Goal: Task Accomplishment & Management: Complete application form

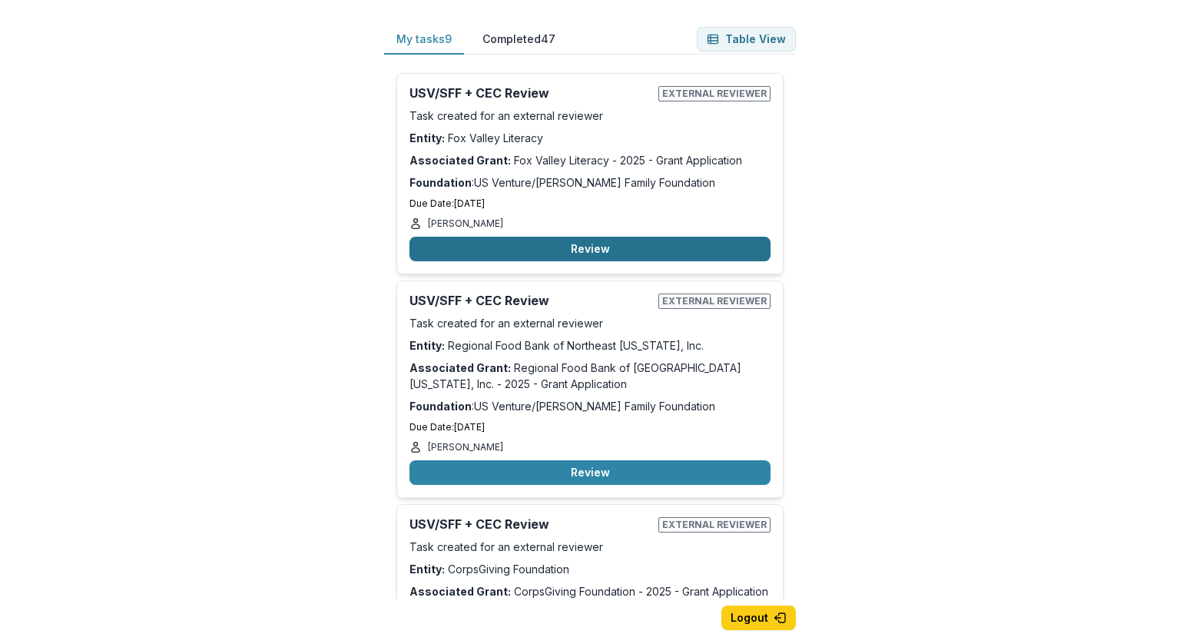
click at [548, 252] on button "Review" at bounding box center [590, 249] width 361 height 25
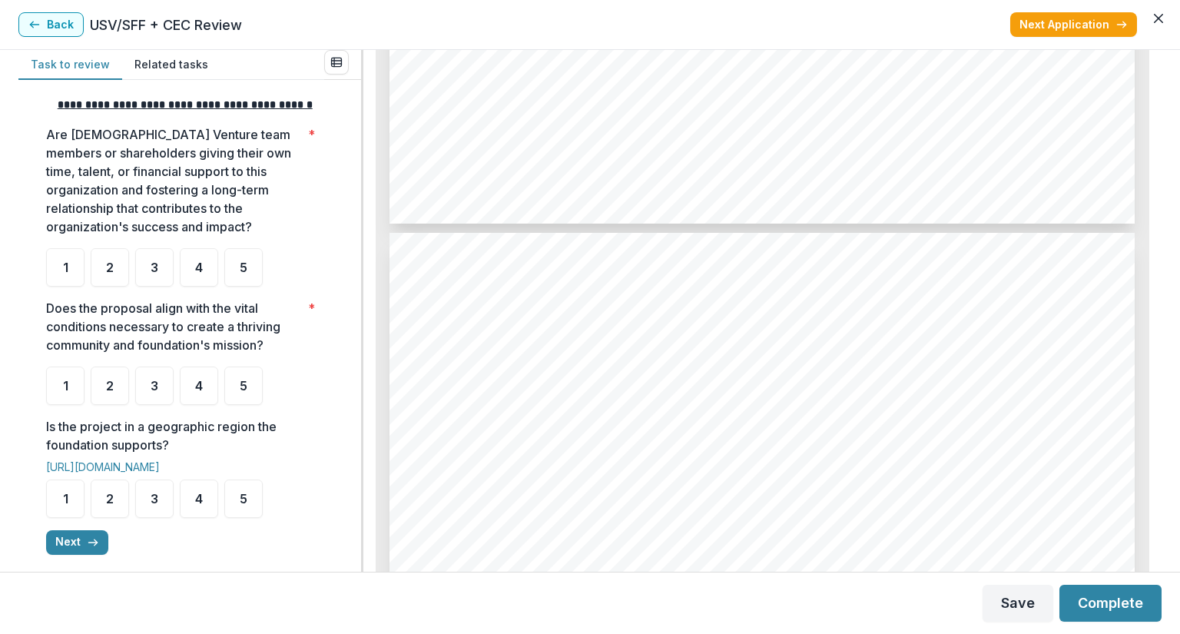
scroll to position [2106, 0]
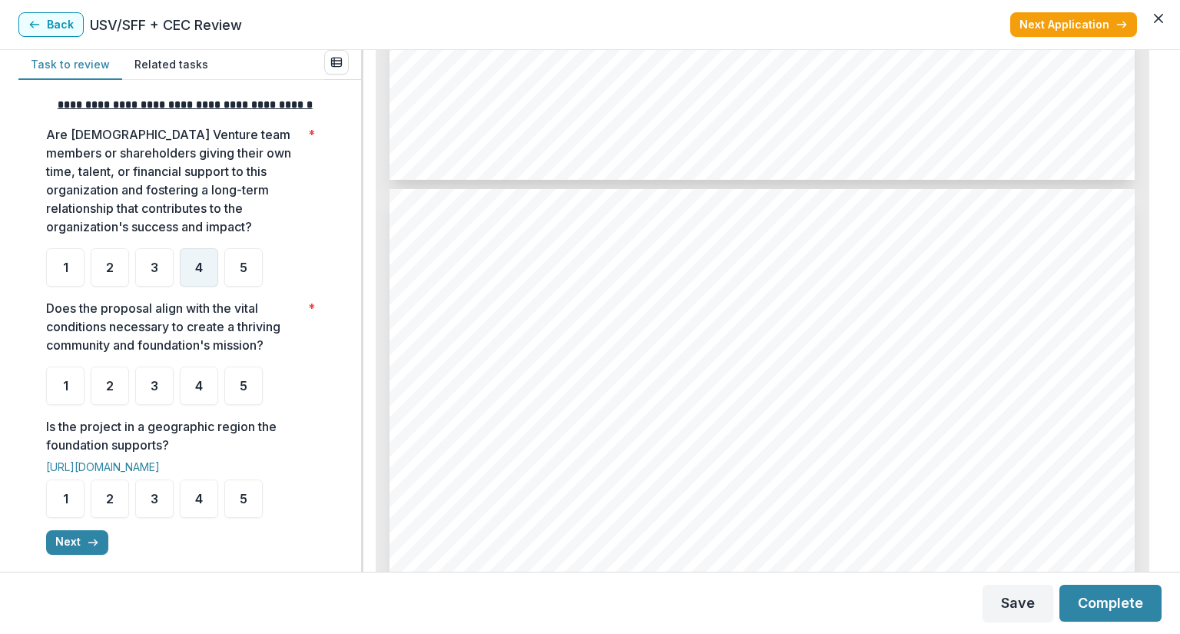
click at [207, 286] on div "4" at bounding box center [199, 267] width 38 height 38
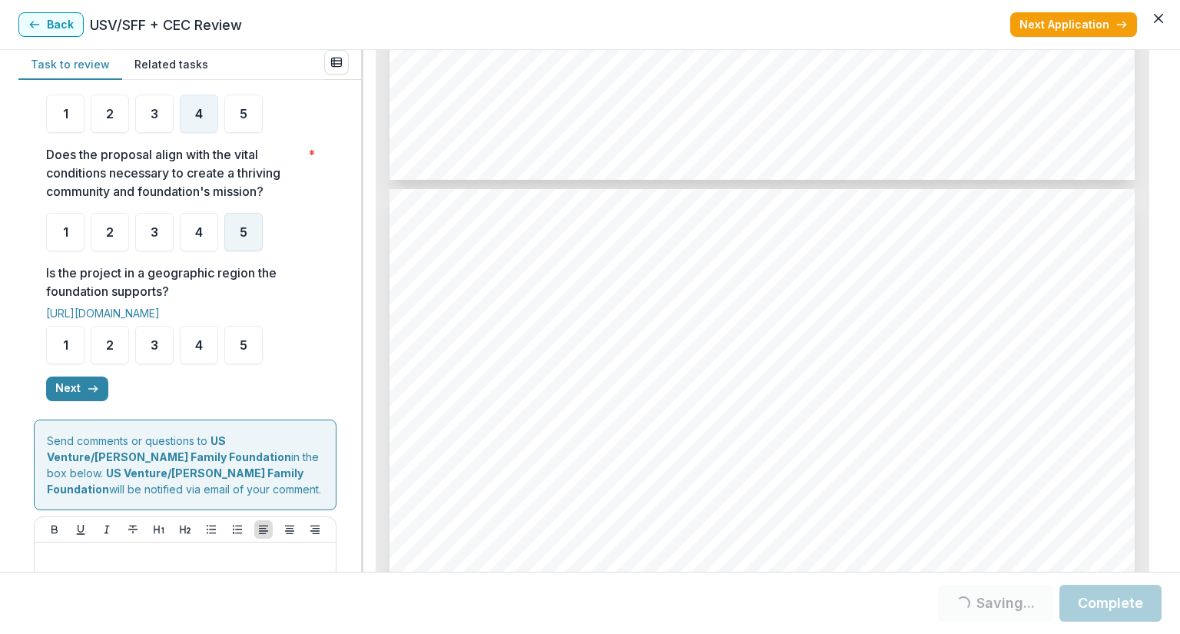
click at [239, 251] on div "5" at bounding box center [243, 232] width 38 height 38
click at [239, 364] on div "5" at bounding box center [243, 345] width 38 height 38
click at [85, 401] on button "Next" at bounding box center [77, 389] width 62 height 25
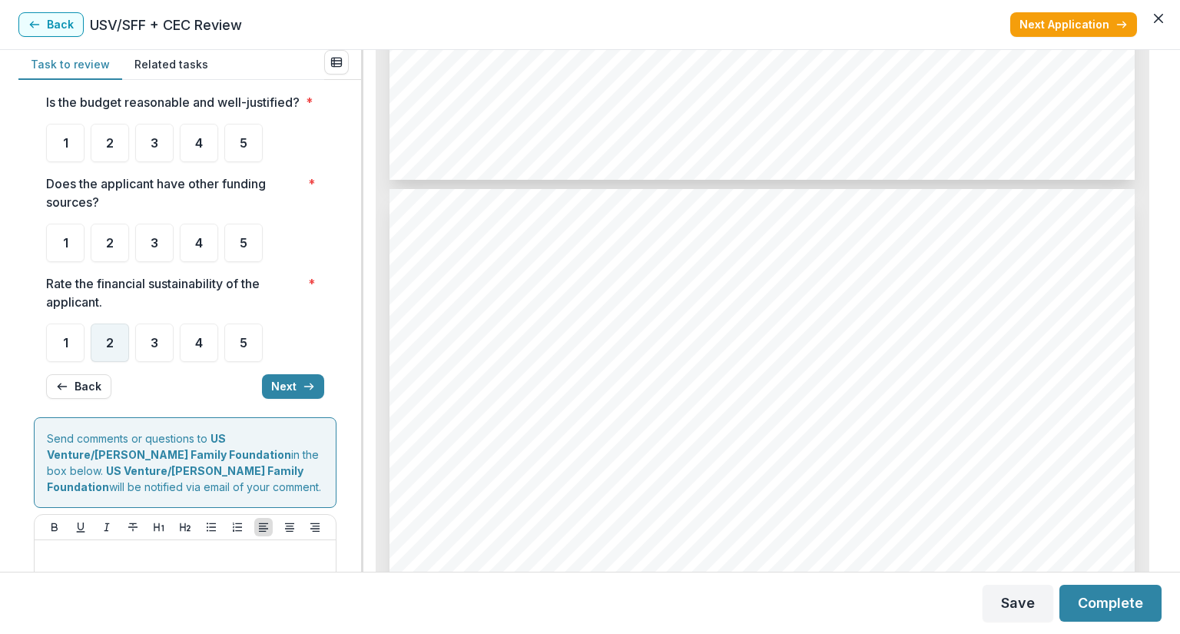
scroll to position [0, 0]
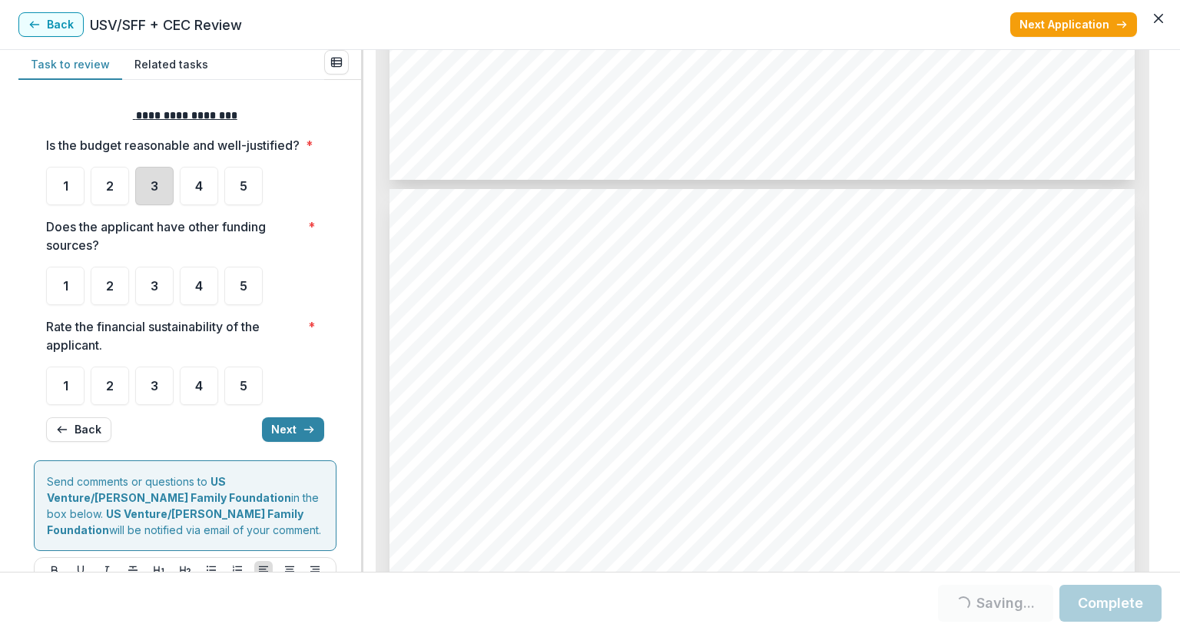
click at [161, 205] on div "3" at bounding box center [154, 186] width 38 height 38
click at [161, 204] on div "3" at bounding box center [154, 186] width 38 height 38
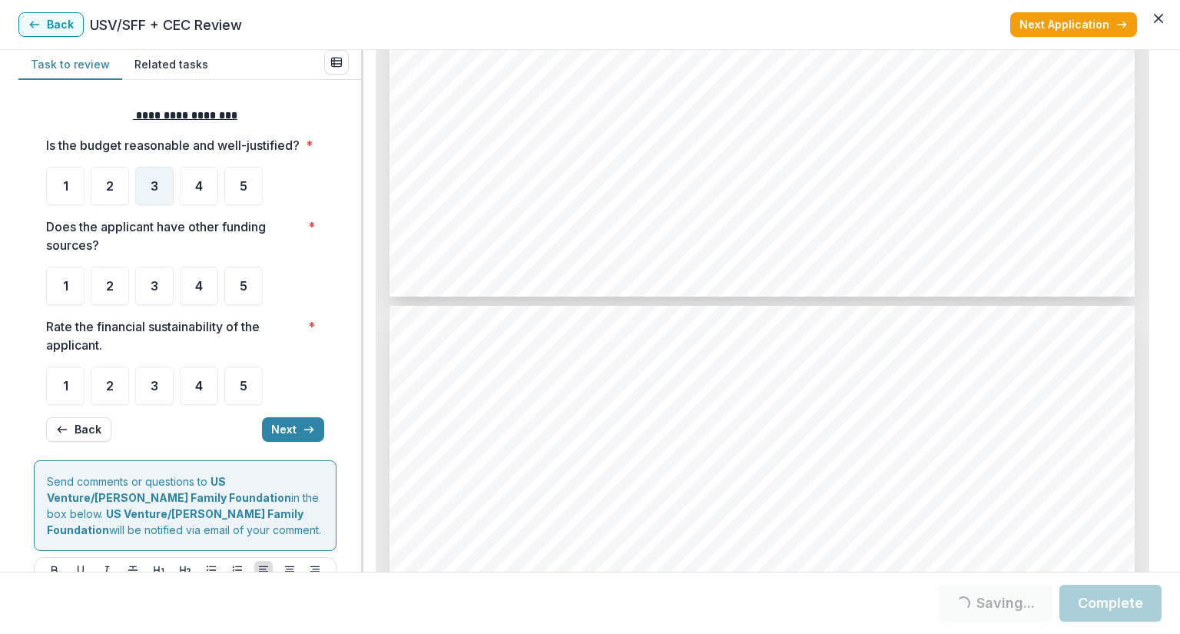
scroll to position [5026, 0]
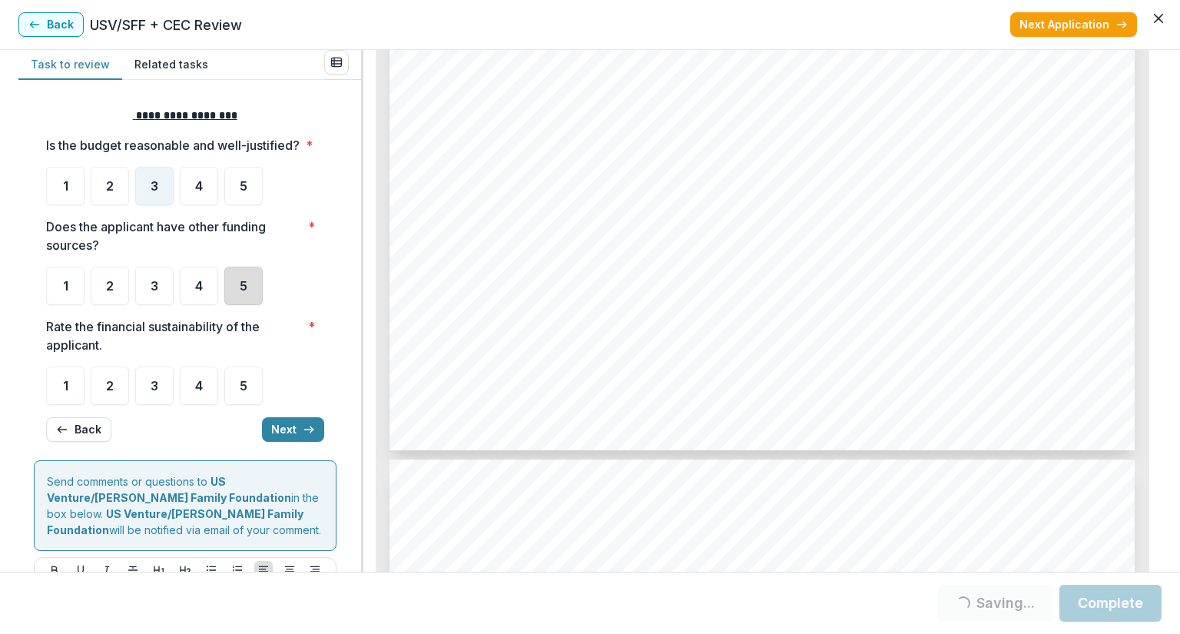
click at [250, 304] on div "5" at bounding box center [243, 286] width 38 height 38
click at [261, 305] on label "5" at bounding box center [243, 286] width 38 height 38
click at [151, 405] on div "3" at bounding box center [154, 386] width 38 height 38
click at [282, 442] on button "Next" at bounding box center [293, 429] width 62 height 25
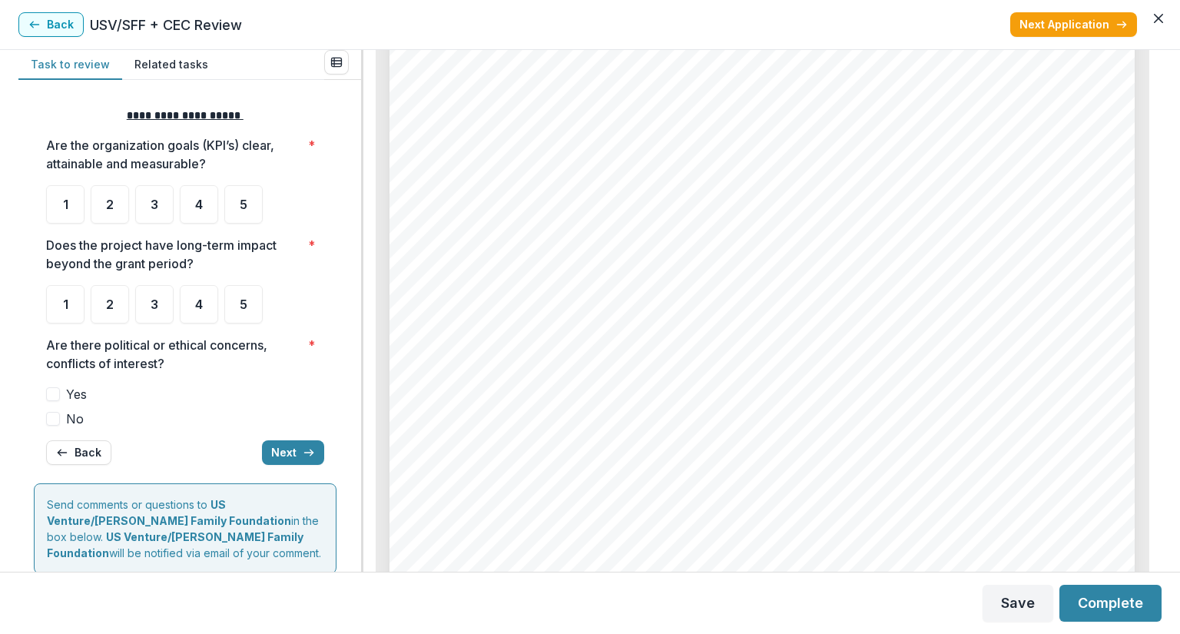
scroll to position [5871, 0]
click at [144, 214] on div "3" at bounding box center [154, 204] width 38 height 38
click at [157, 214] on div "3" at bounding box center [154, 204] width 38 height 38
click at [168, 217] on div "3" at bounding box center [154, 204] width 38 height 38
click at [250, 324] on div "**********" at bounding box center [185, 286] width 278 height 382
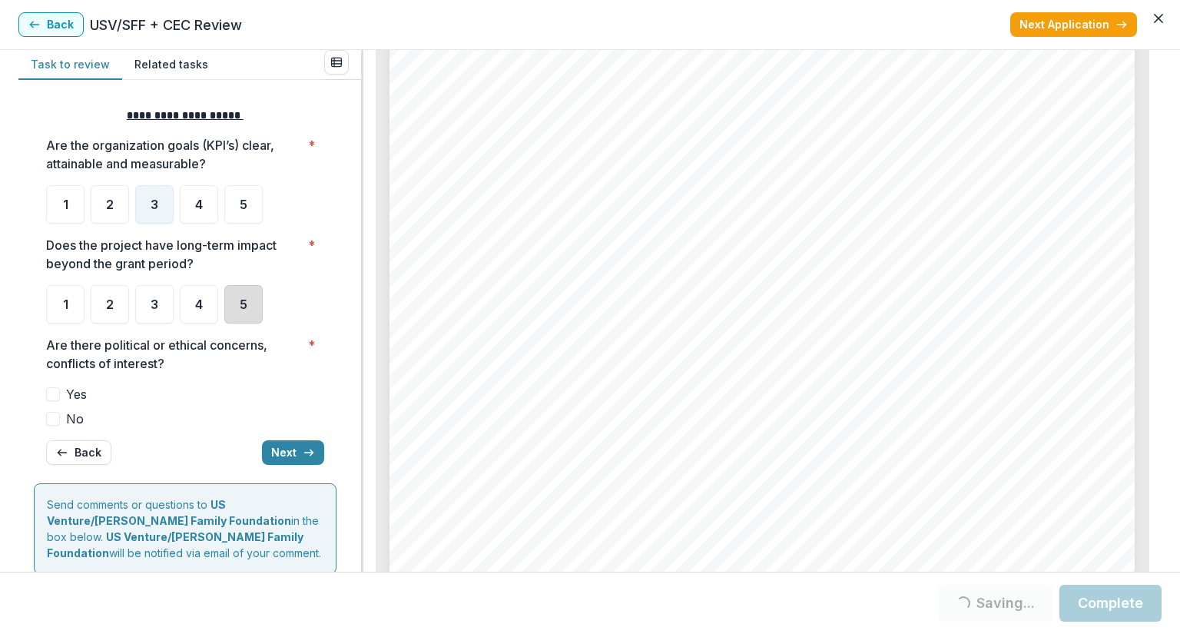
click at [250, 316] on div "5" at bounding box center [243, 304] width 38 height 38
click at [255, 299] on div "5" at bounding box center [243, 304] width 38 height 38
click at [55, 424] on span at bounding box center [53, 419] width 14 height 14
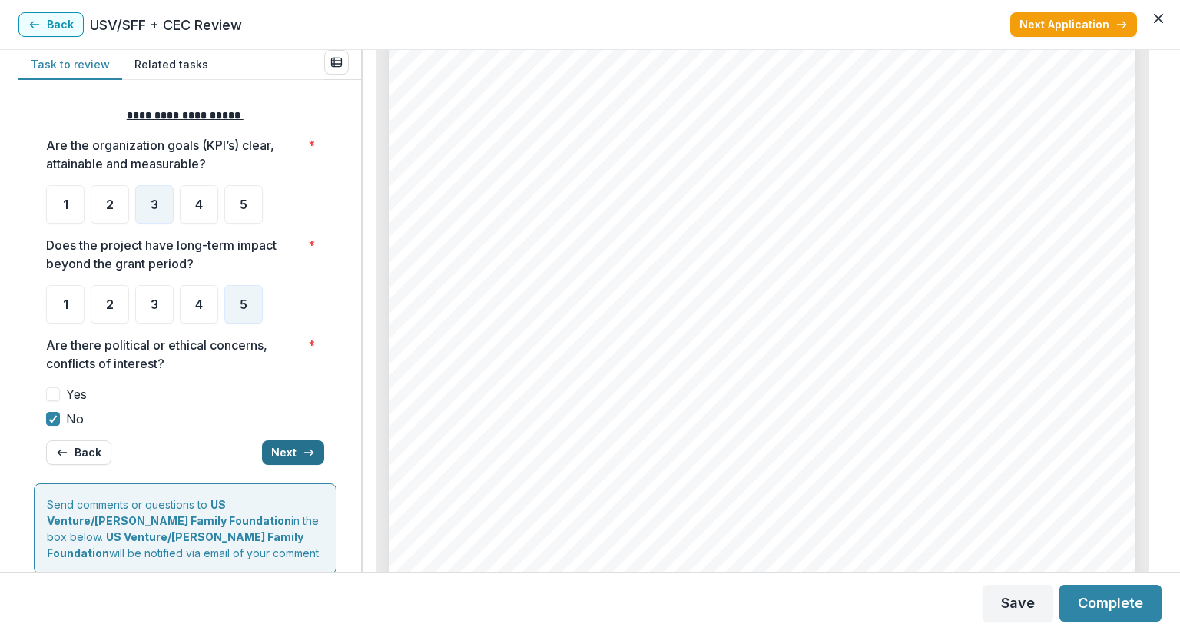
click at [265, 448] on button "Next" at bounding box center [293, 452] width 62 height 25
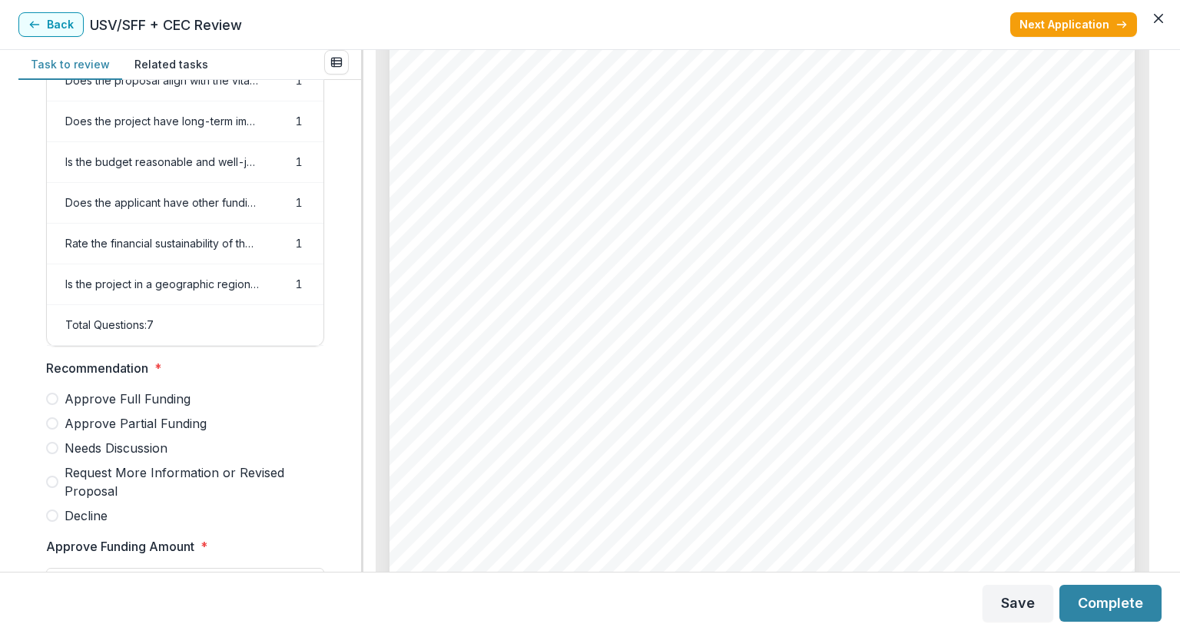
scroll to position [307, 0]
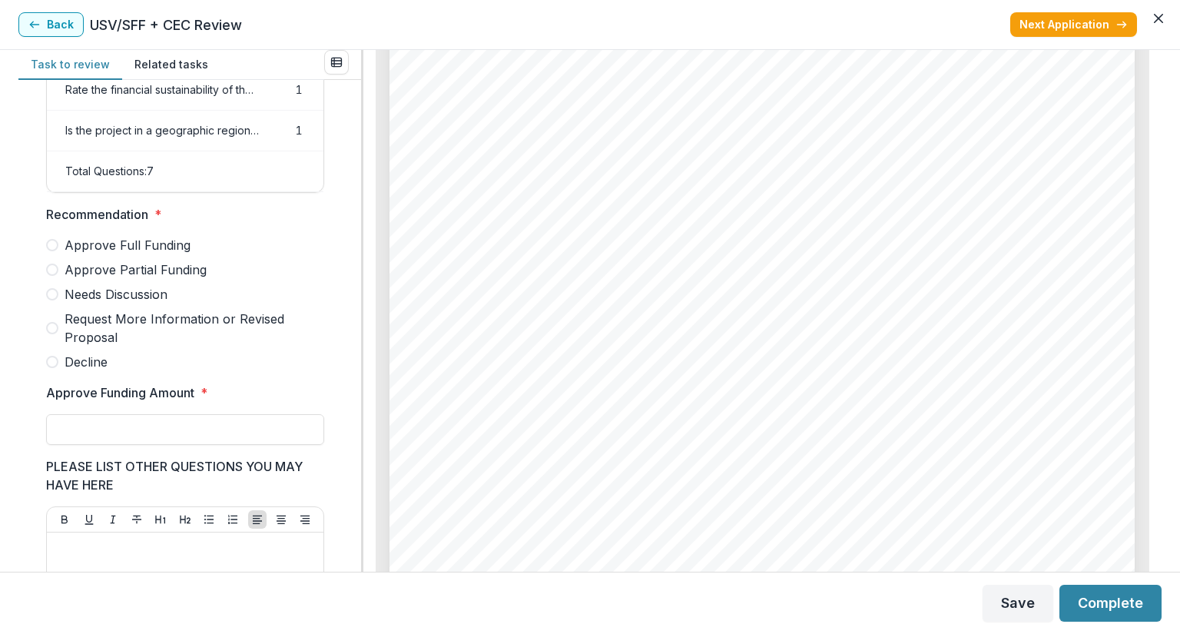
click at [58, 277] on label "Approve Partial Funding" at bounding box center [185, 270] width 278 height 18
click at [168, 443] on input "Approve Funding Amount *" at bounding box center [185, 429] width 278 height 31
click at [1180, 187] on div "Task to review Related tasks Score Card Name Weight Score Are the organization …" at bounding box center [590, 311] width 1180 height 522
click at [78, 436] on input "**" at bounding box center [185, 429] width 278 height 31
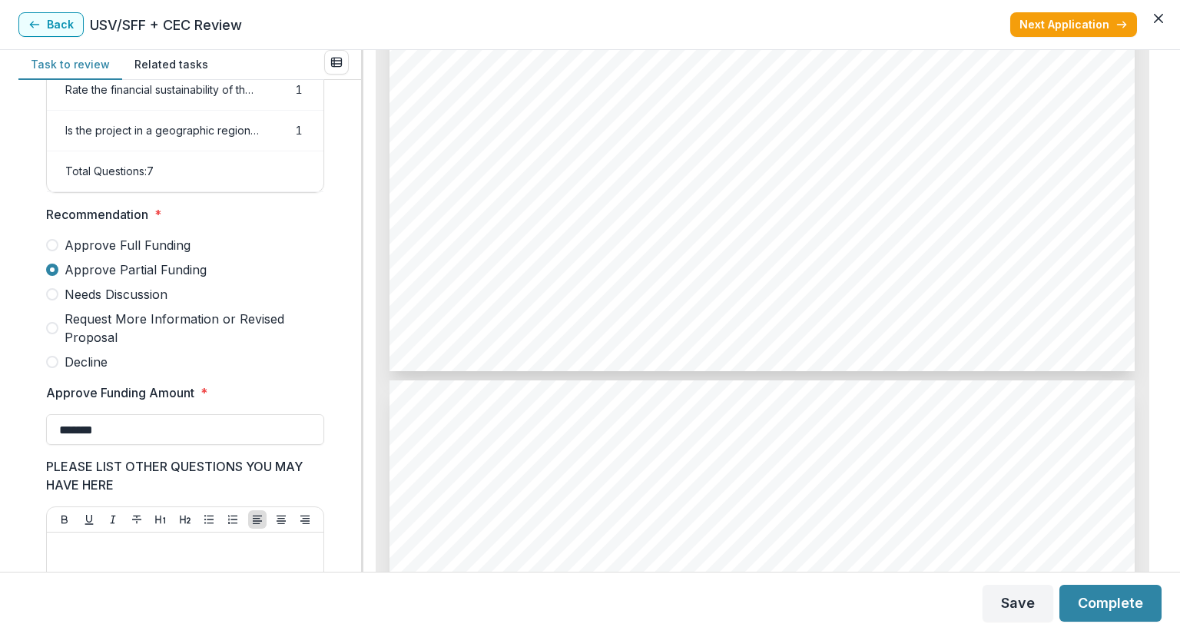
scroll to position [6178, 0]
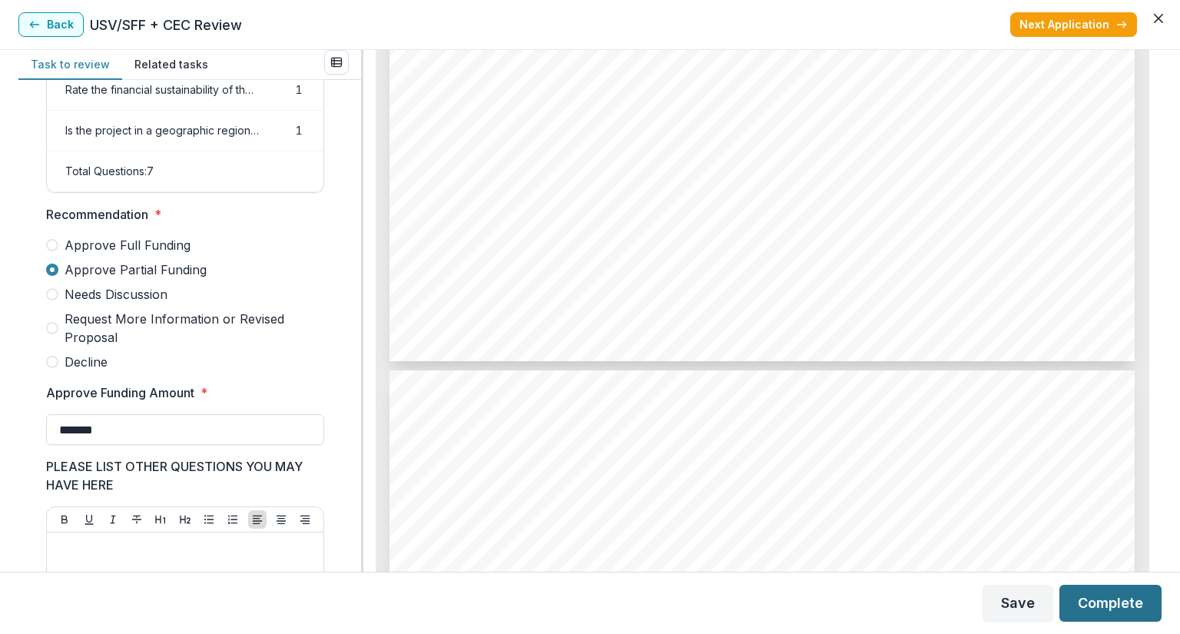
type input "*******"
click at [1131, 611] on button "Complete" at bounding box center [1111, 603] width 102 height 37
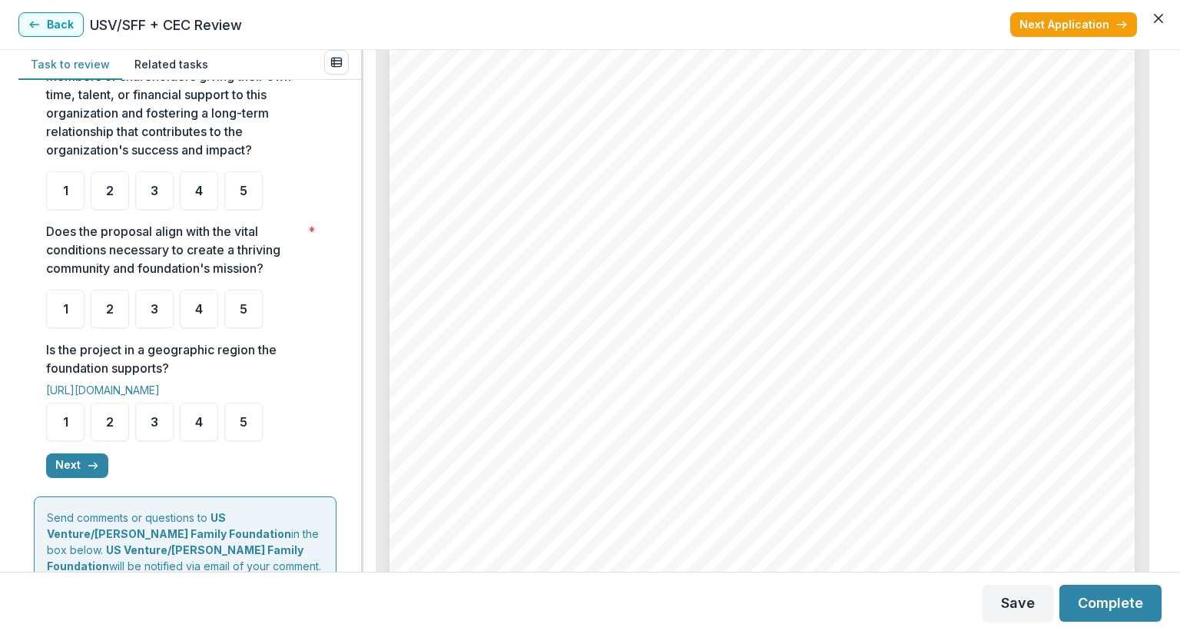
scroll to position [7036, 0]
click at [149, 209] on div "3" at bounding box center [154, 190] width 38 height 38
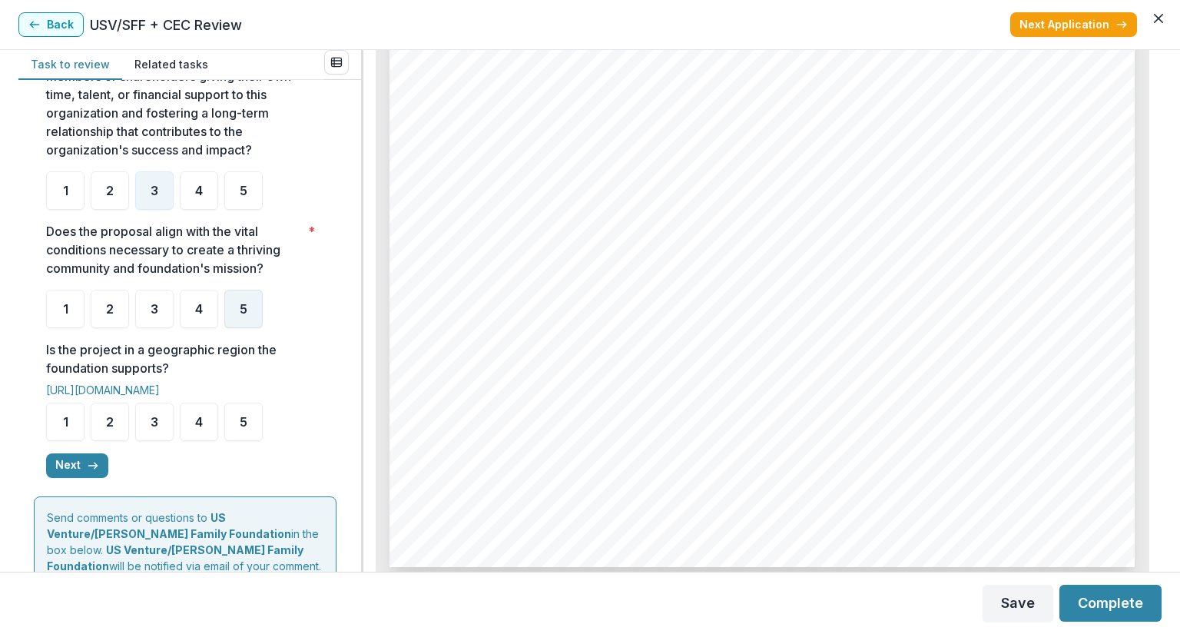
click at [246, 328] on div "5" at bounding box center [243, 309] width 38 height 38
click at [243, 441] on div "5" at bounding box center [243, 422] width 38 height 38
click at [234, 437] on div "5" at bounding box center [243, 422] width 38 height 38
click at [74, 474] on button "Next" at bounding box center [77, 465] width 62 height 25
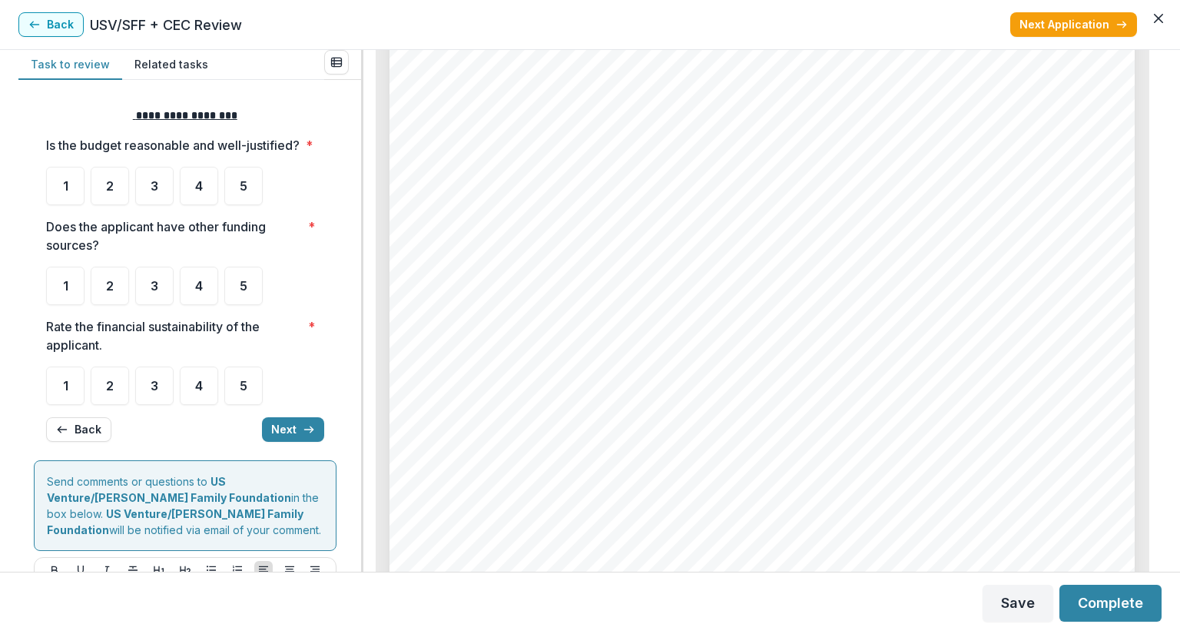
scroll to position [0, 0]
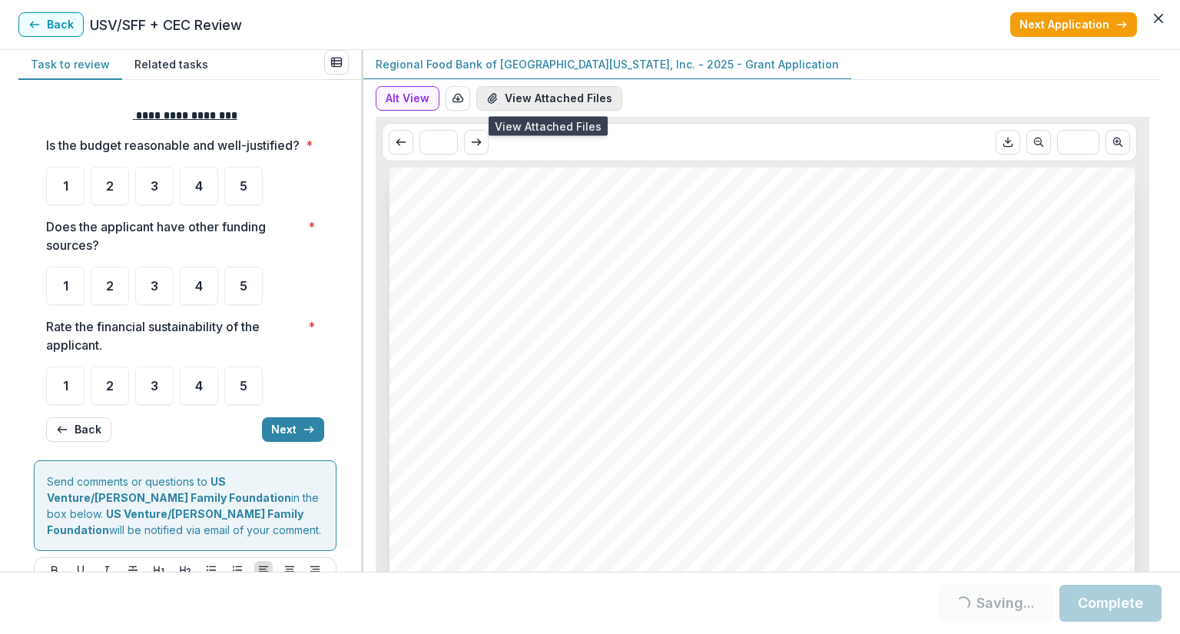
click at [564, 106] on button "View Attached Files" at bounding box center [549, 98] width 146 height 25
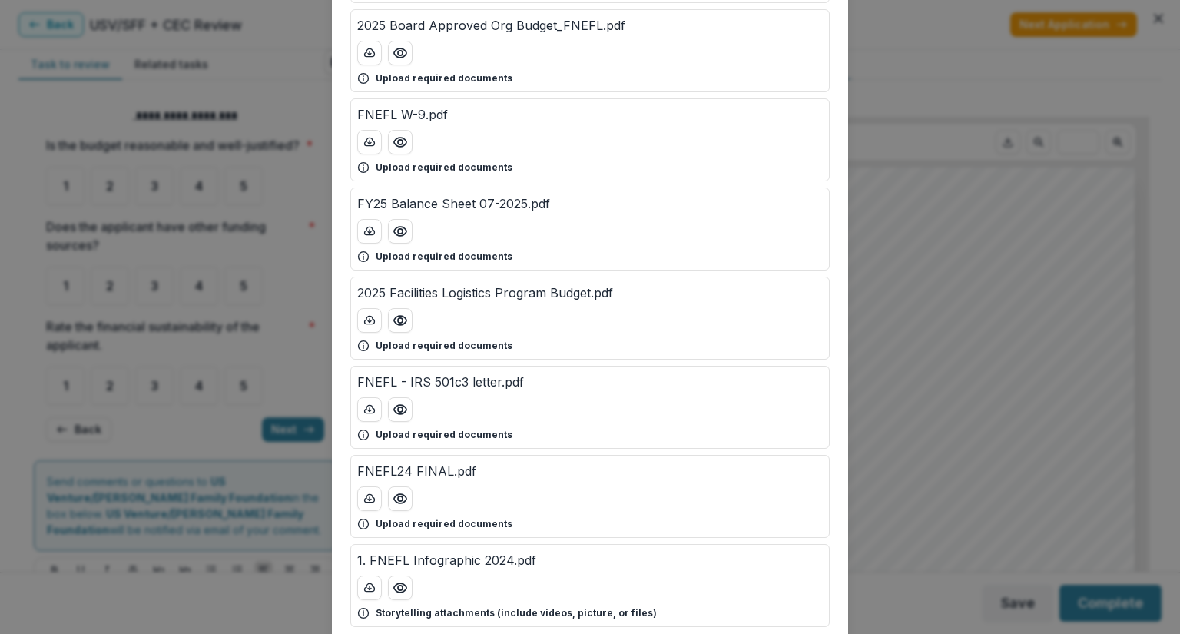
scroll to position [538, 0]
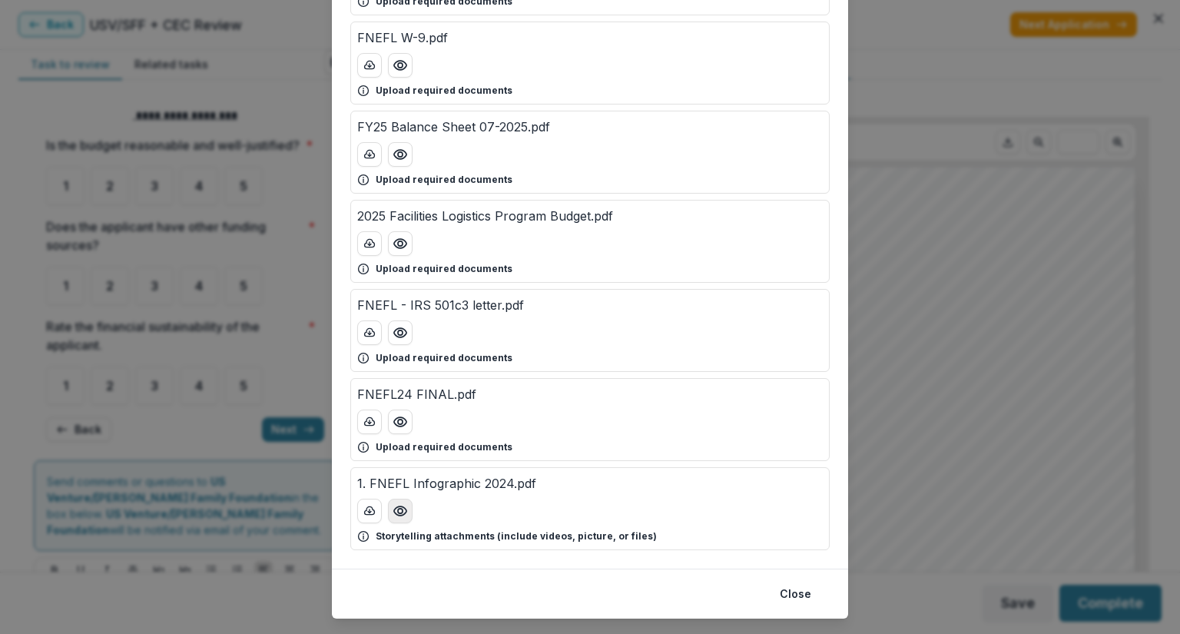
click at [393, 499] on button "Preview 1. FNEFL Infographic 2024.pdf" at bounding box center [400, 511] width 25 height 25
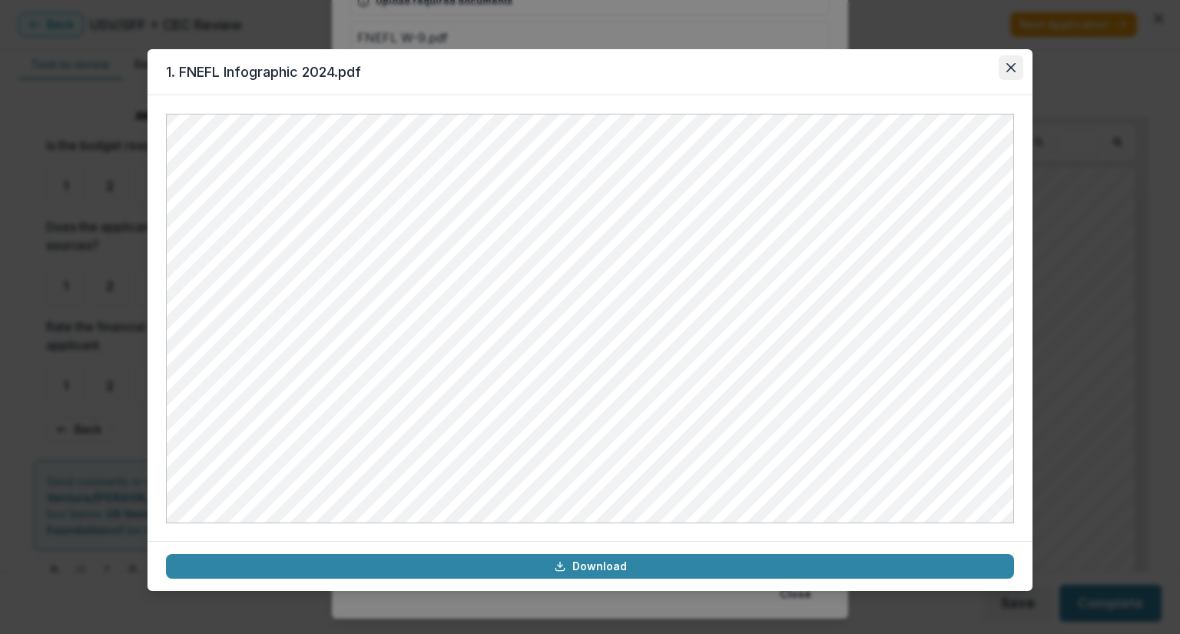
click at [1000, 71] on button "Close" at bounding box center [1011, 67] width 25 height 25
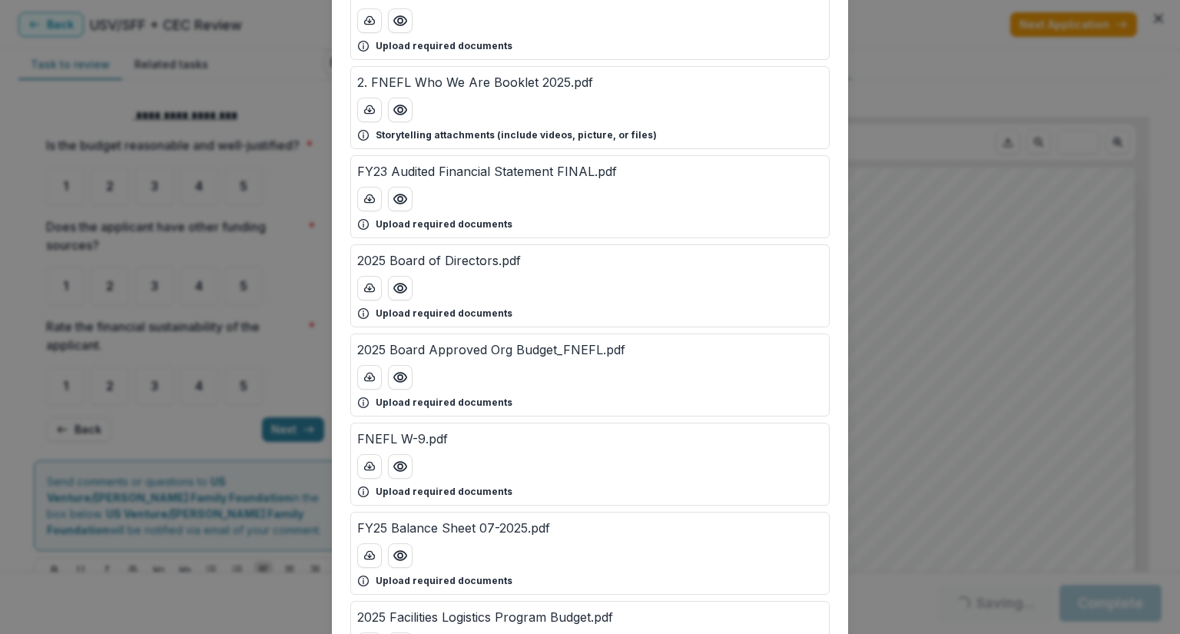
scroll to position [154, 0]
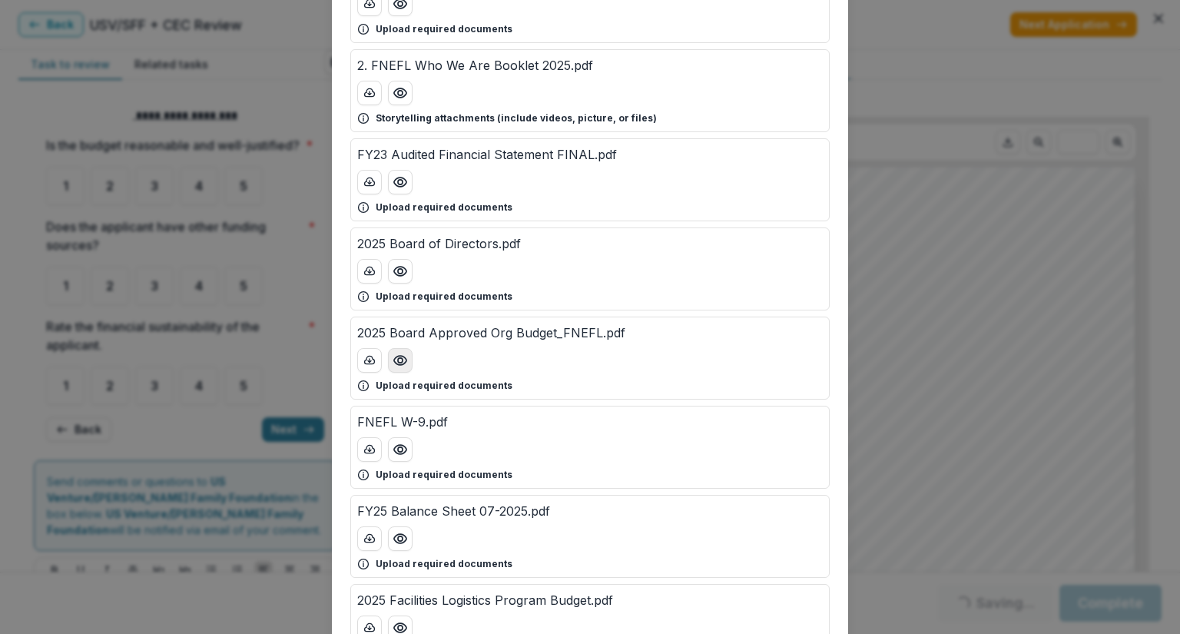
click at [393, 361] on icon "Preview 2025 Board Approved Org Budget_FNEFL.pdf" at bounding box center [400, 360] width 15 height 15
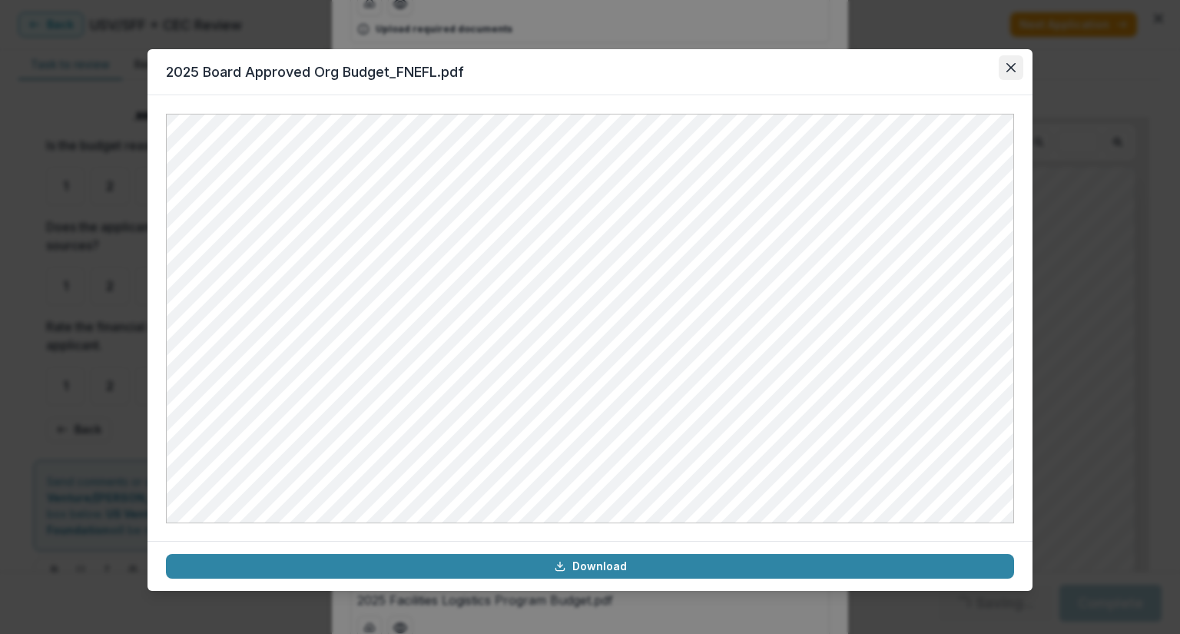
click at [1013, 67] on icon "Close" at bounding box center [1011, 67] width 9 height 9
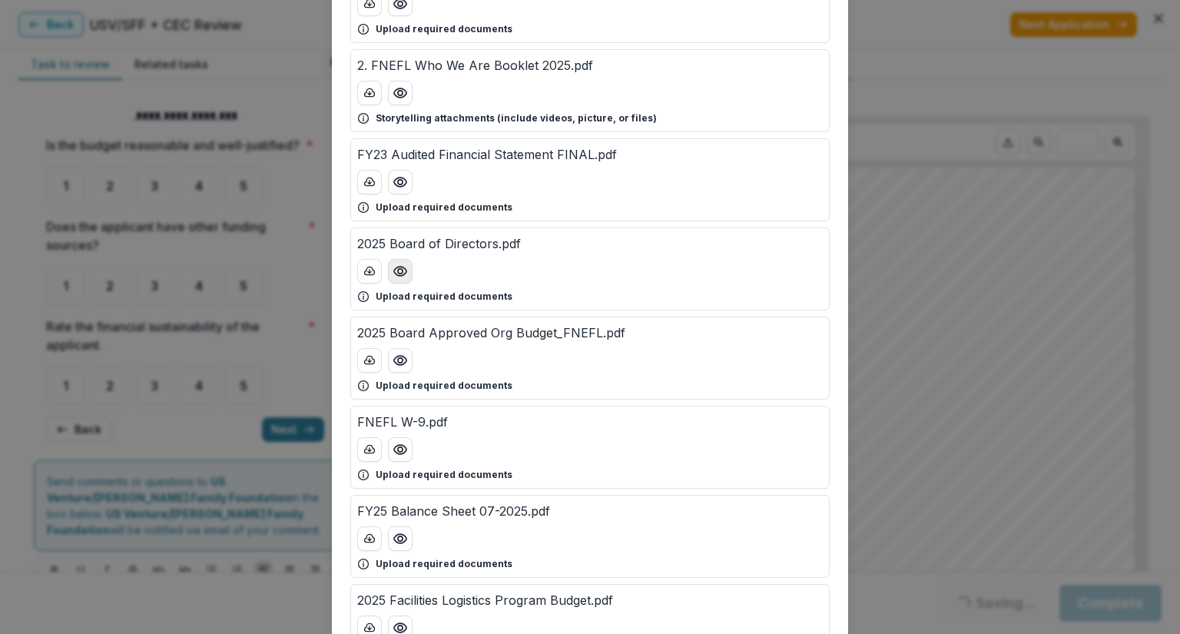
click at [401, 270] on icon "Preview 2025 Board of Directors.pdf" at bounding box center [400, 271] width 15 height 15
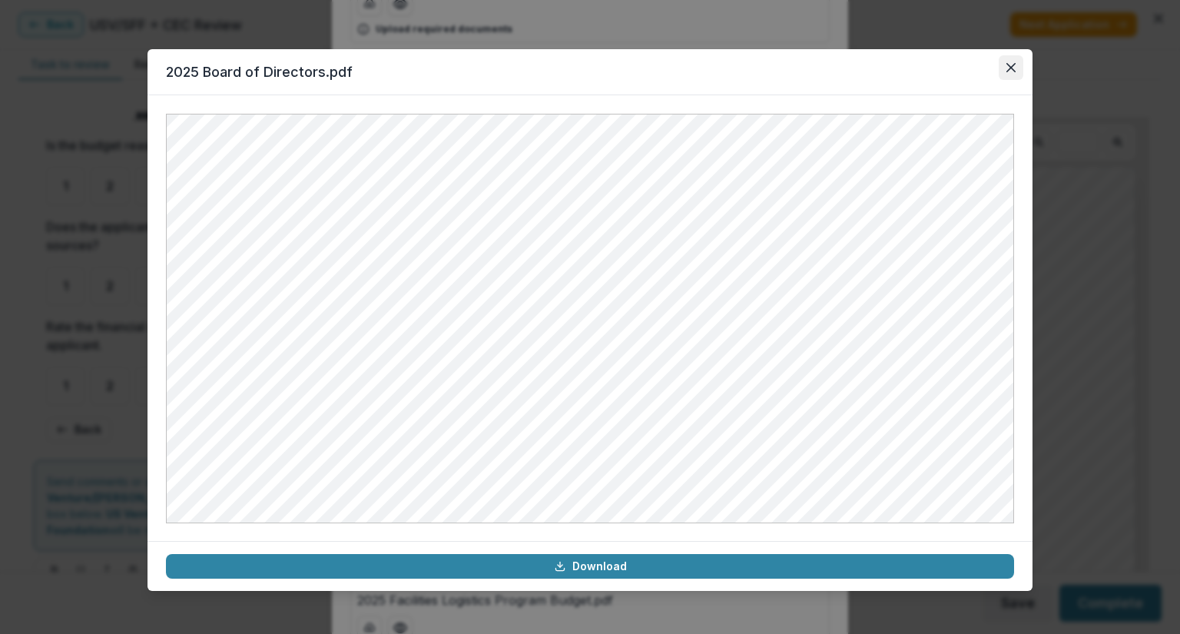
click at [1014, 56] on button "Close" at bounding box center [1011, 67] width 25 height 25
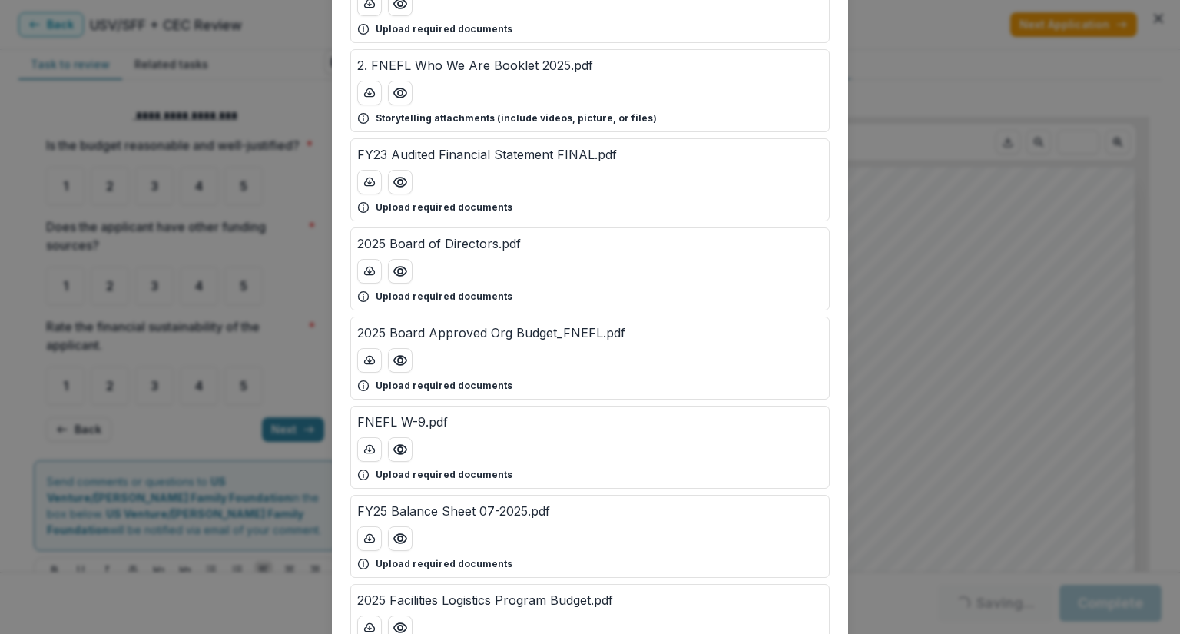
scroll to position [0, 0]
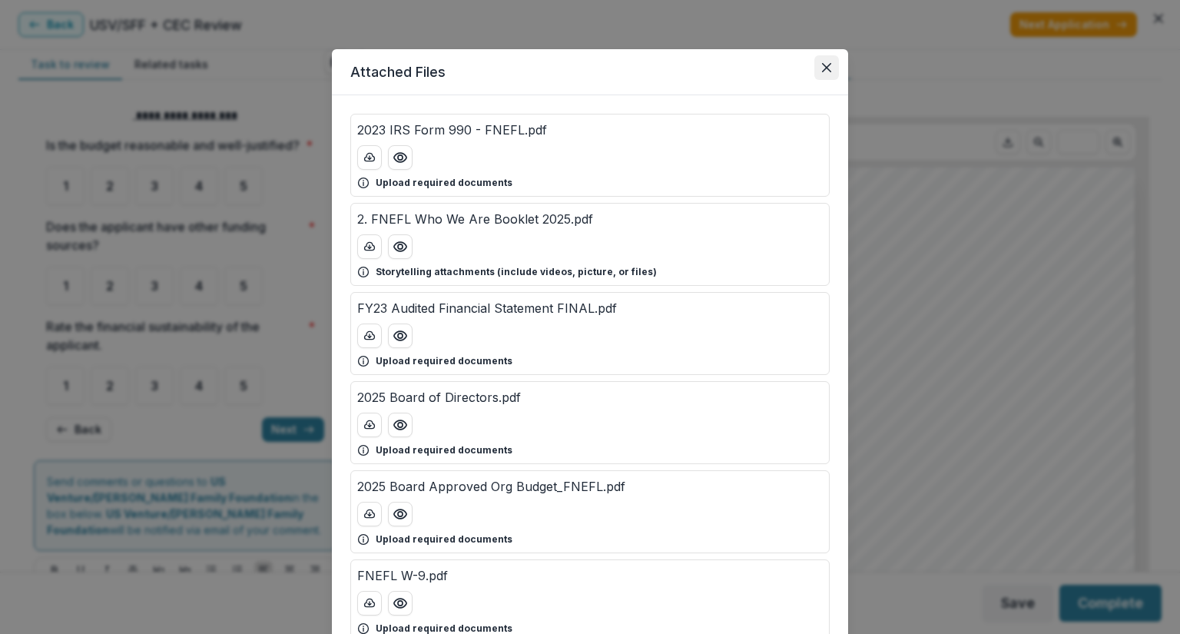
click at [829, 67] on button "Close" at bounding box center [827, 67] width 25 height 25
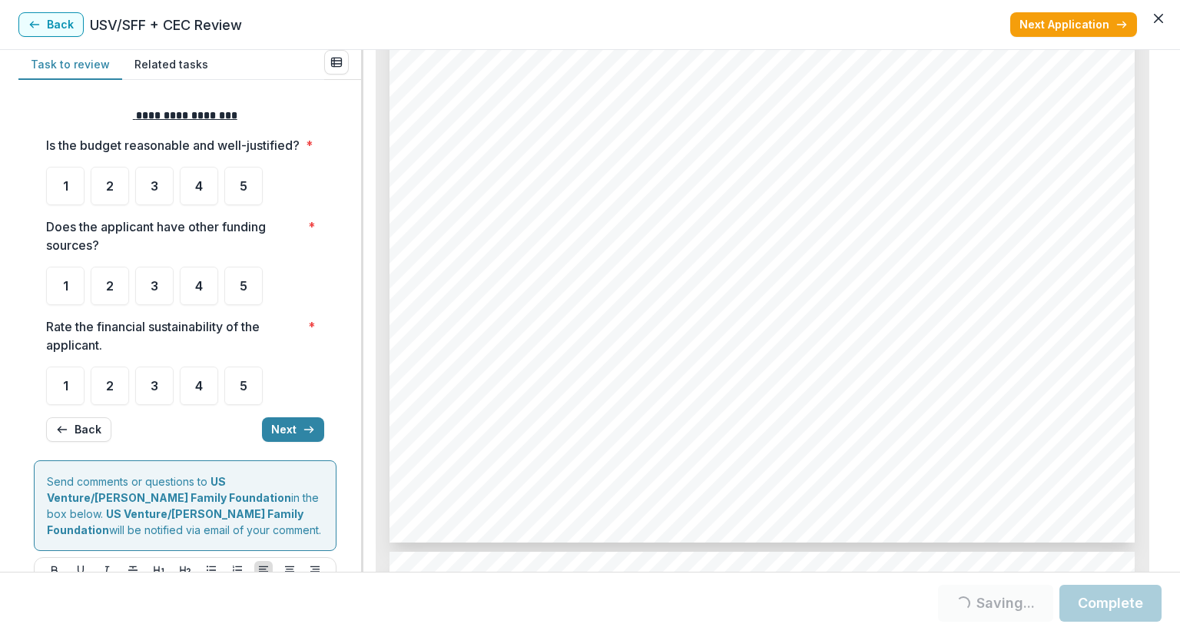
scroll to position [1767, 0]
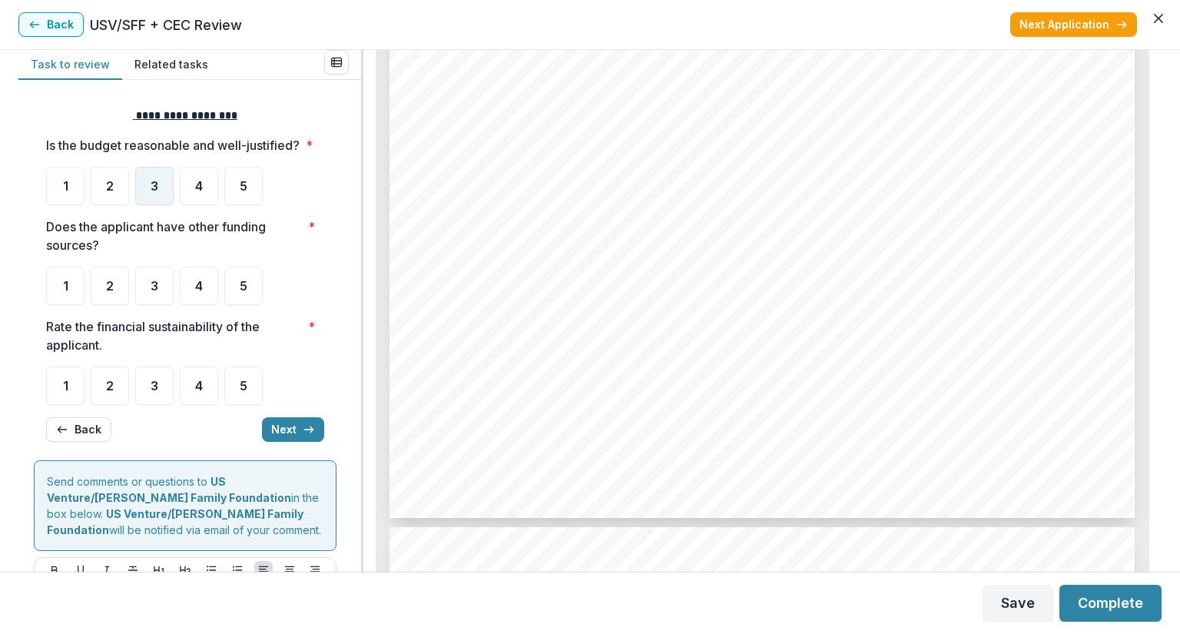
click at [161, 205] on div "3" at bounding box center [154, 186] width 38 height 38
click at [239, 305] on div "5" at bounding box center [243, 286] width 38 height 38
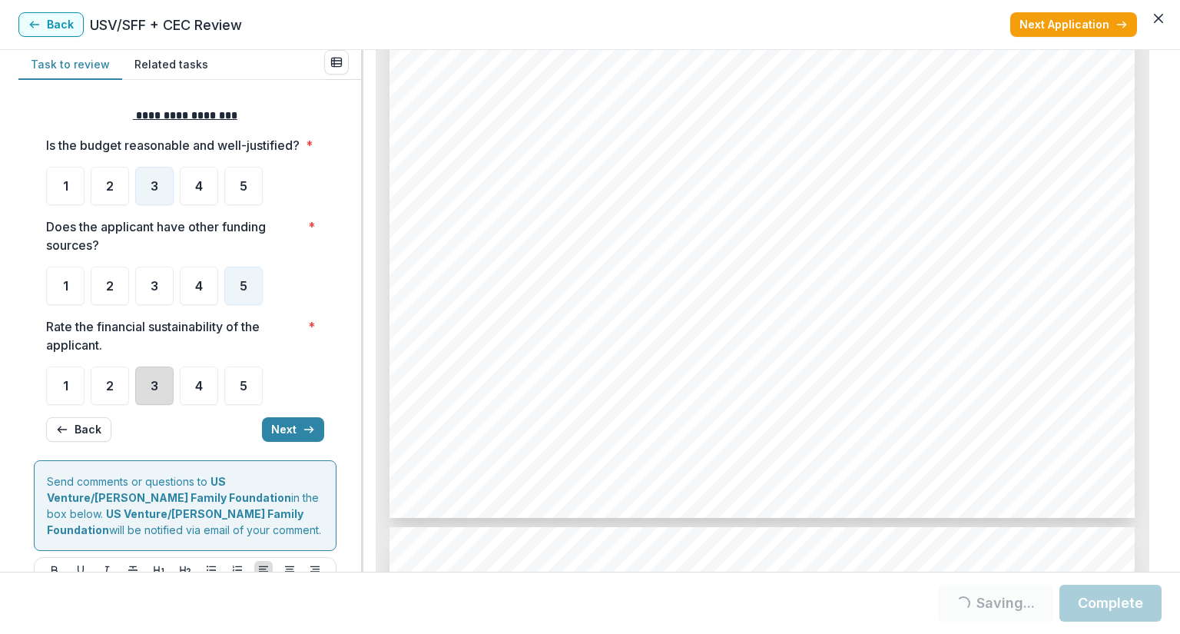
click at [166, 405] on div "3" at bounding box center [154, 386] width 38 height 38
click at [162, 405] on div "3" at bounding box center [154, 386] width 38 height 38
click at [270, 442] on button "Next" at bounding box center [293, 429] width 62 height 25
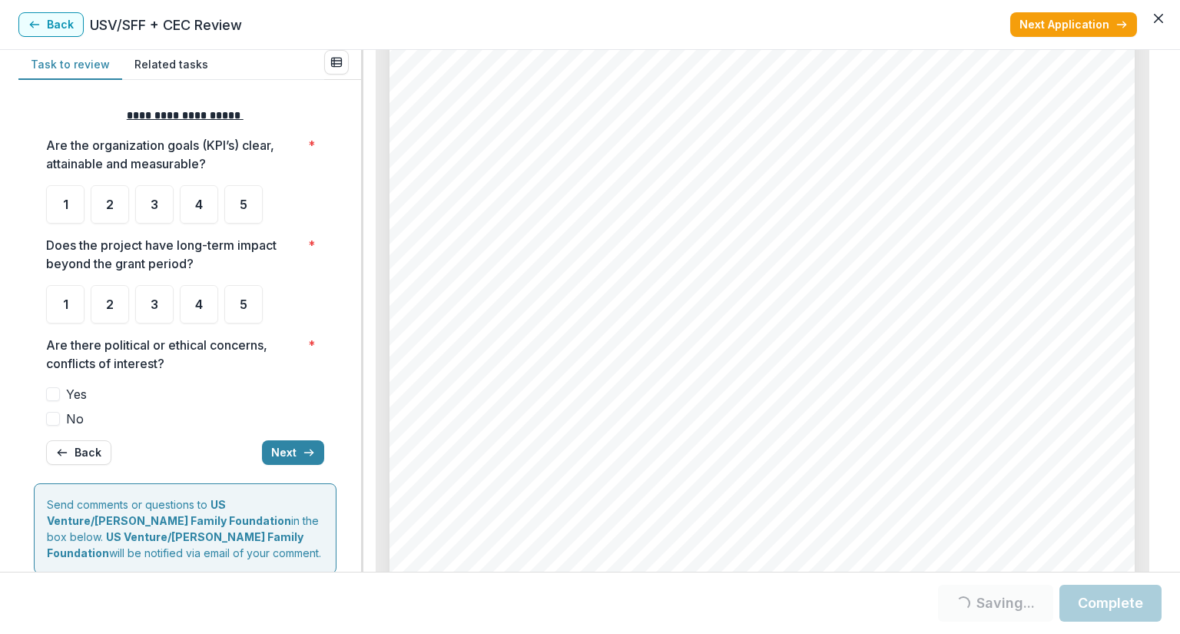
scroll to position [5610, 0]
click at [186, 206] on div "4" at bounding box center [199, 204] width 38 height 38
click at [205, 217] on div "4" at bounding box center [199, 204] width 38 height 38
click at [206, 216] on div "4" at bounding box center [199, 204] width 38 height 38
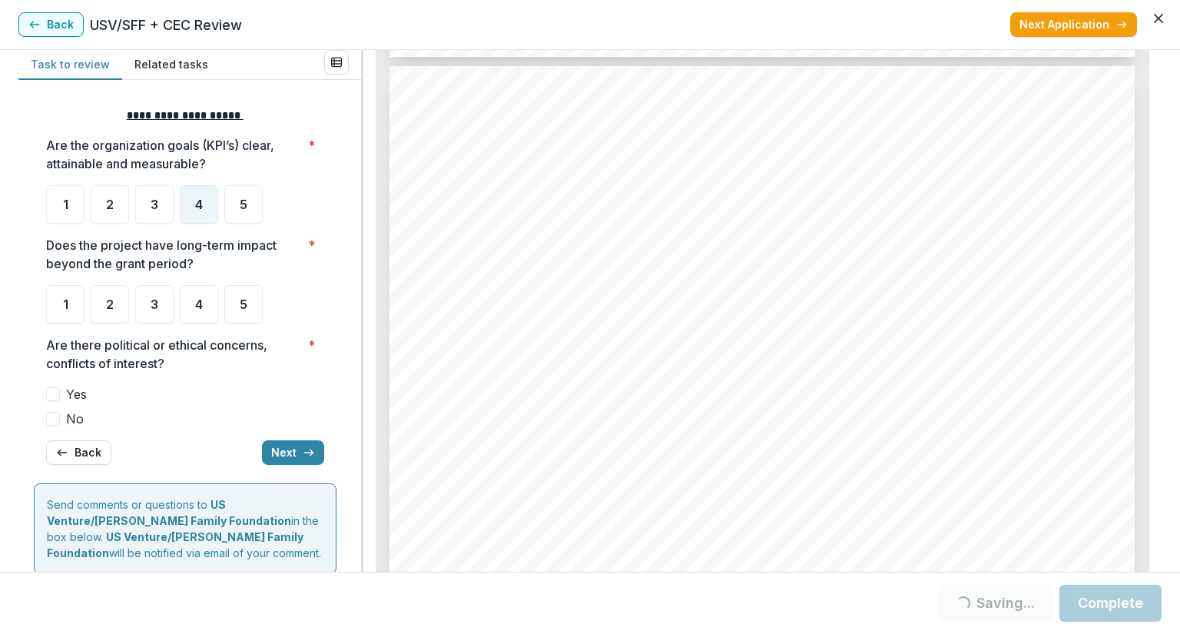
scroll to position [2459, 0]
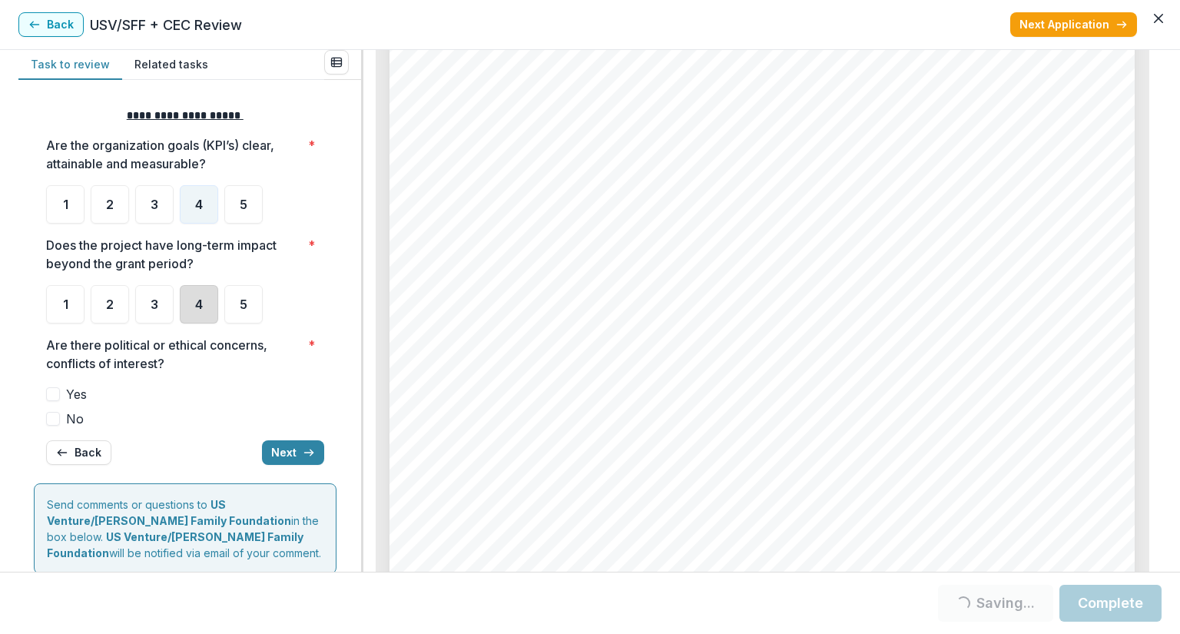
click at [201, 314] on div "4" at bounding box center [199, 304] width 38 height 38
click at [184, 313] on div "4" at bounding box center [199, 304] width 38 height 38
click at [194, 313] on div "4" at bounding box center [199, 304] width 38 height 38
click at [206, 313] on div "4" at bounding box center [199, 304] width 38 height 38
click at [206, 319] on div "4" at bounding box center [199, 304] width 38 height 38
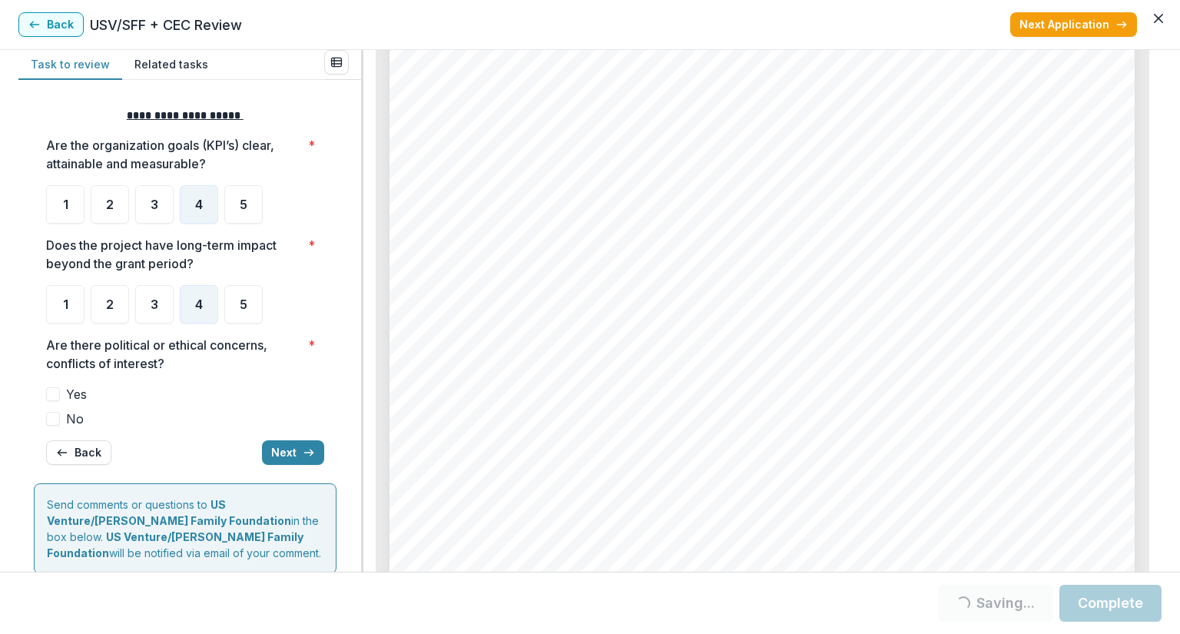
click at [61, 415] on label "No" at bounding box center [185, 419] width 278 height 18
click at [51, 415] on span at bounding box center [53, 419] width 14 height 14
click at [56, 419] on span at bounding box center [53, 419] width 14 height 14
click at [286, 453] on button "Next" at bounding box center [293, 452] width 62 height 25
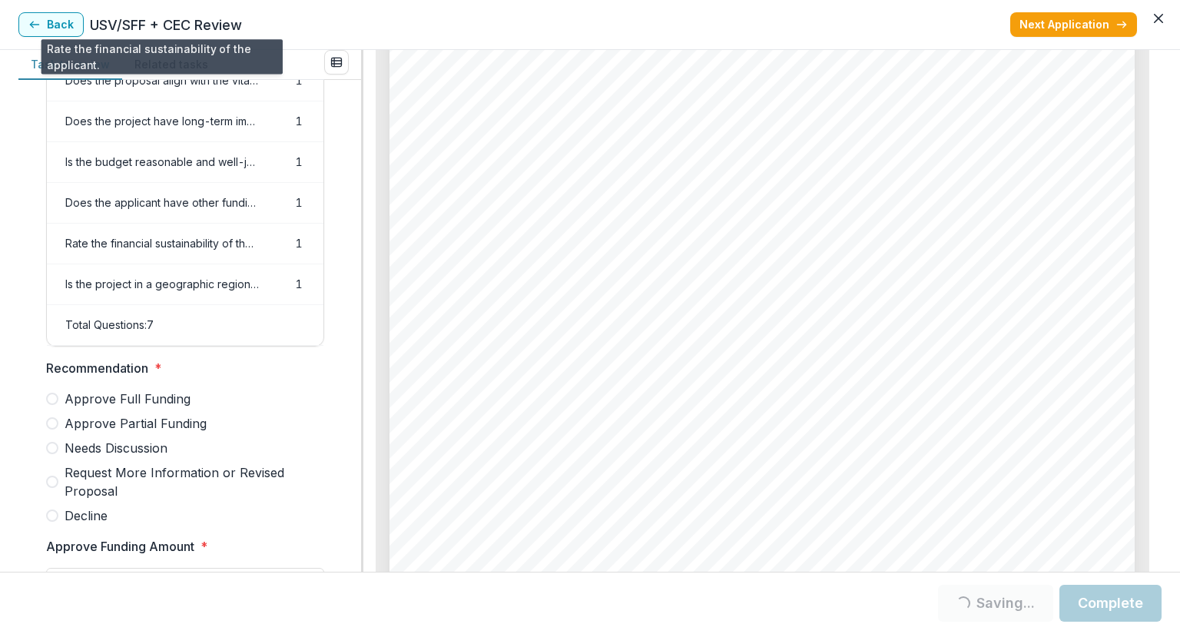
scroll to position [384, 0]
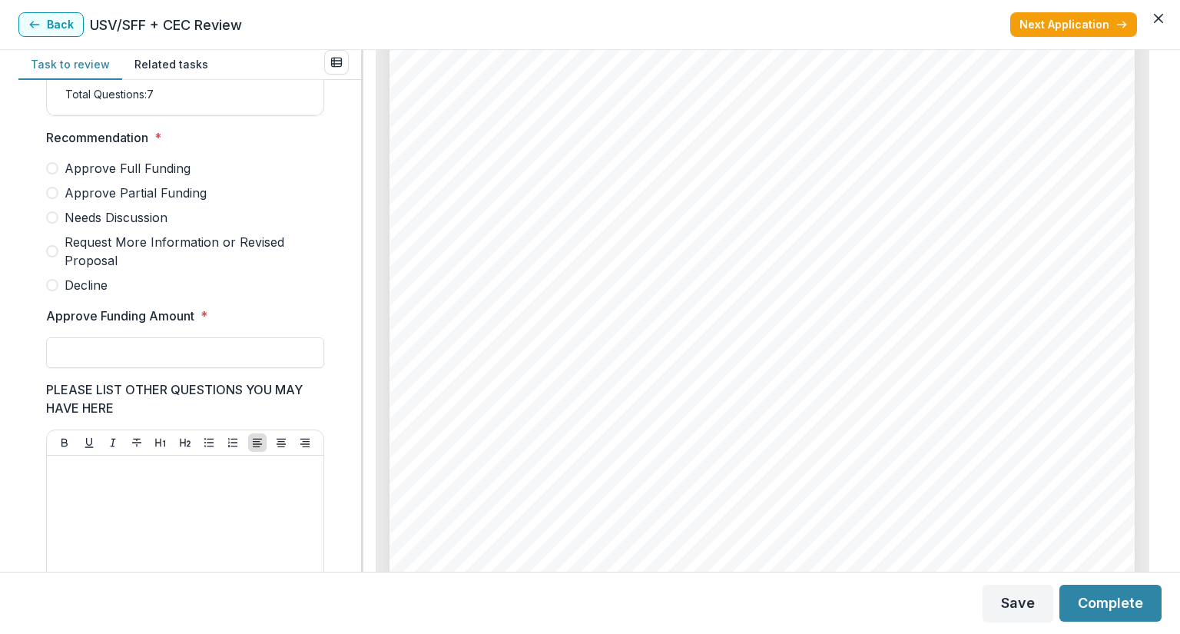
click at [51, 291] on span at bounding box center [52, 285] width 12 height 12
click at [104, 358] on input "Approve Funding Amount *" at bounding box center [185, 352] width 278 height 31
type input "**"
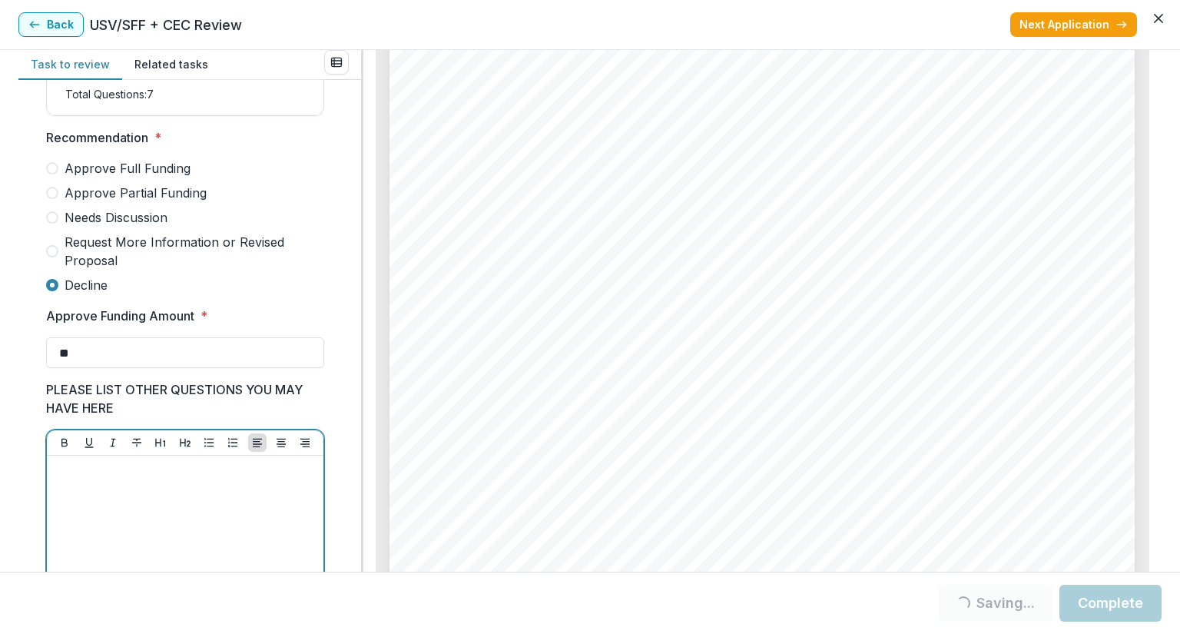
click at [98, 501] on div at bounding box center [185, 577] width 264 height 231
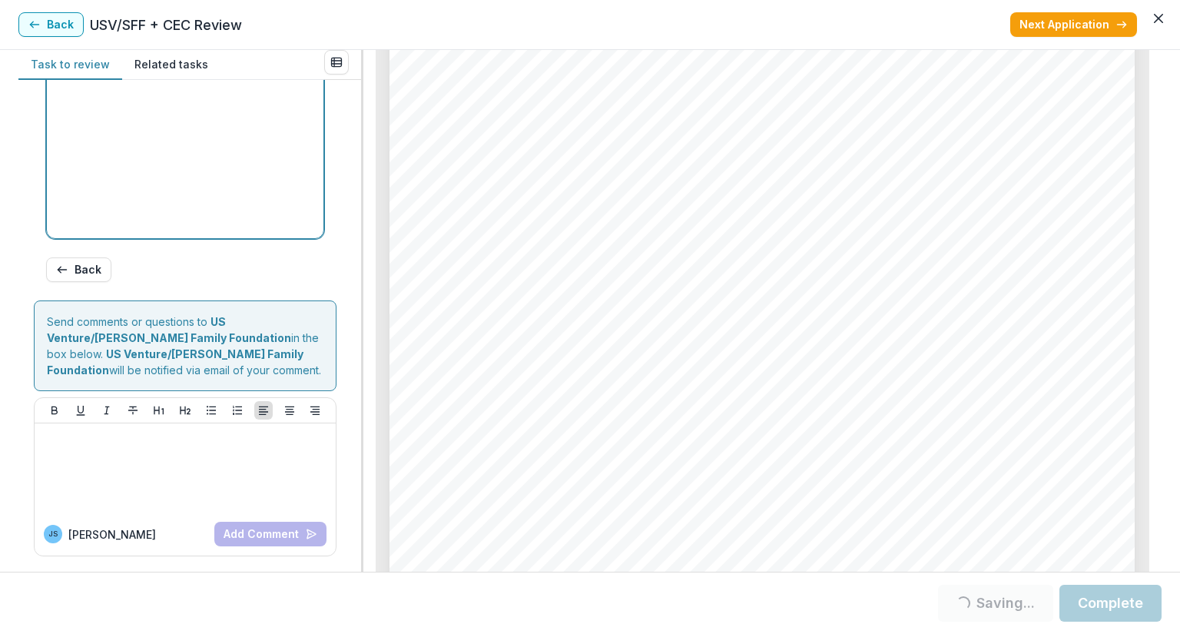
scroll to position [852, 0]
click at [1104, 614] on button "Complete" at bounding box center [1111, 603] width 102 height 37
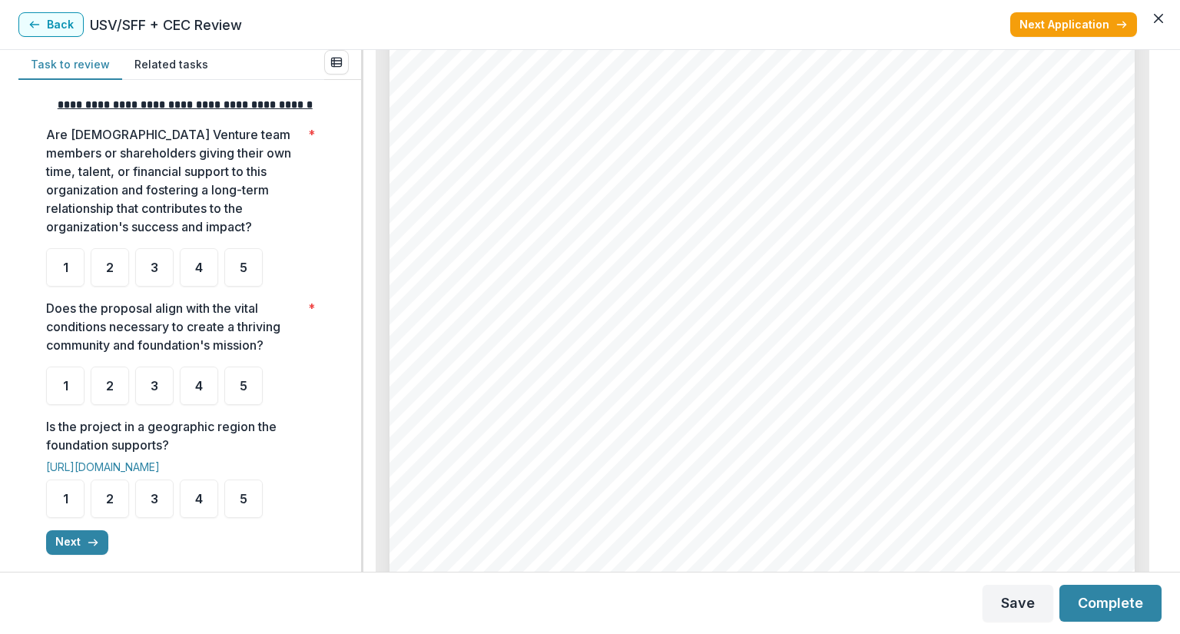
scroll to position [3458, 0]
click at [230, 281] on div "5" at bounding box center [243, 267] width 38 height 38
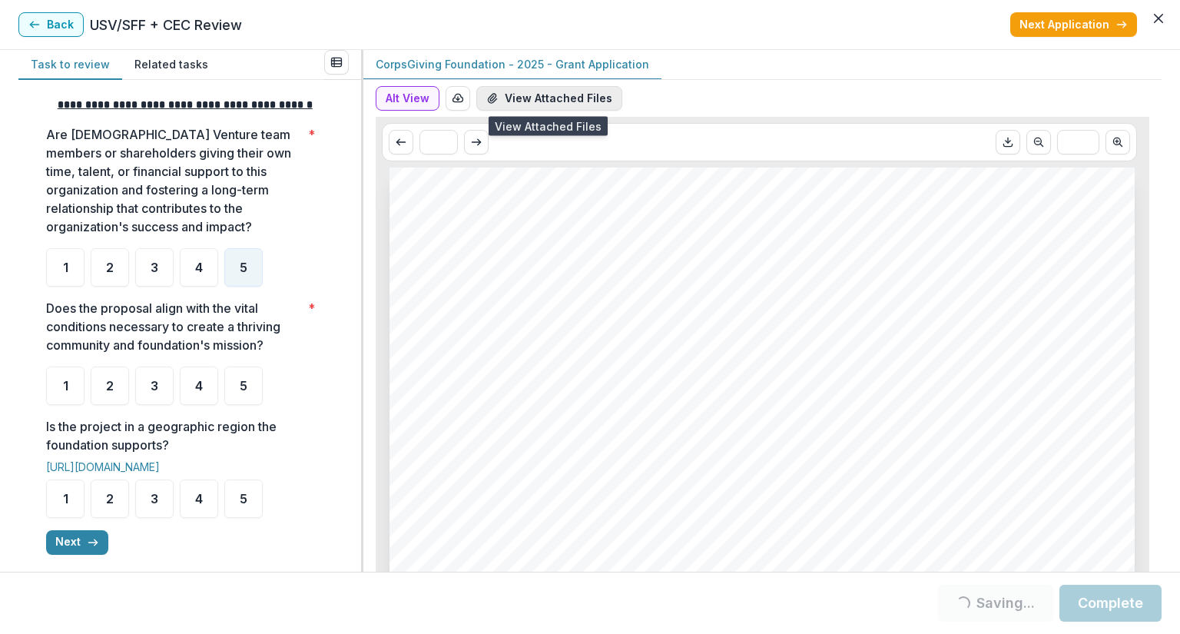
click at [542, 106] on button "View Attached Files" at bounding box center [549, 98] width 146 height 25
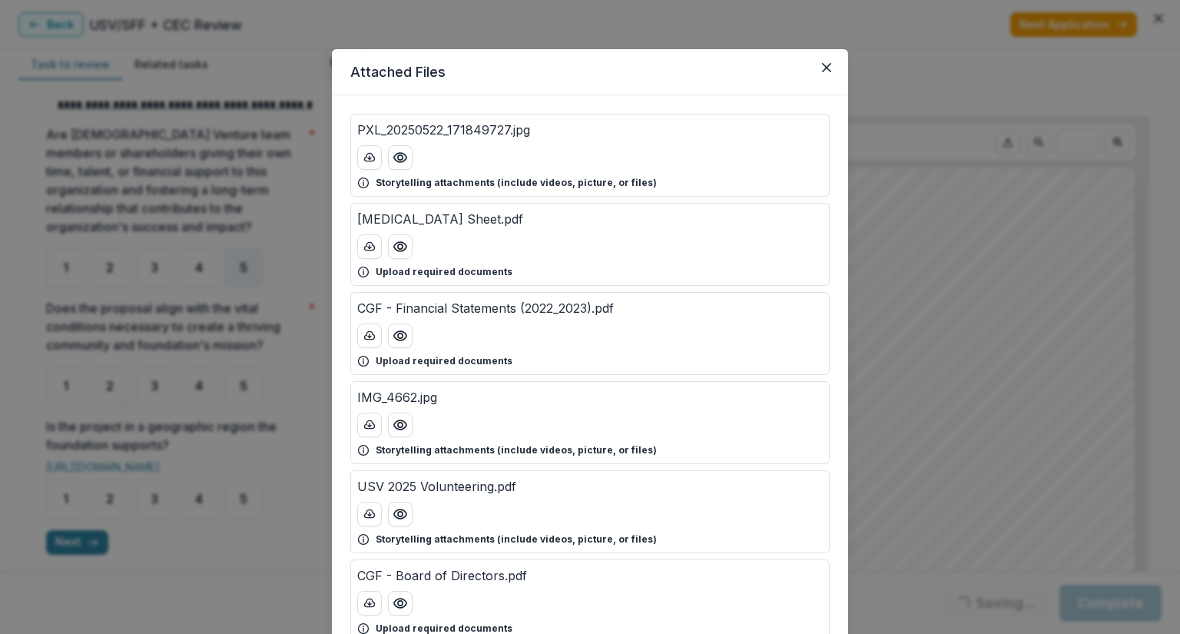
scroll to position [154, 0]
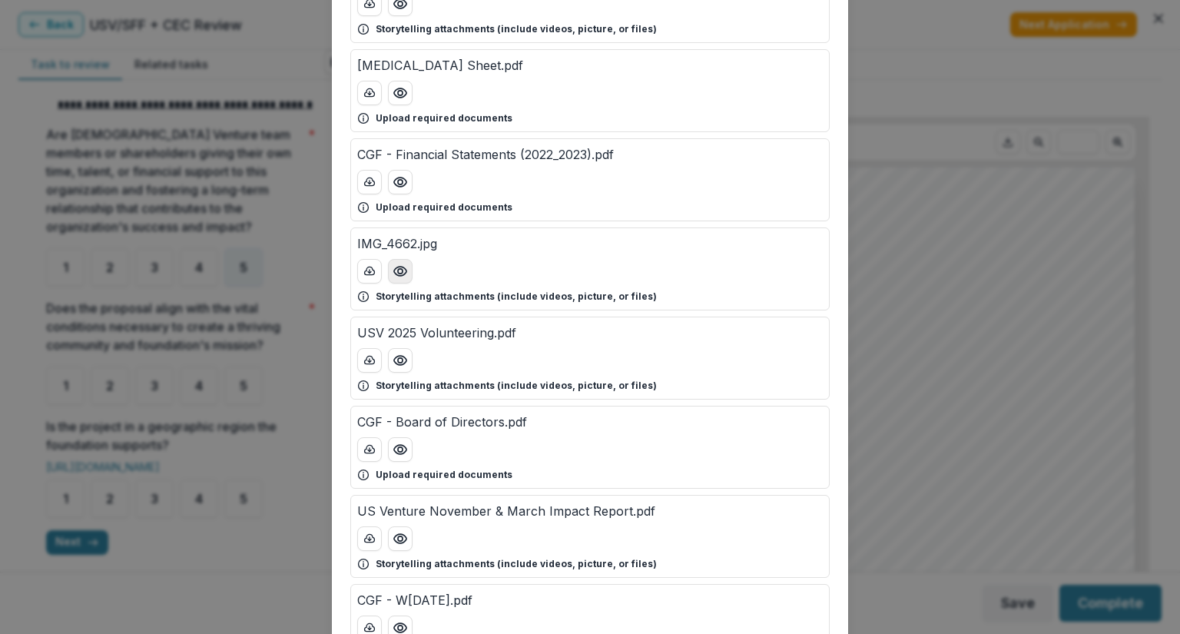
click at [402, 267] on icon "Preview IMG_4662.jpg" at bounding box center [400, 271] width 12 height 9
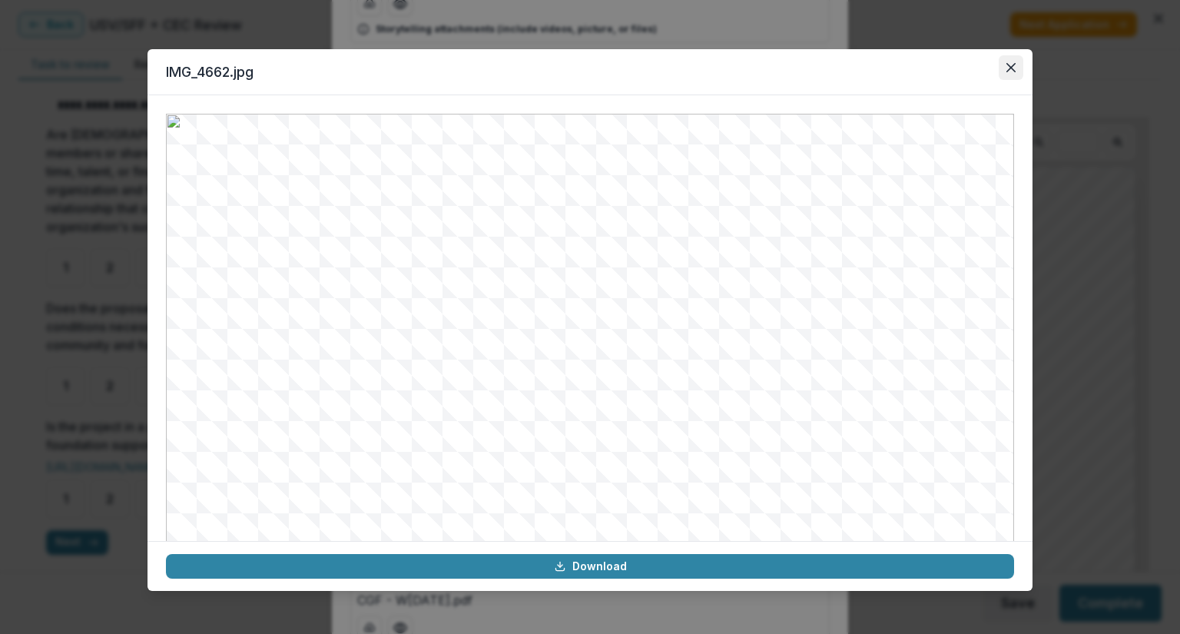
click at [1006, 74] on button "Close" at bounding box center [1011, 67] width 25 height 25
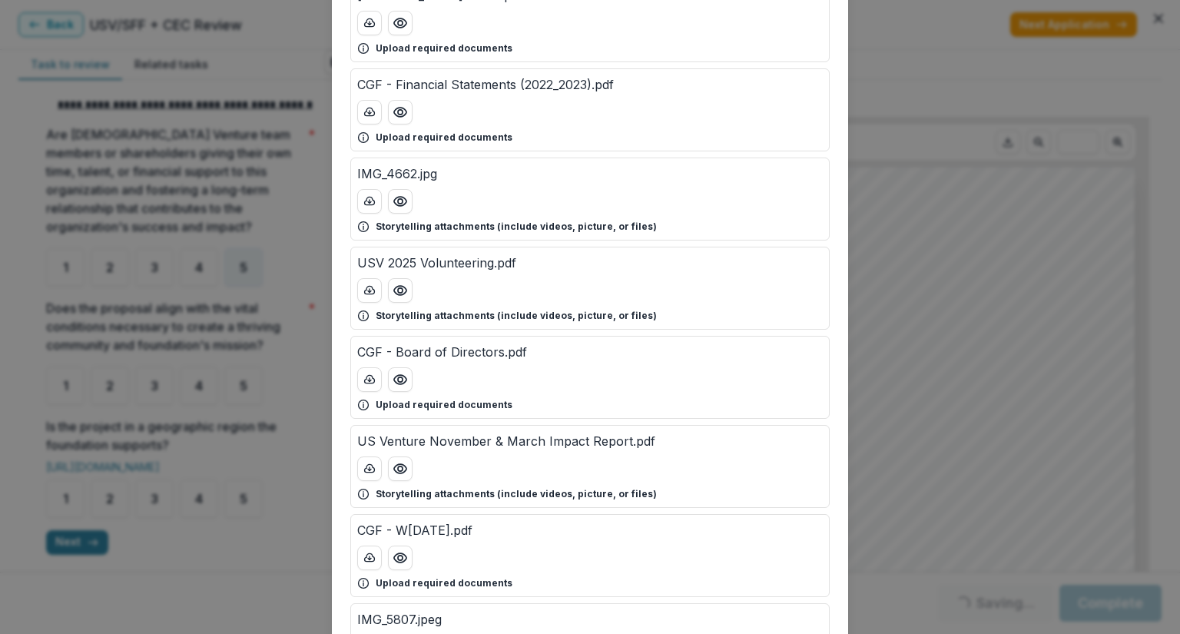
scroll to position [231, 0]
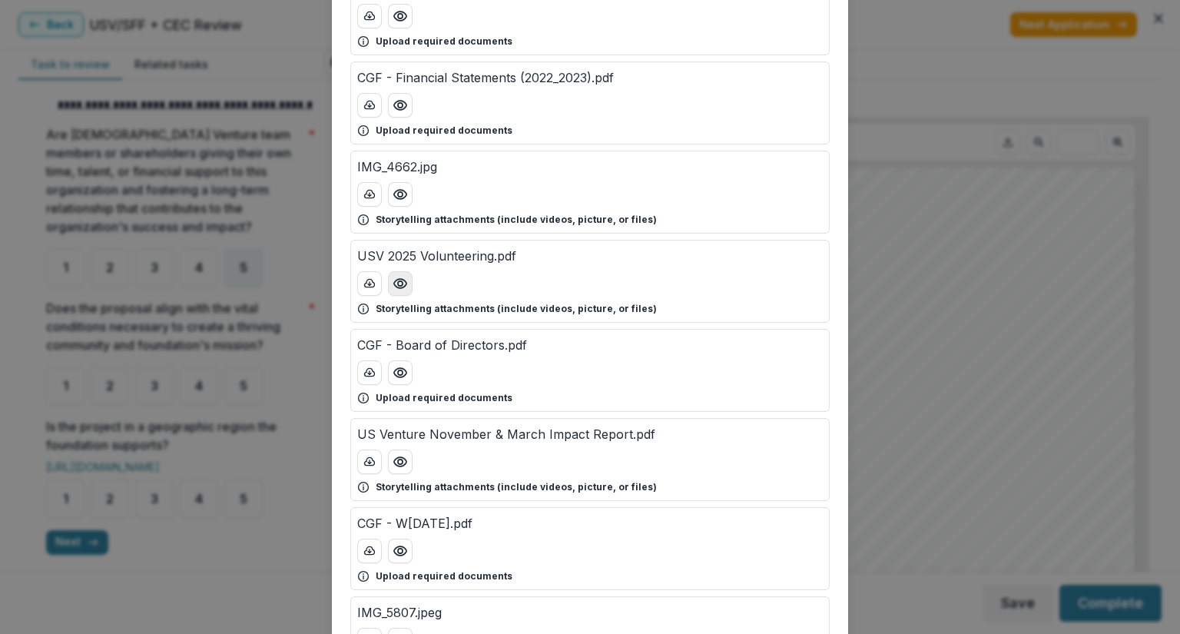
click at [397, 285] on icon "Preview USV 2025 Volunteering.pdf" at bounding box center [400, 283] width 15 height 15
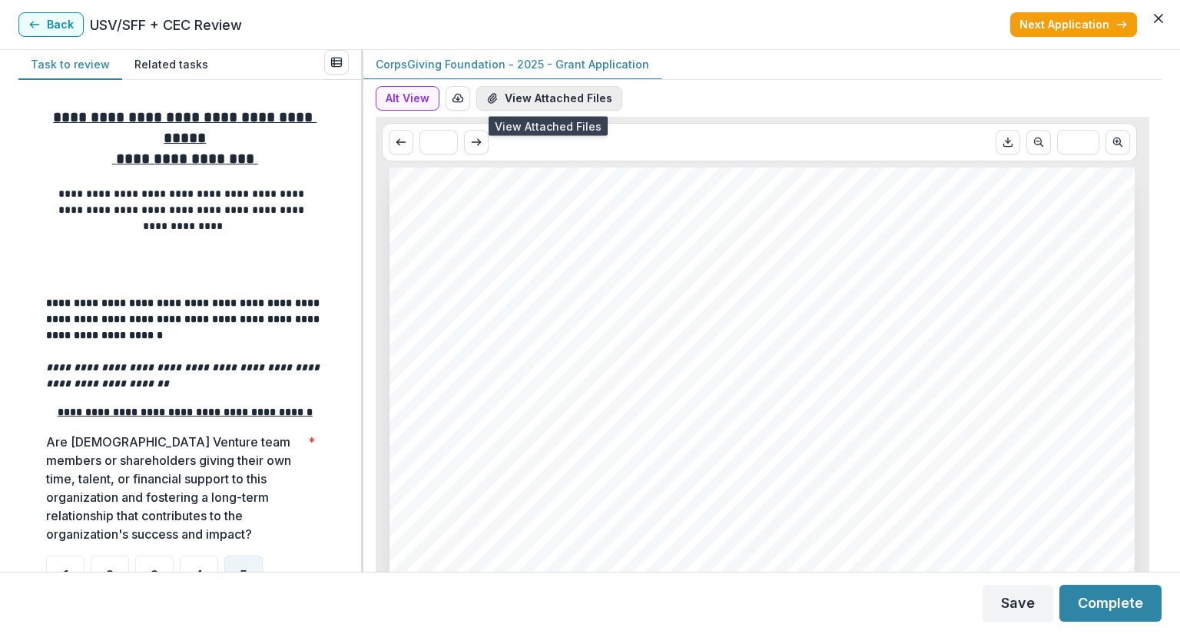
click at [513, 93] on button "View Attached Files" at bounding box center [549, 98] width 146 height 25
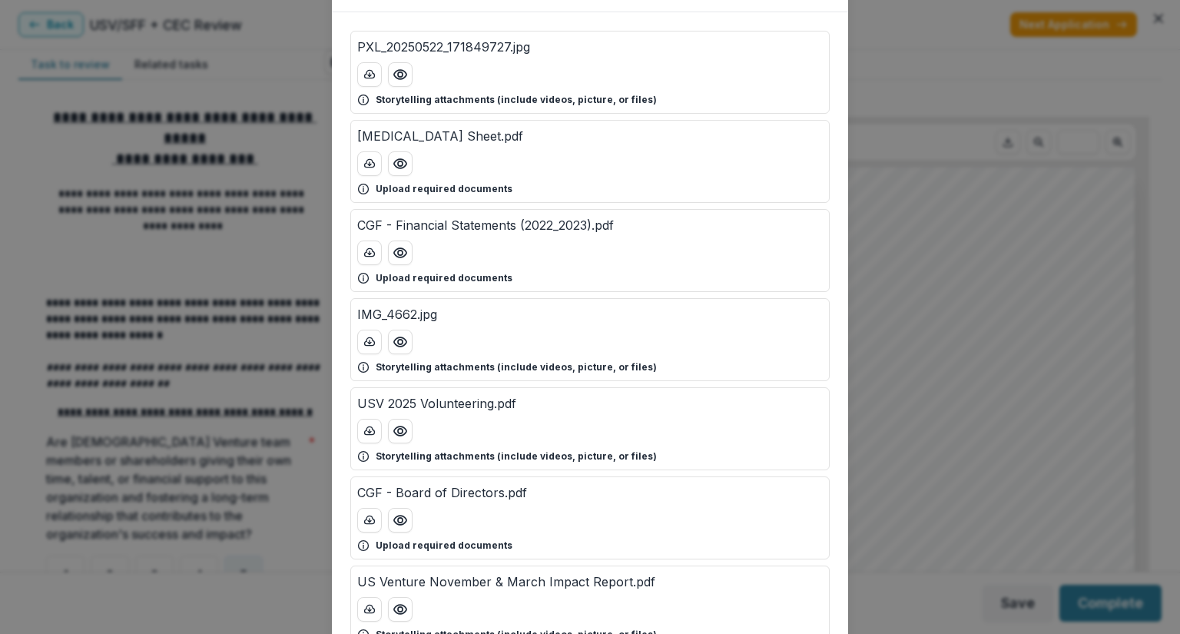
scroll to position [154, 0]
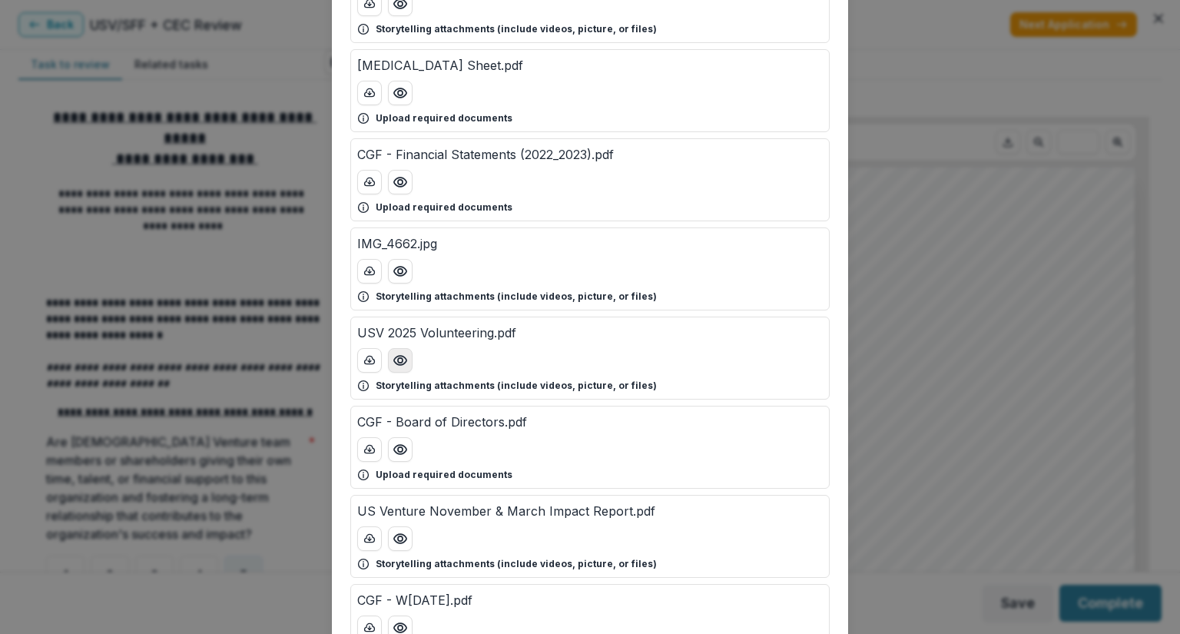
click at [395, 362] on icon "Preview USV 2025 Volunteering.pdf" at bounding box center [400, 360] width 12 height 9
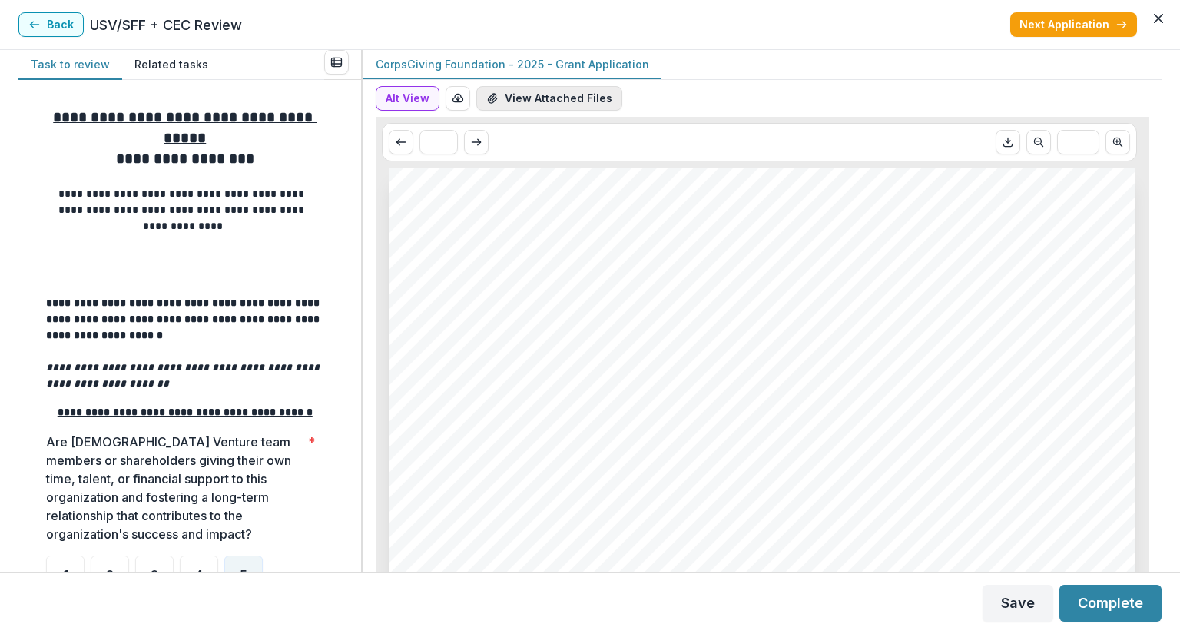
drag, startPoint x: 707, startPoint y: 518, endPoint x: 521, endPoint y: 96, distance: 461.1
click at [521, 96] on button "View Attached Files" at bounding box center [549, 98] width 146 height 25
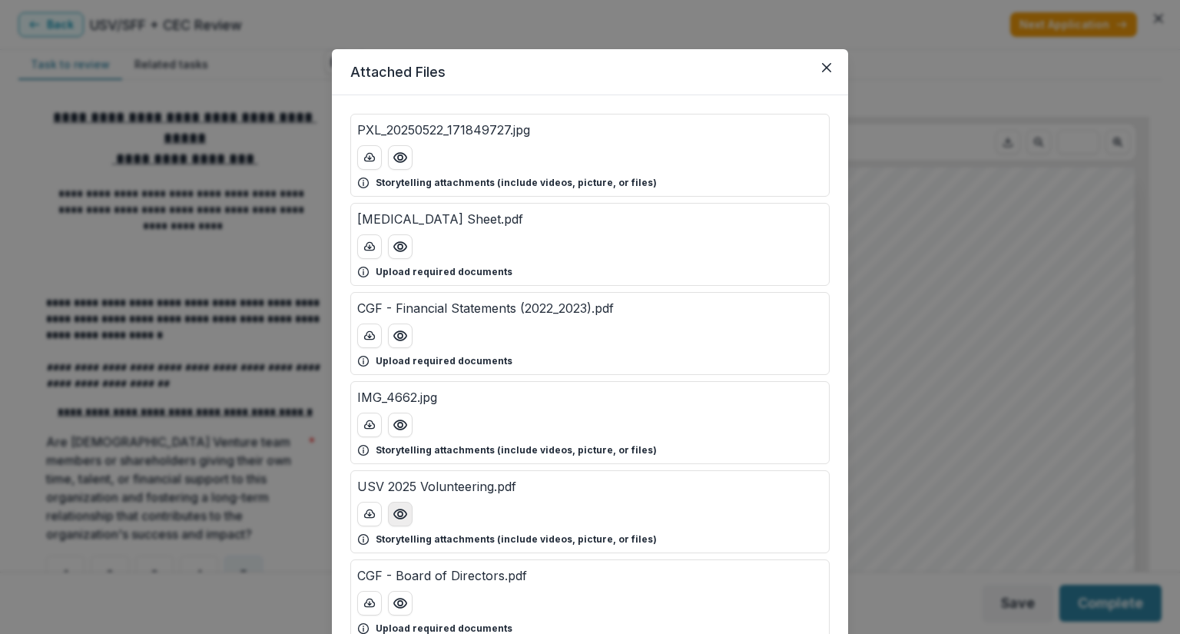
click at [393, 511] on icon "Preview USV 2025 Volunteering.pdf" at bounding box center [400, 513] width 15 height 15
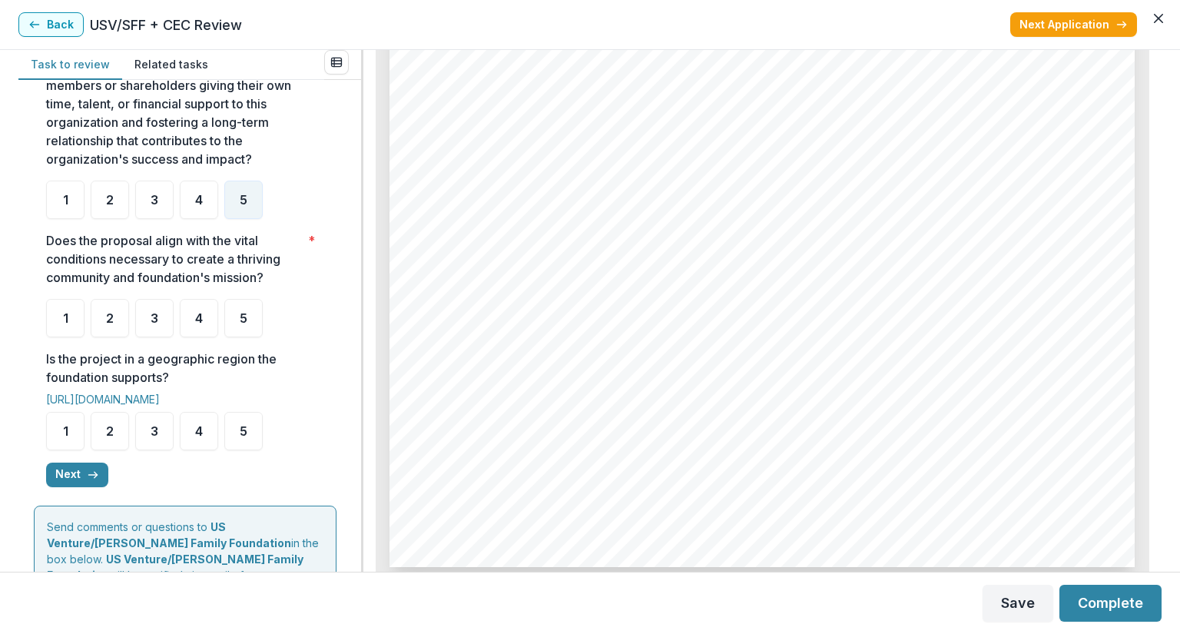
scroll to position [384, 0]
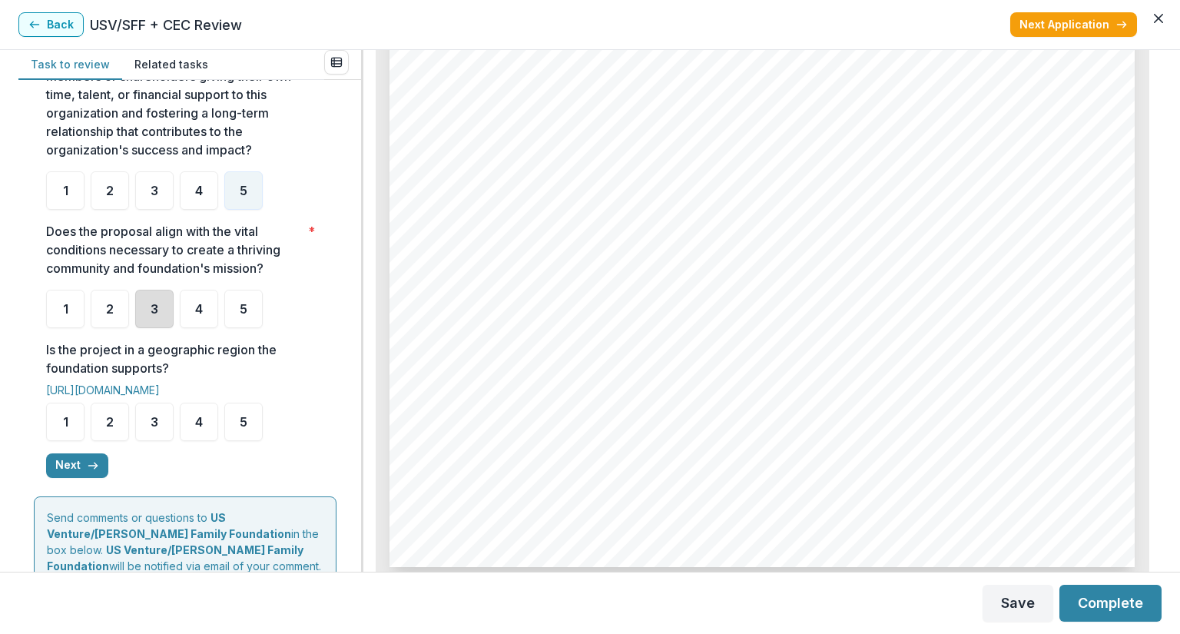
click at [154, 328] on div "3" at bounding box center [154, 309] width 38 height 38
click at [232, 441] on div "5" at bounding box center [243, 422] width 38 height 38
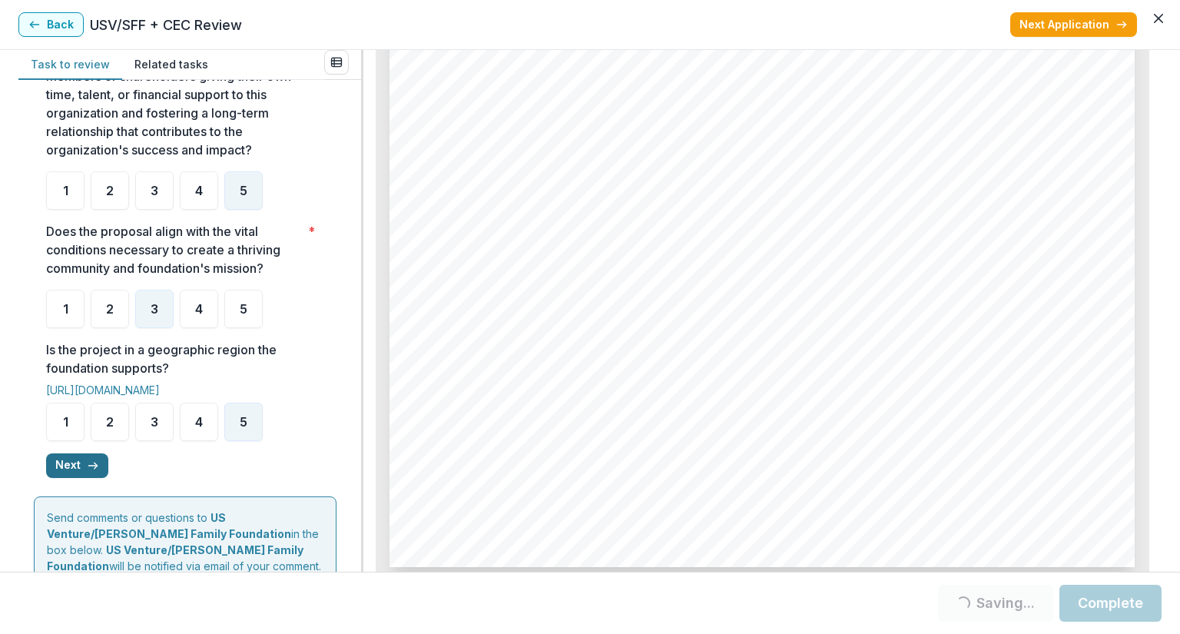
click at [64, 476] on button "Next" at bounding box center [77, 465] width 62 height 25
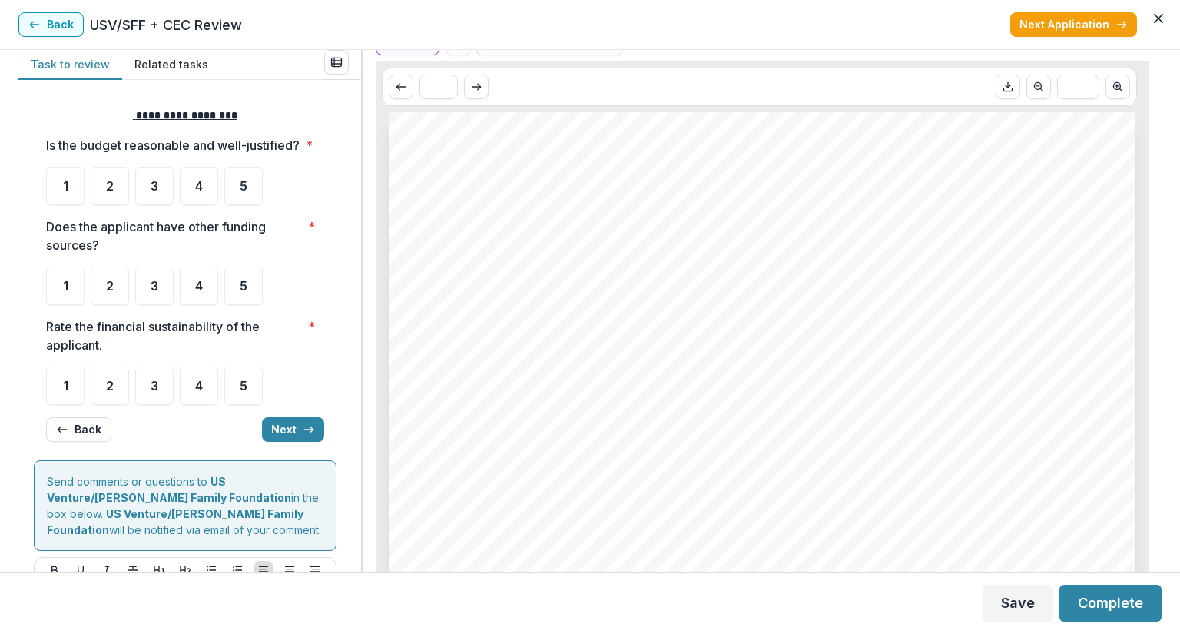
scroll to position [0, 0]
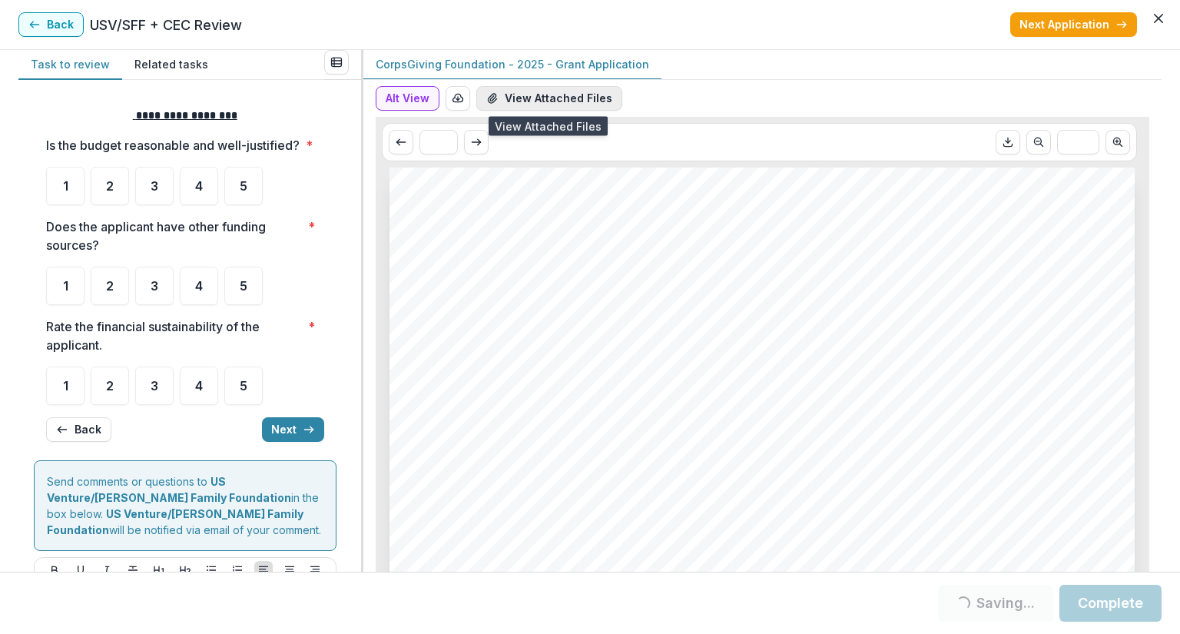
click at [540, 98] on button "View Attached Files" at bounding box center [549, 98] width 146 height 25
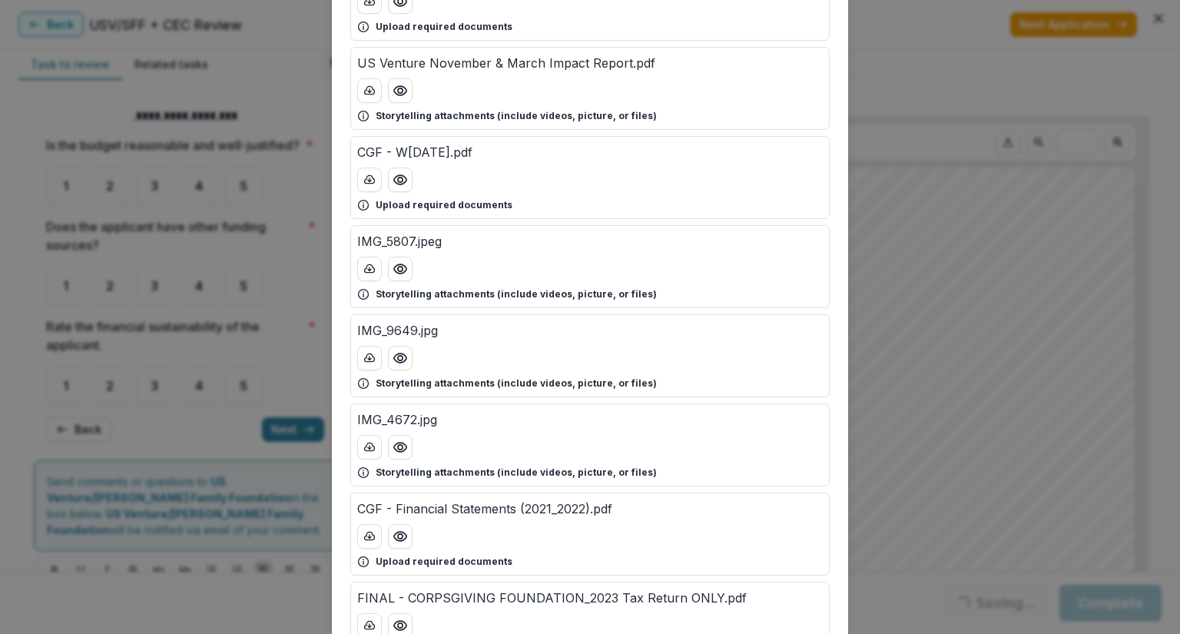
scroll to position [615, 0]
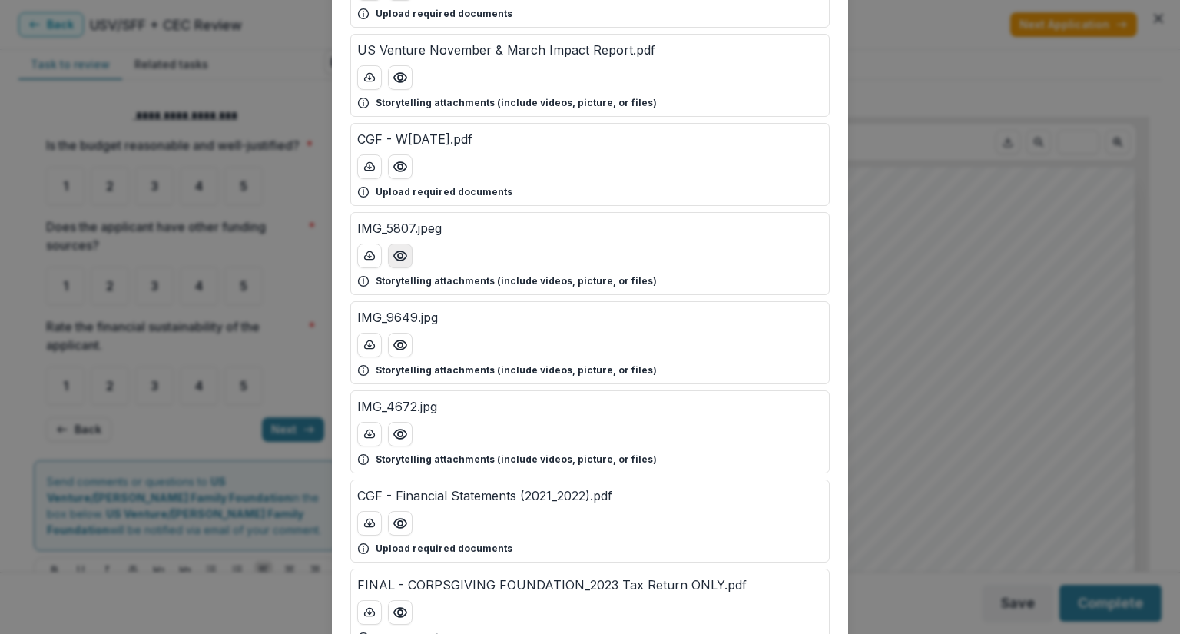
click at [400, 251] on icon "Preview IMG_5807.jpeg" at bounding box center [400, 255] width 15 height 15
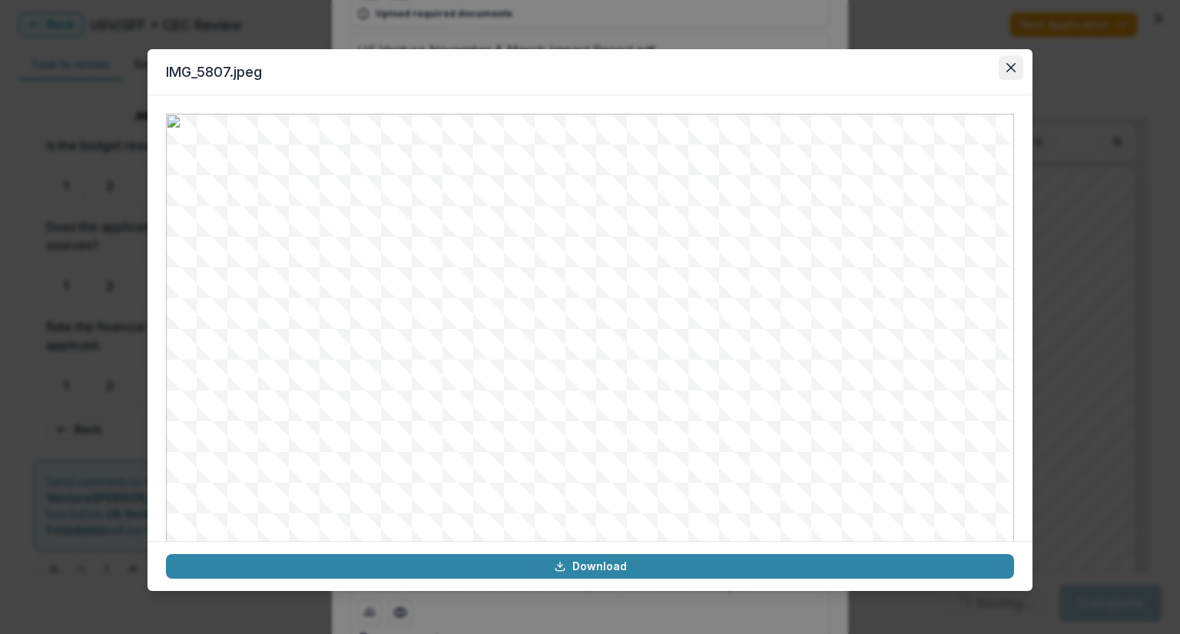
click at [1016, 73] on button "Close" at bounding box center [1011, 67] width 25 height 25
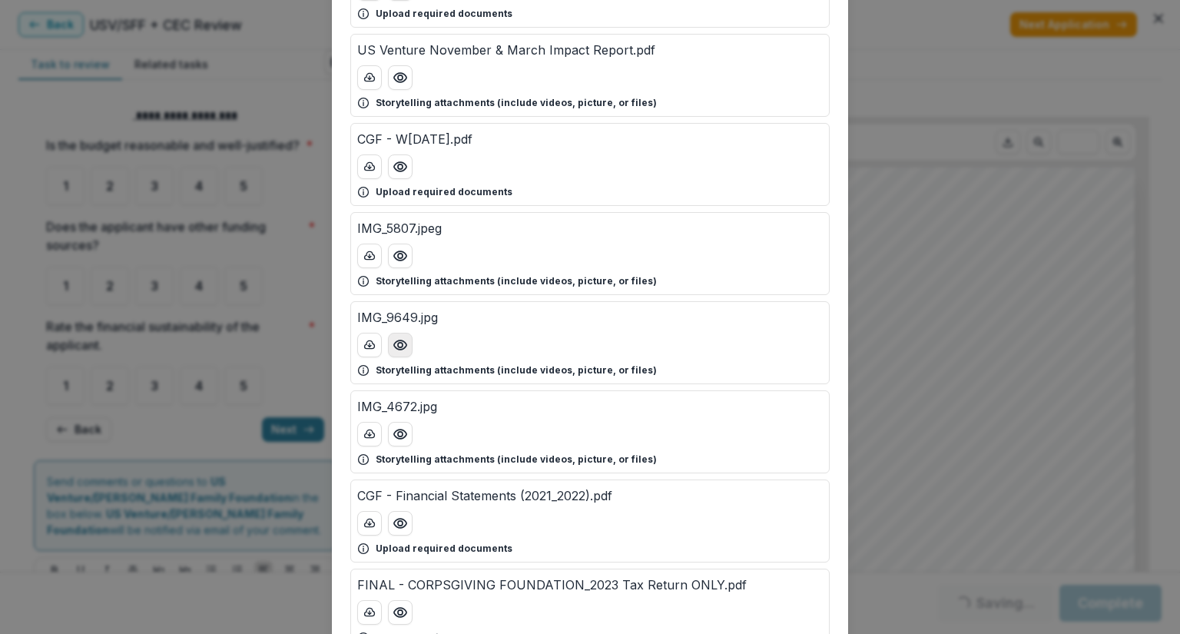
click at [402, 337] on icon "Preview IMG_9649.jpg" at bounding box center [400, 344] width 15 height 15
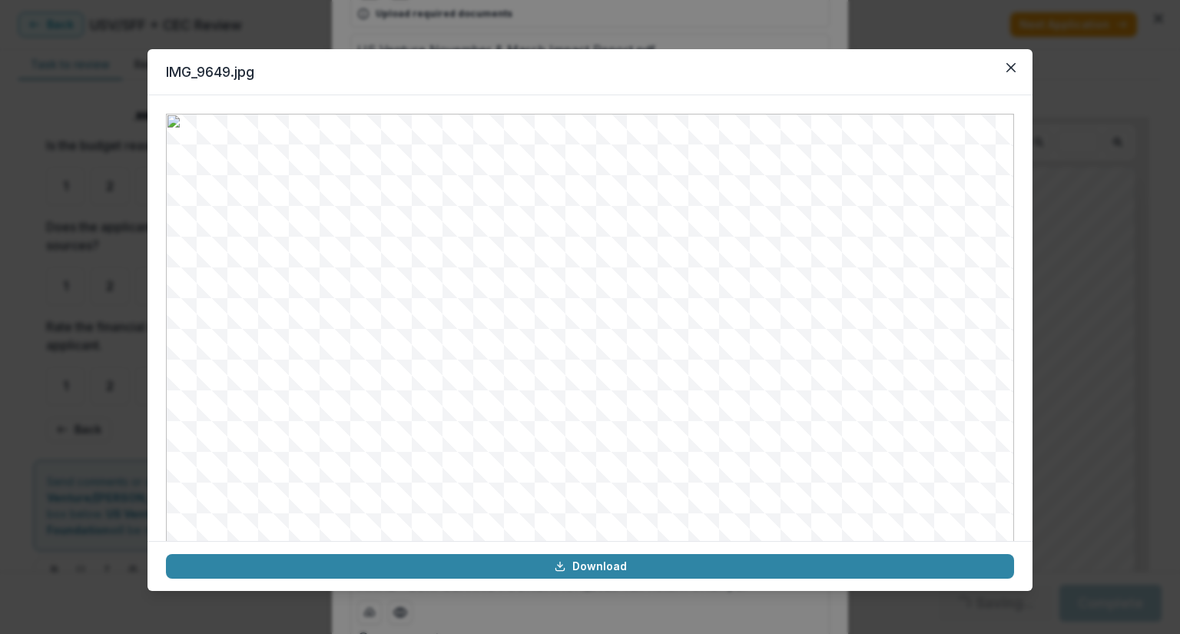
click at [1028, 56] on header "IMG_9649.jpg" at bounding box center [590, 72] width 885 height 46
click at [1012, 65] on icon "Close" at bounding box center [1011, 67] width 9 height 9
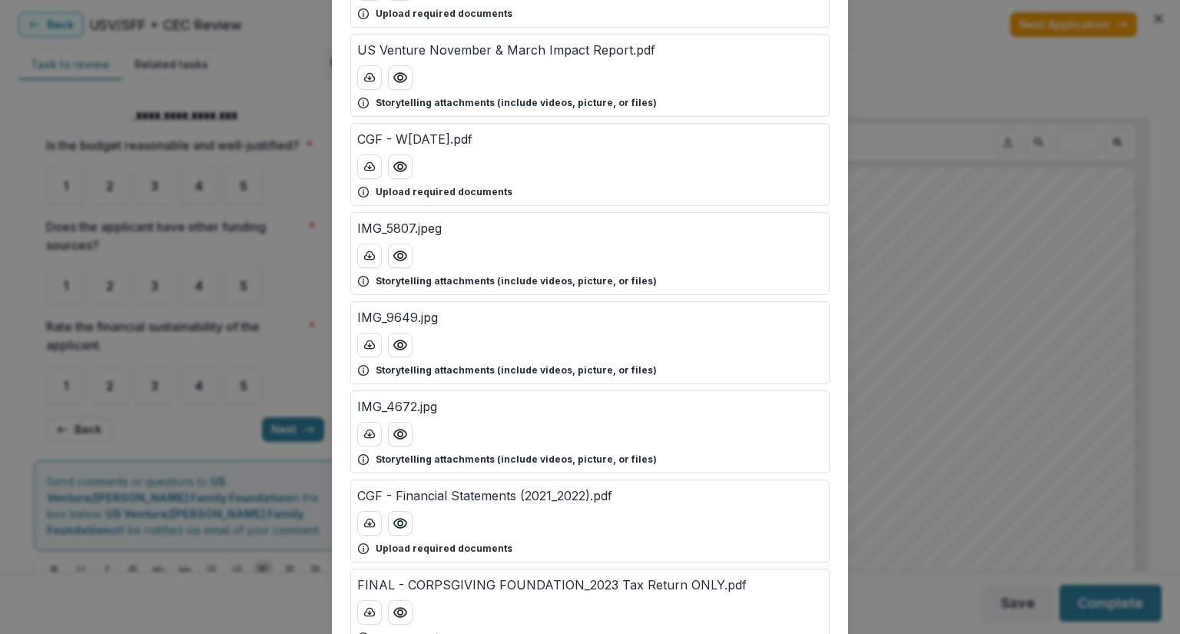
scroll to position [768, 0]
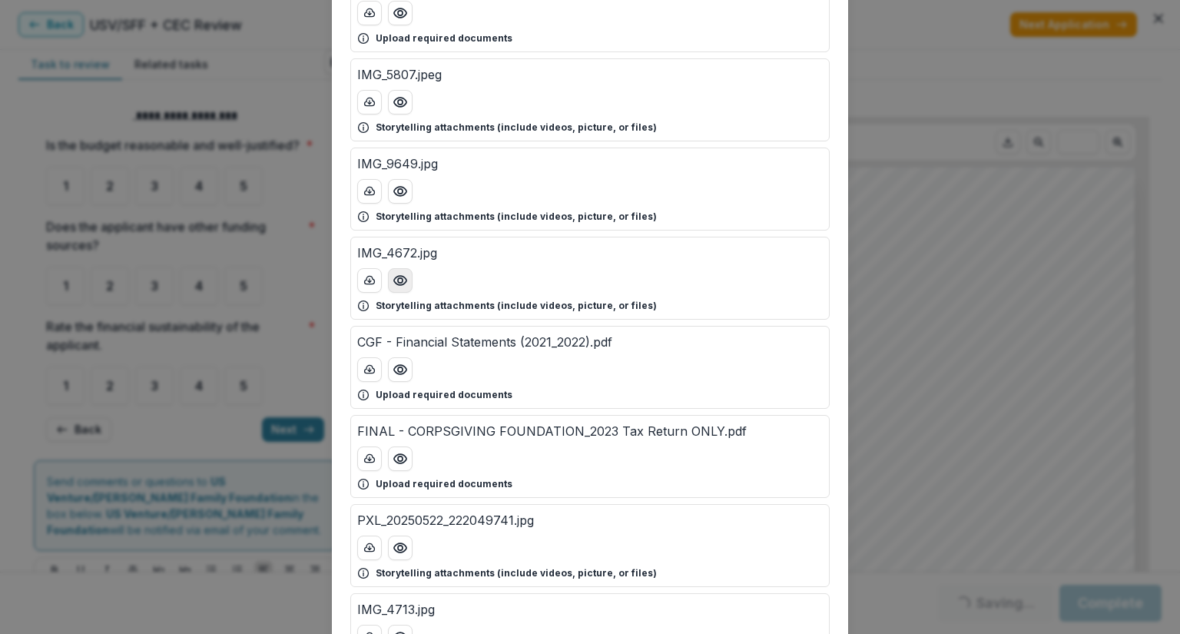
click at [401, 276] on icon "Preview IMG_4672.jpg" at bounding box center [400, 280] width 12 height 9
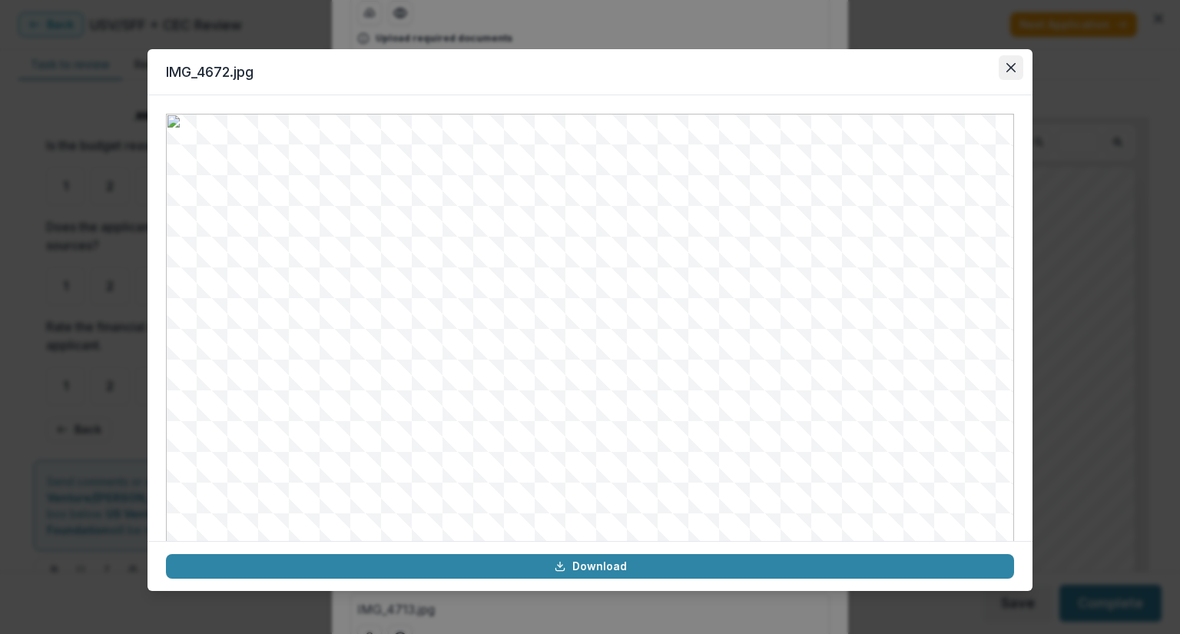
click at [1004, 74] on button "Close" at bounding box center [1011, 67] width 25 height 25
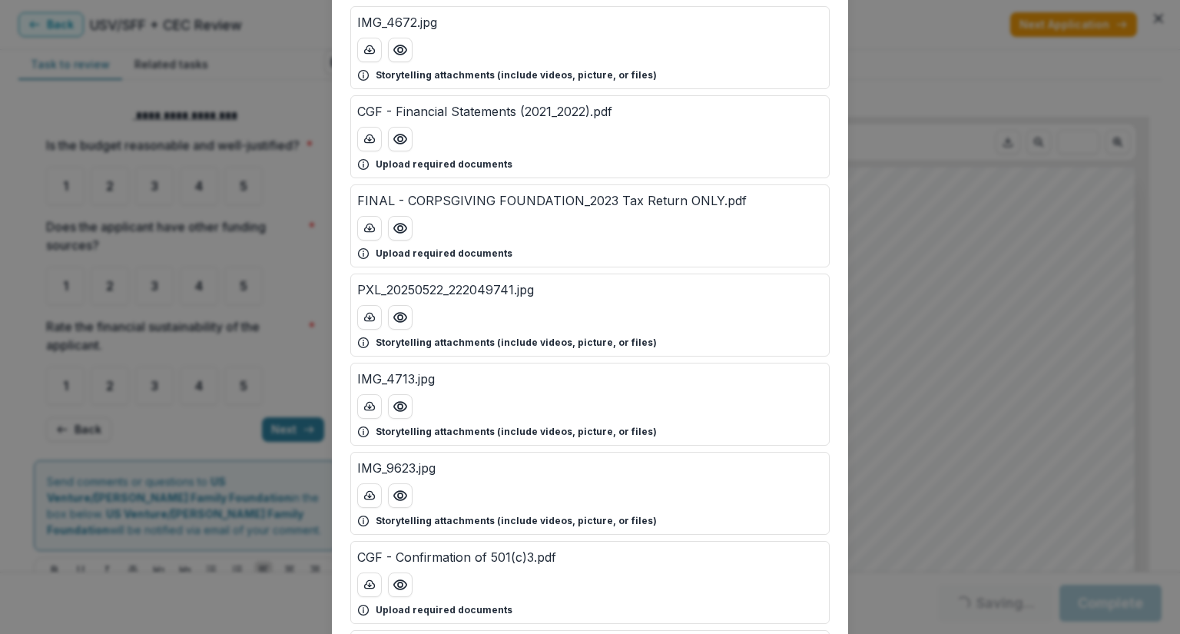
scroll to position [1076, 0]
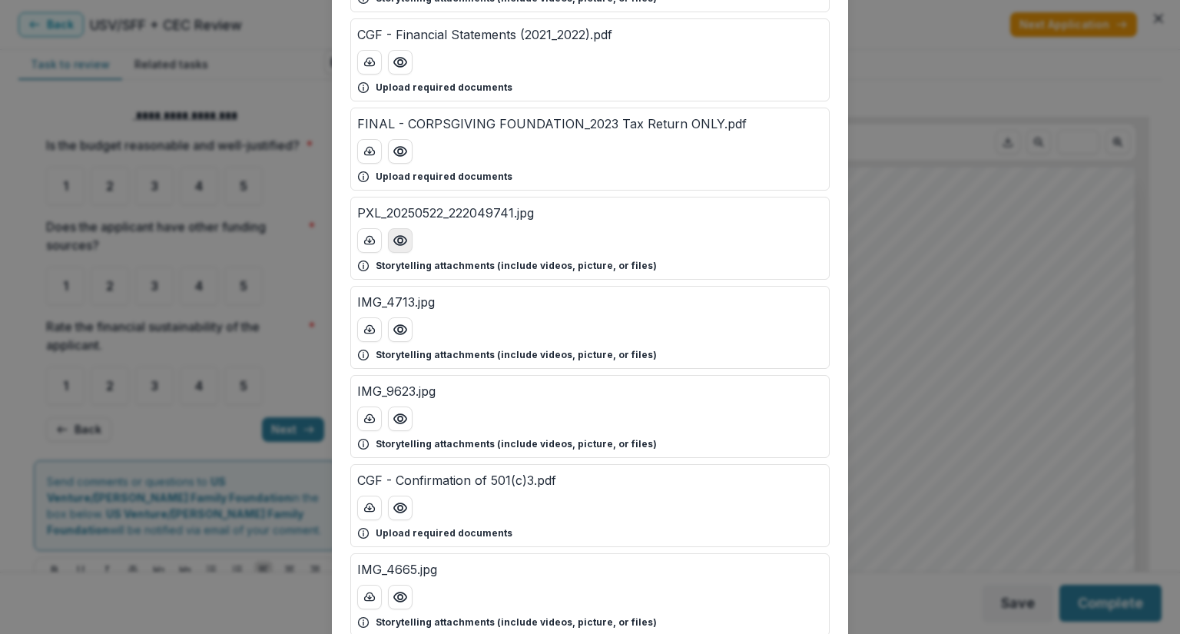
click at [399, 242] on icon "Preview PXL_20250522_222049741.jpg" at bounding box center [400, 240] width 15 height 15
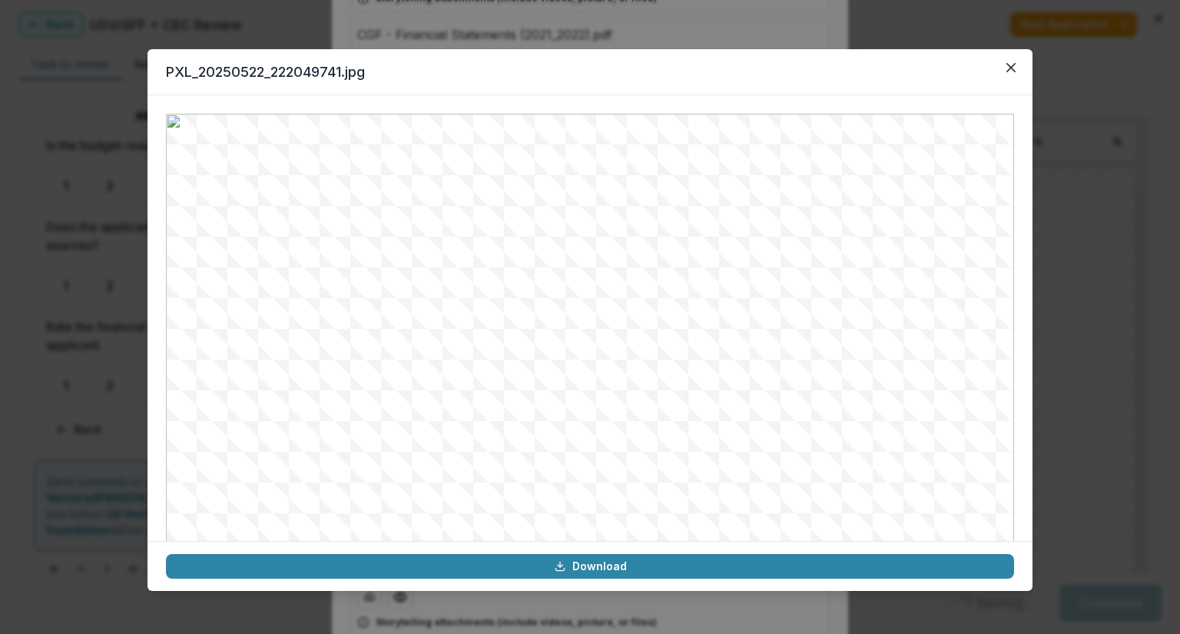
click at [1007, 81] on header "PXL_20250522_222049741.jpg" at bounding box center [590, 72] width 885 height 46
click at [1005, 68] on button "Close" at bounding box center [1011, 67] width 25 height 25
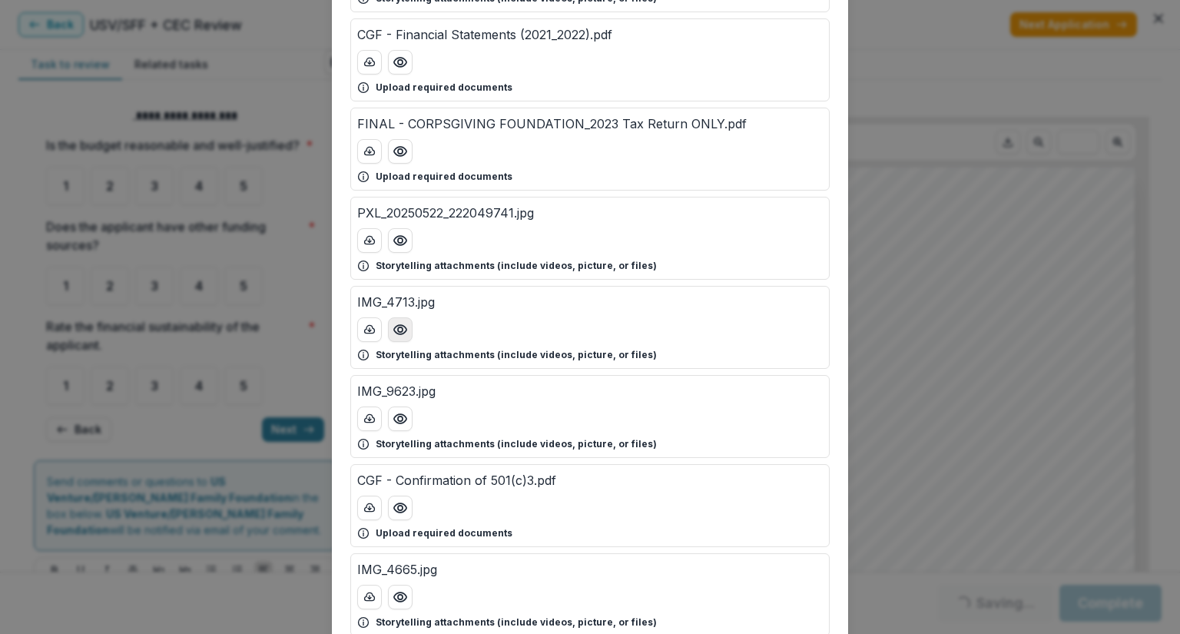
click at [406, 327] on button "Preview IMG_4713.jpg" at bounding box center [400, 329] width 25 height 25
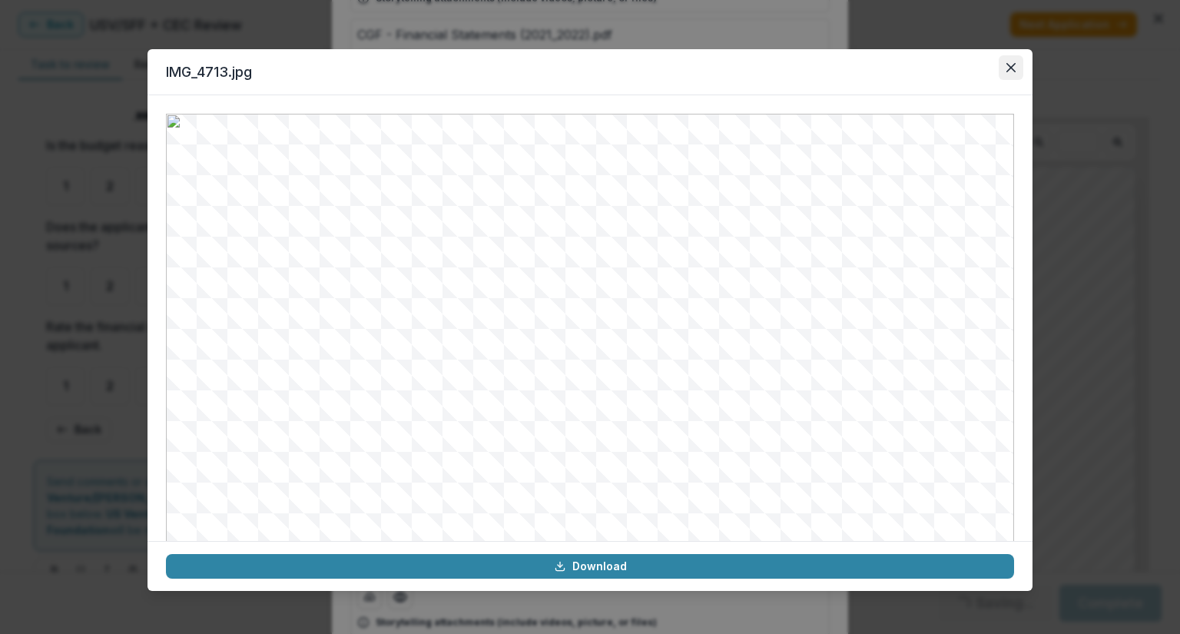
click at [1017, 68] on button "Close" at bounding box center [1011, 67] width 25 height 25
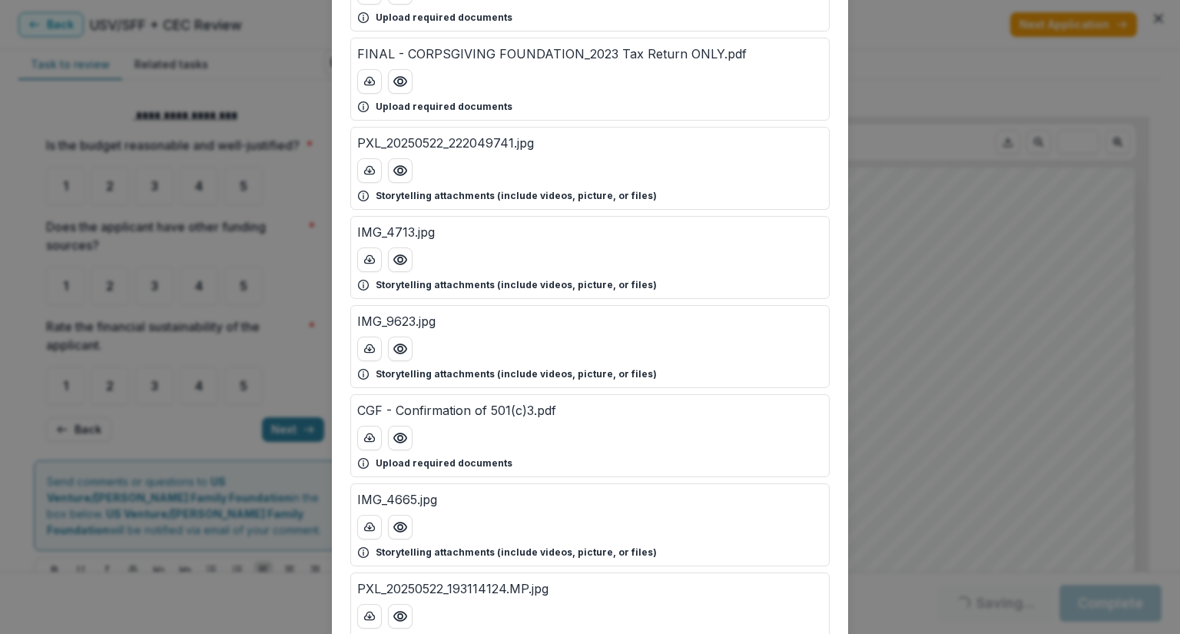
scroll to position [1153, 0]
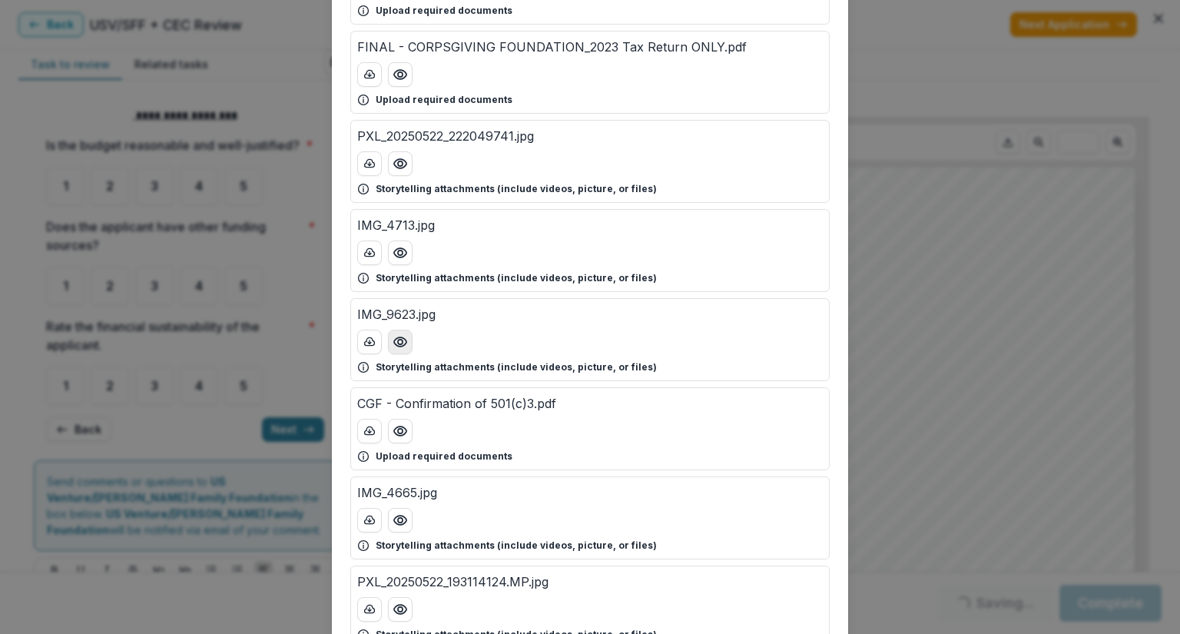
click at [397, 337] on icon "Preview IMG_9623.jpg" at bounding box center [400, 341] width 15 height 15
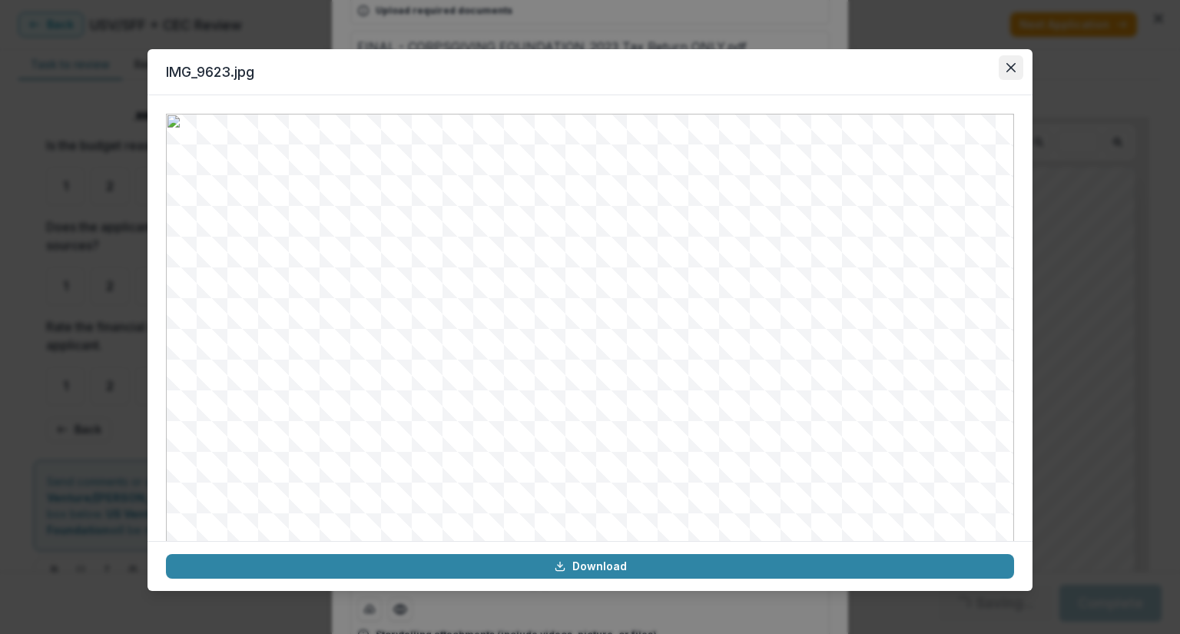
click at [1011, 76] on button "Close" at bounding box center [1011, 67] width 25 height 25
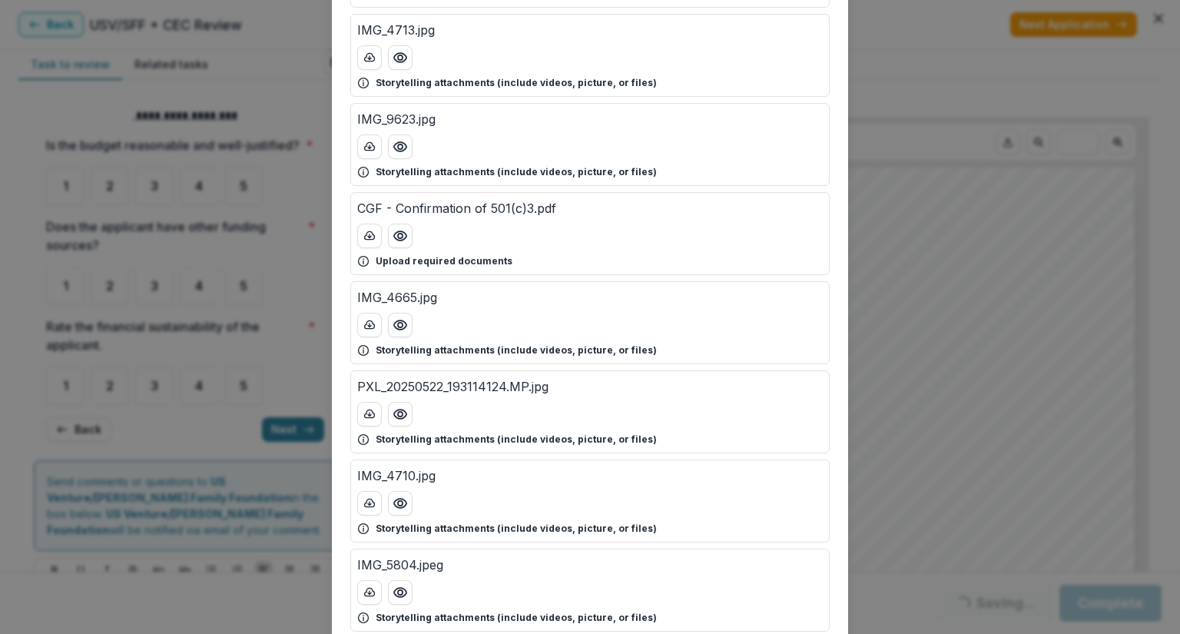
scroll to position [1383, 0]
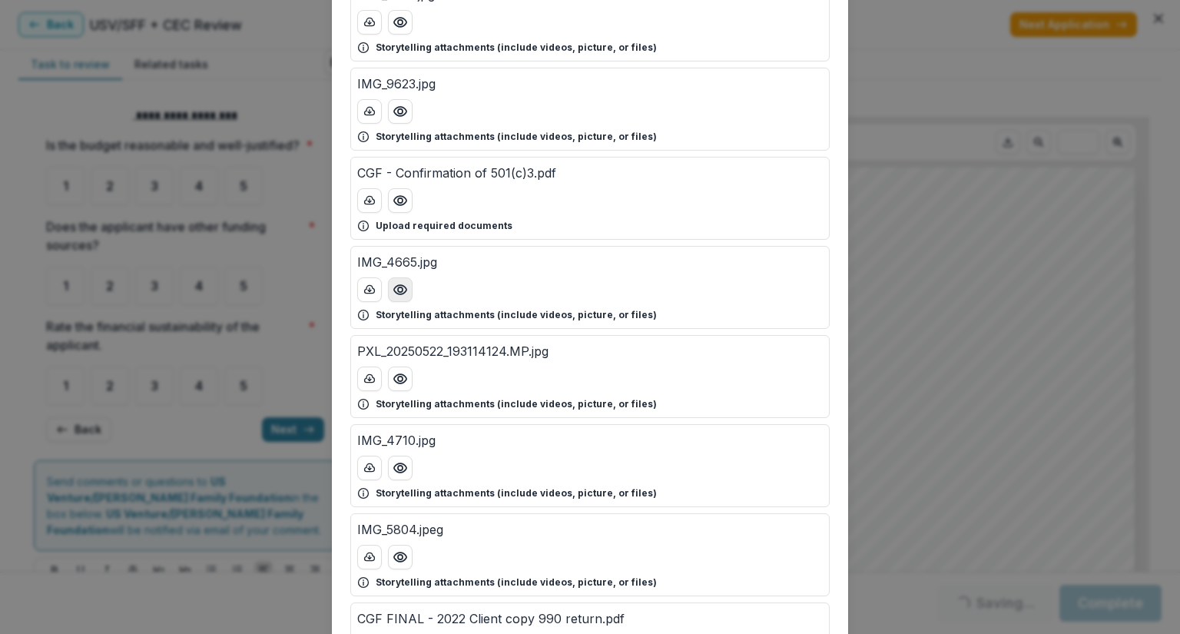
click at [407, 281] on button "Preview IMG_4665.jpg" at bounding box center [400, 289] width 25 height 25
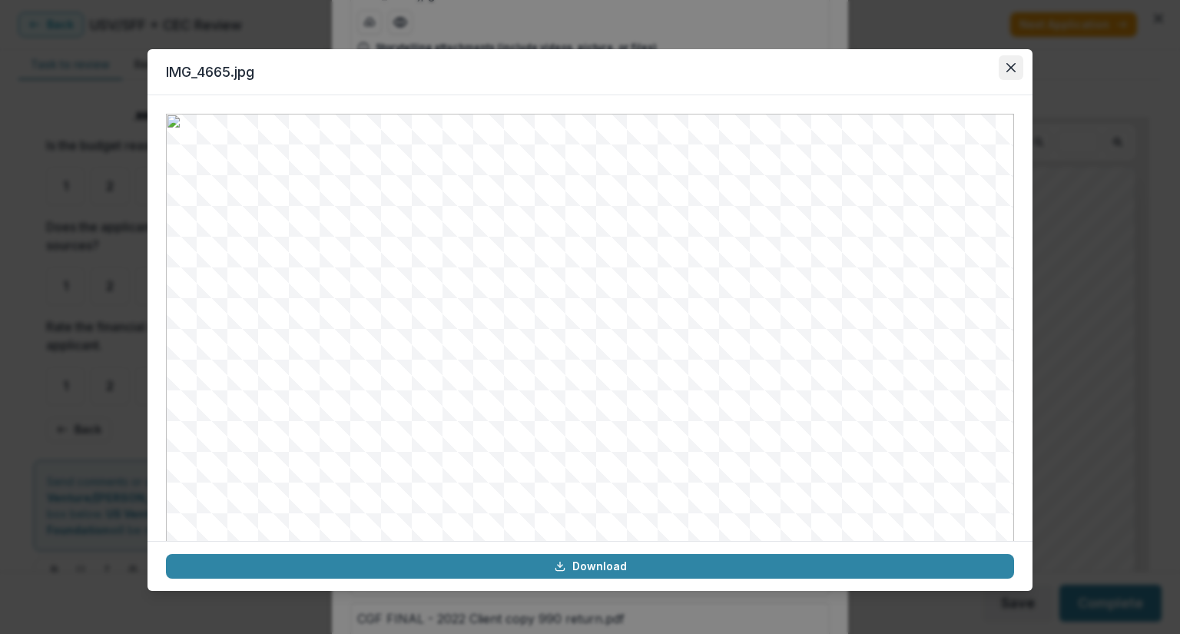
click at [1017, 71] on button "Close" at bounding box center [1011, 67] width 25 height 25
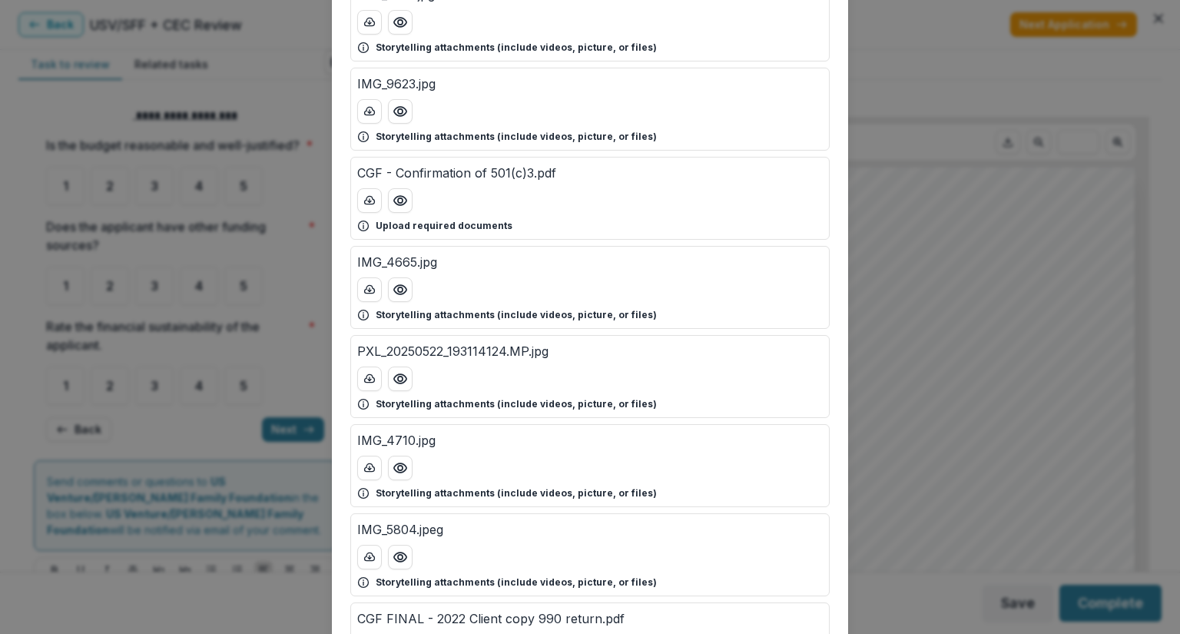
scroll to position [1537, 0]
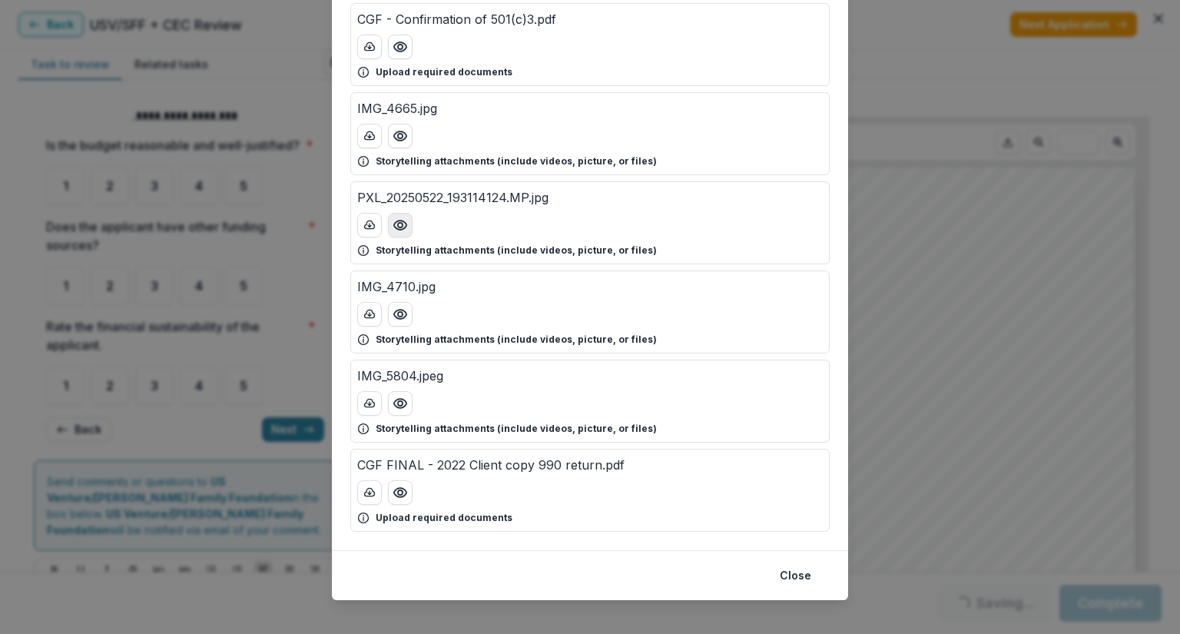
click at [397, 222] on icon "Preview PXL_20250522_193114124.MP.jpg" at bounding box center [400, 224] width 15 height 15
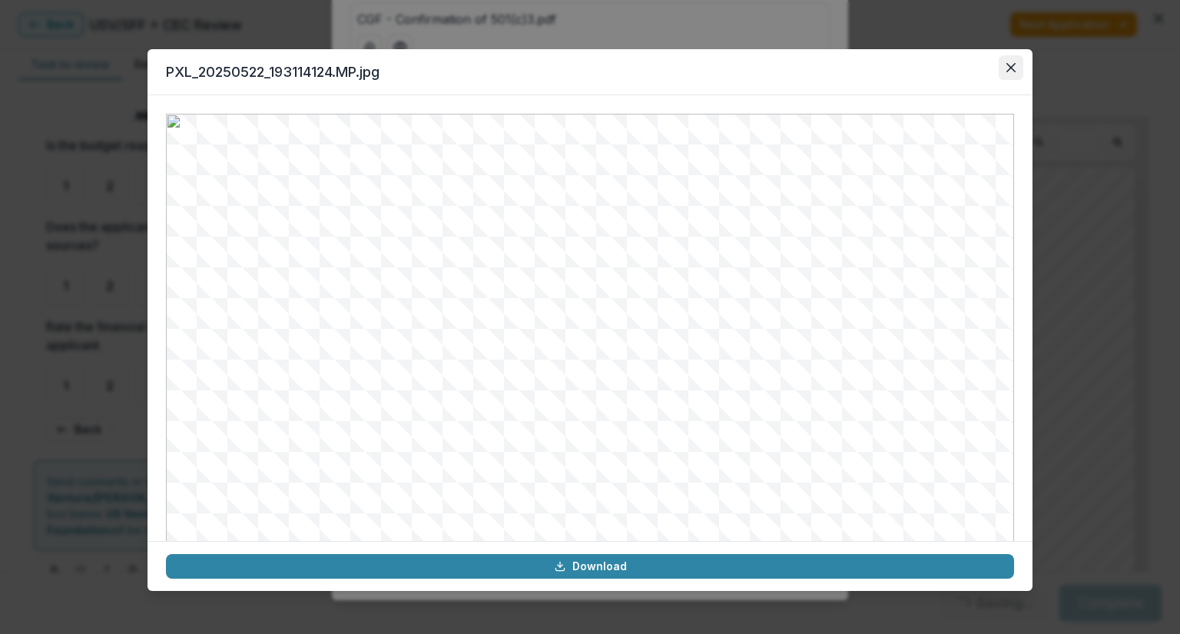
click at [1010, 71] on icon "Close" at bounding box center [1011, 67] width 9 height 9
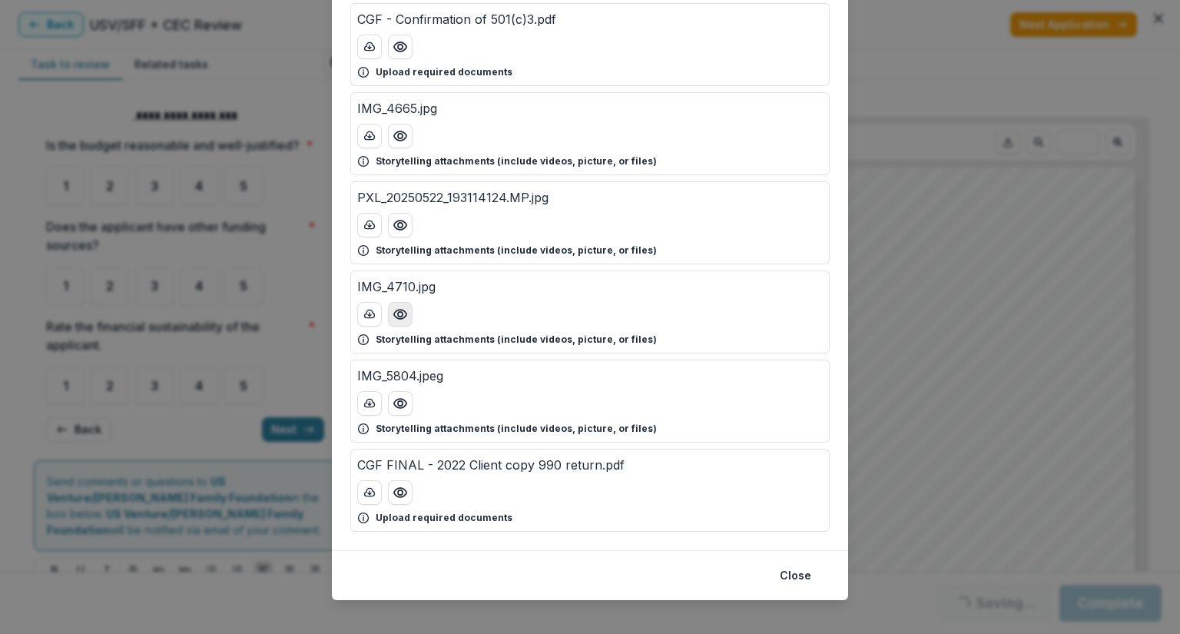
click at [399, 310] on icon "Preview IMG_4710.jpg" at bounding box center [400, 314] width 12 height 9
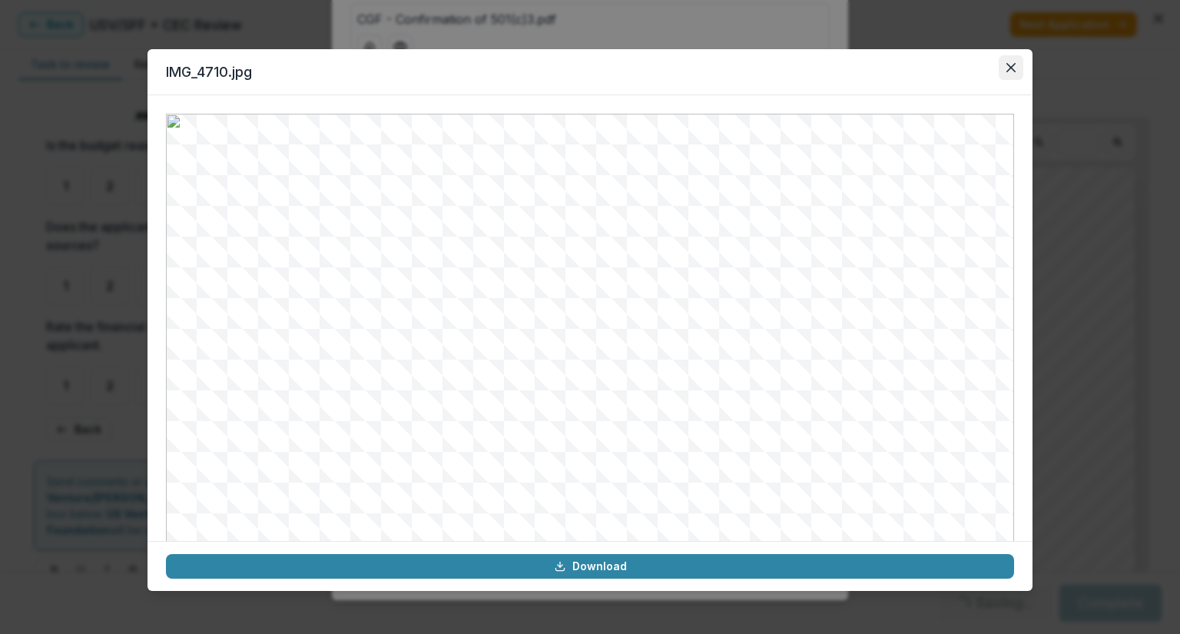
click at [1019, 64] on button "Close" at bounding box center [1011, 67] width 25 height 25
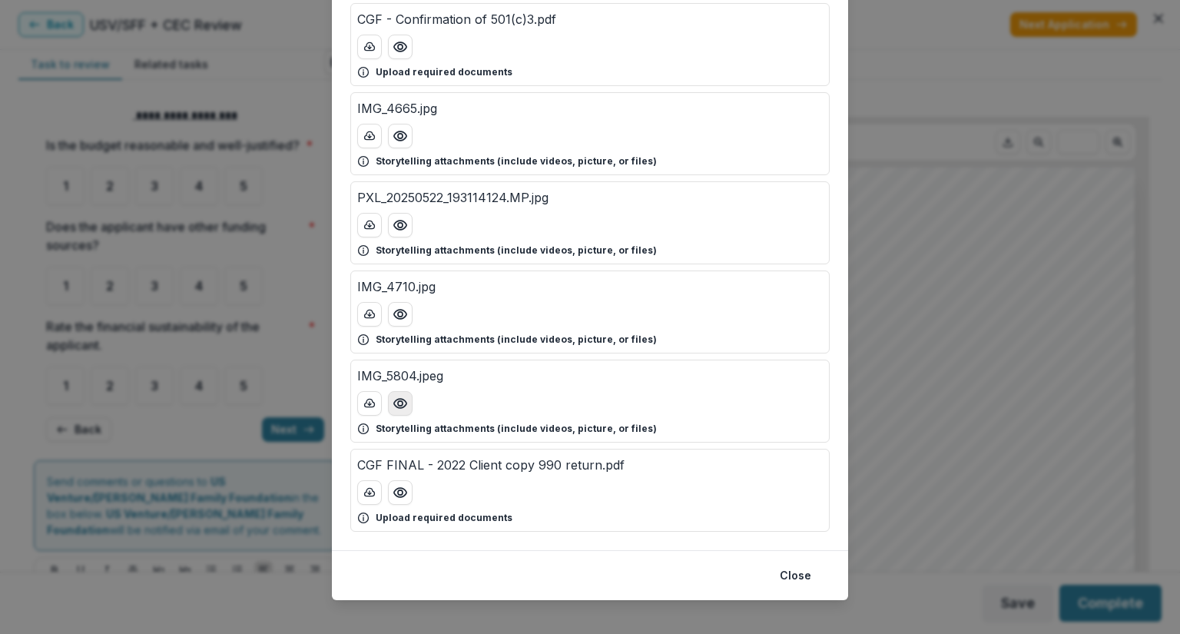
click at [393, 402] on icon "Preview IMG_5804.jpeg" at bounding box center [400, 403] width 15 height 15
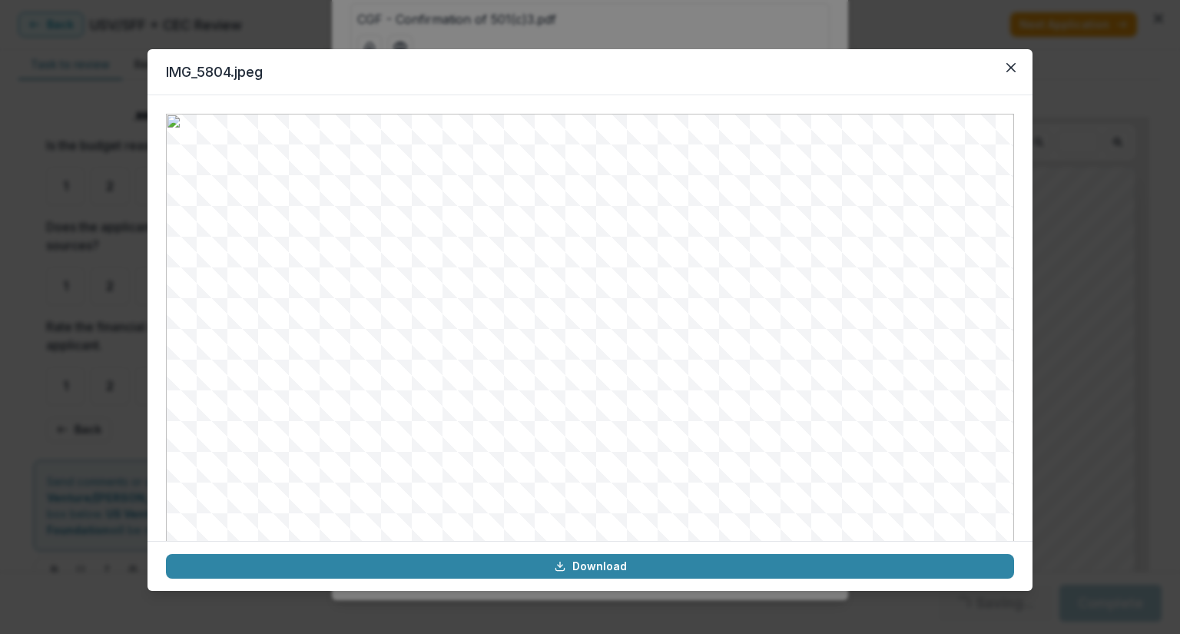
click at [1013, 52] on header "IMG_5804.jpeg" at bounding box center [590, 72] width 885 height 46
click at [1011, 75] on button "Close" at bounding box center [1011, 67] width 25 height 25
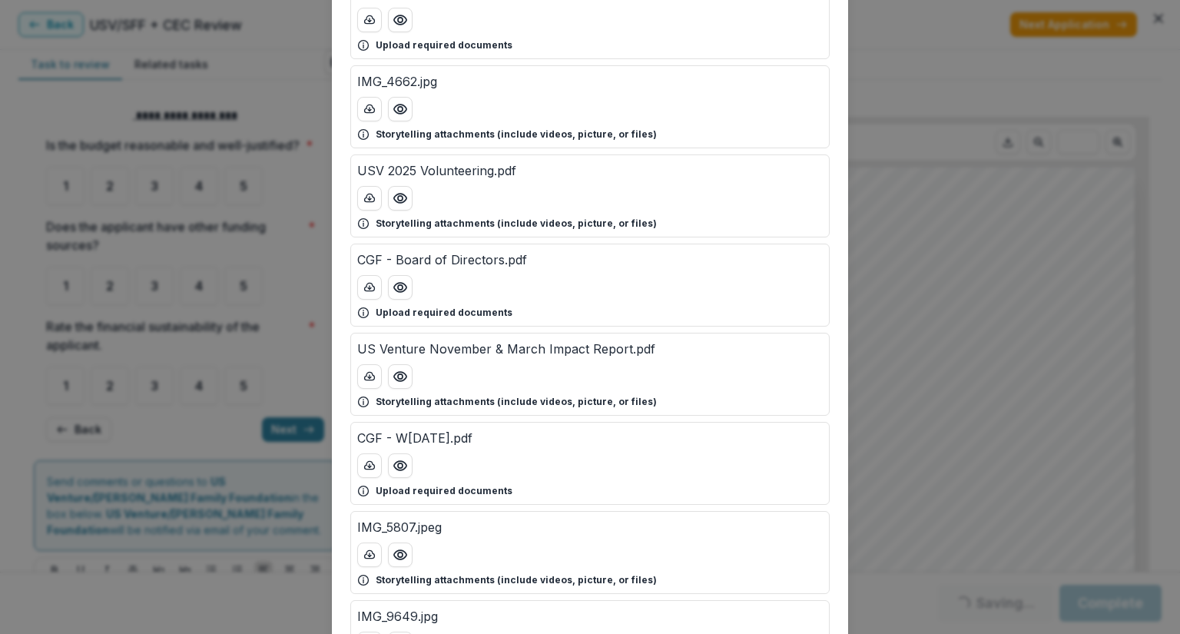
scroll to position [307, 0]
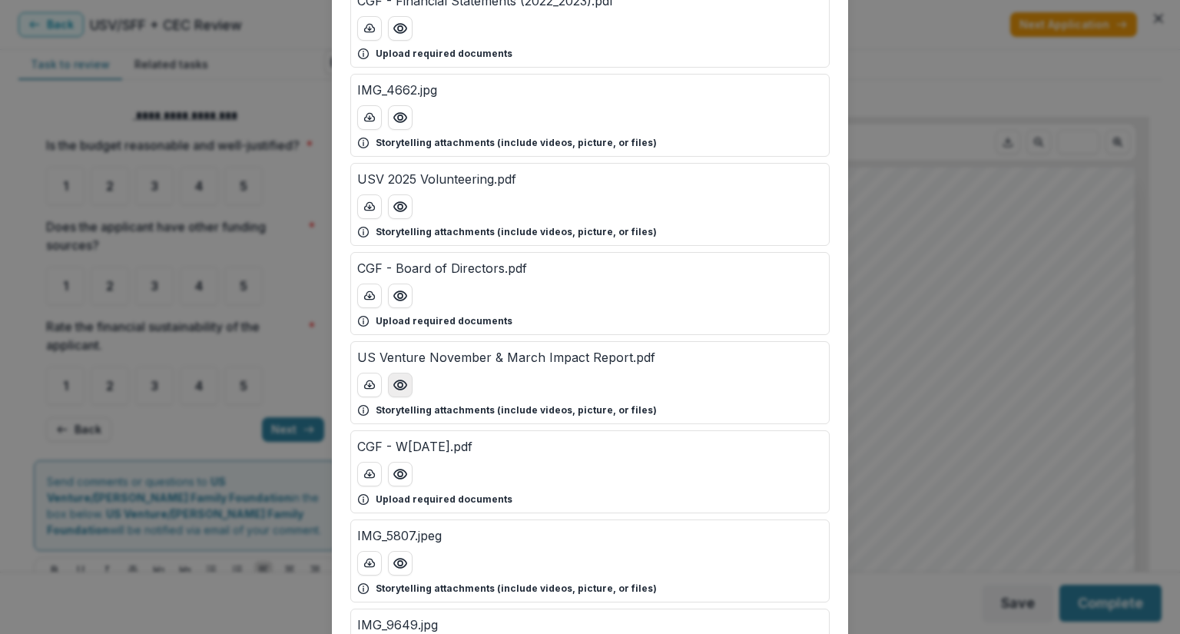
click at [398, 393] on button "Preview US Venture November & March Impact Report.pdf" at bounding box center [400, 385] width 25 height 25
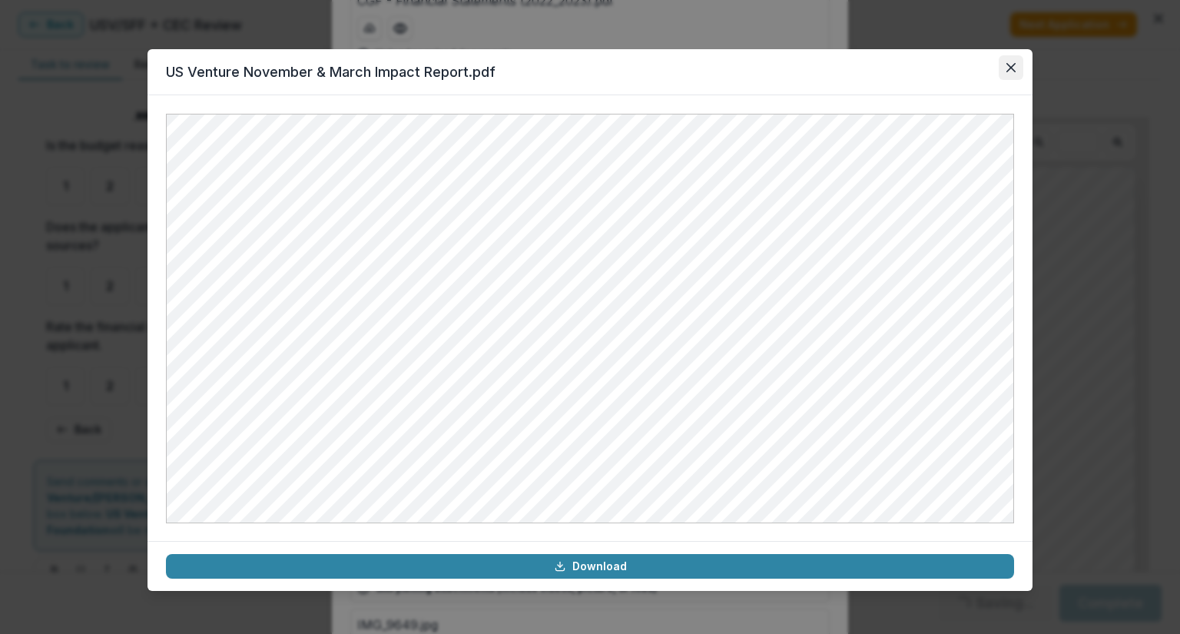
click at [1016, 71] on button "Close" at bounding box center [1011, 67] width 25 height 25
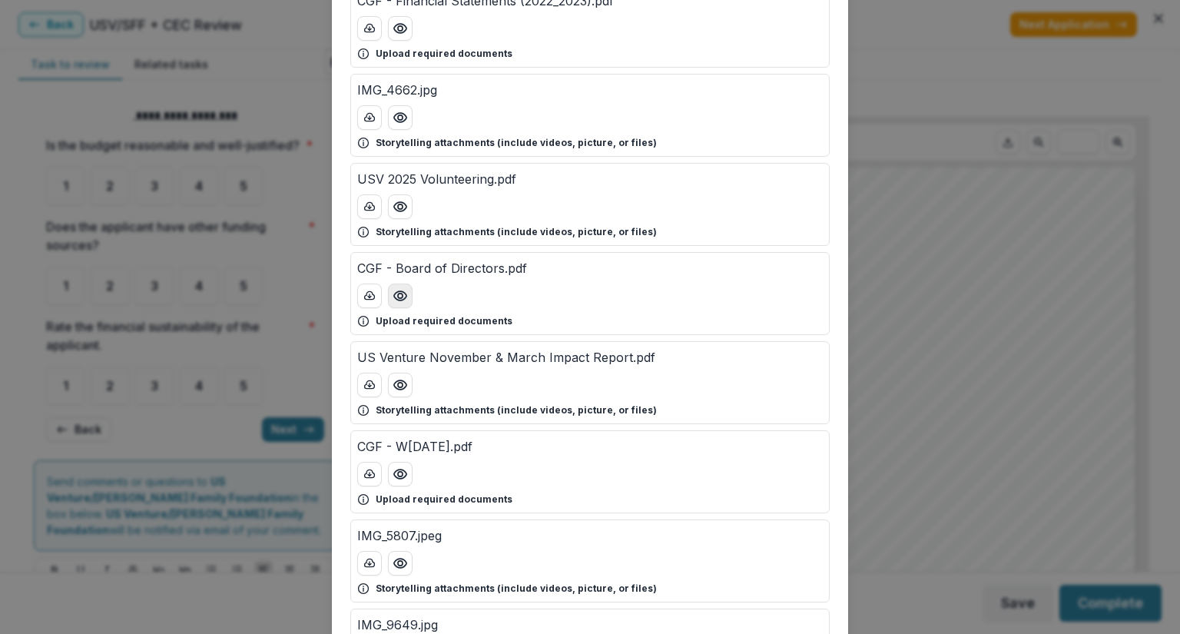
click at [404, 290] on icon "Preview CGF - Board of Directors.pdf" at bounding box center [400, 295] width 15 height 15
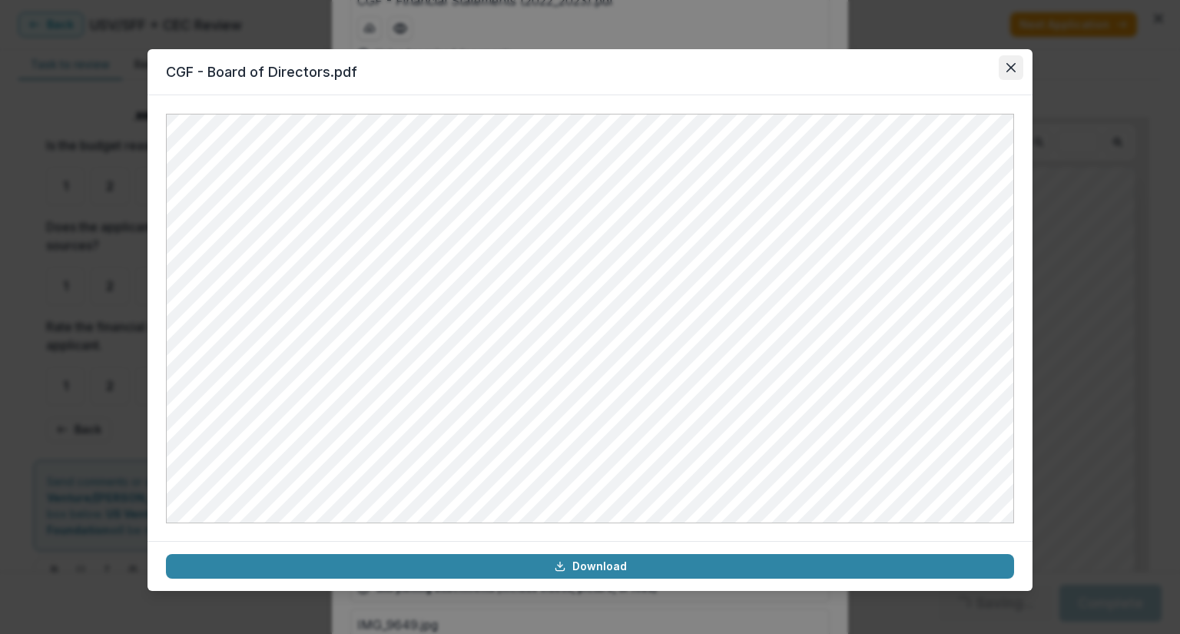
click at [1007, 68] on icon "Close" at bounding box center [1011, 67] width 9 height 9
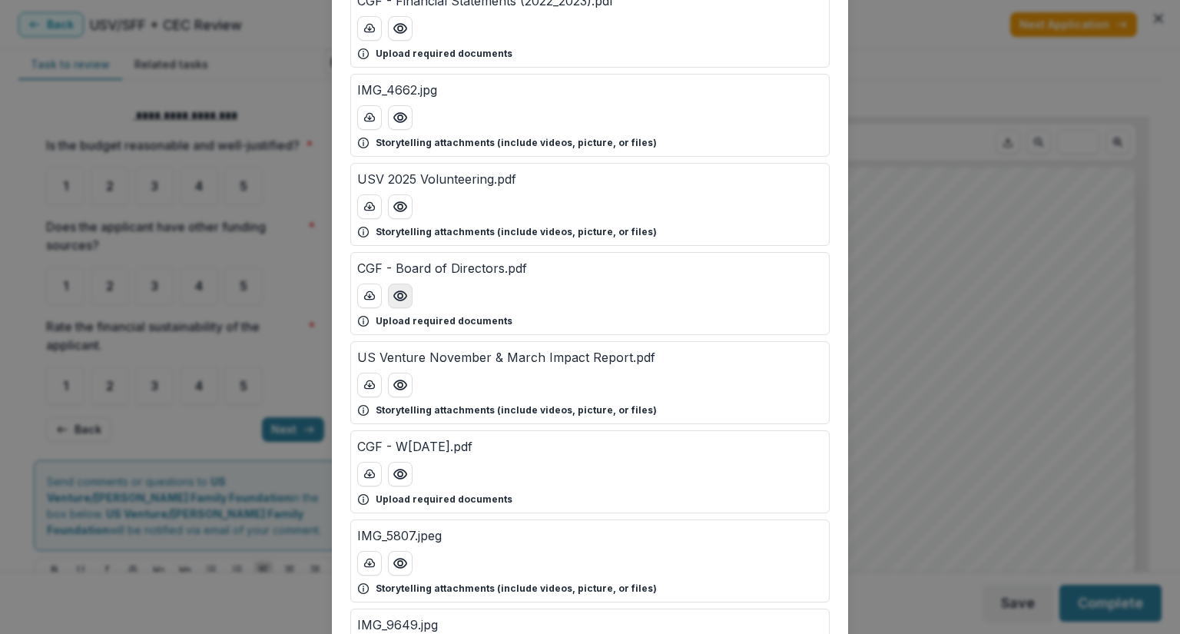
click at [393, 290] on icon "Preview CGF - Board of Directors.pdf" at bounding box center [400, 295] width 15 height 15
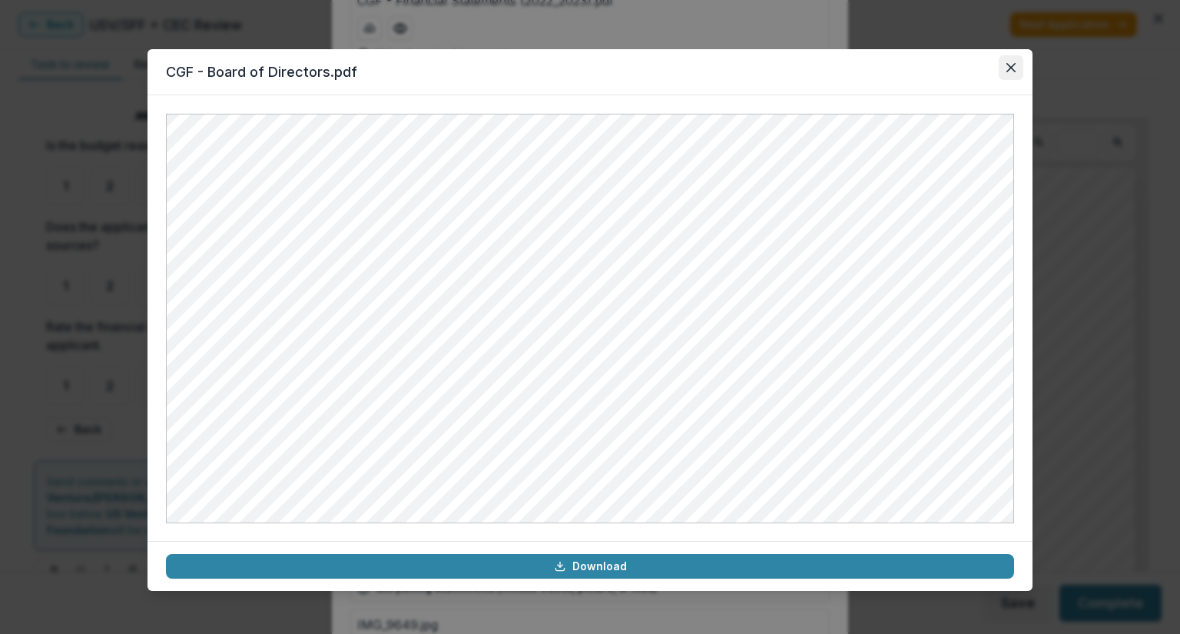
click at [1013, 68] on icon "Close" at bounding box center [1011, 67] width 9 height 9
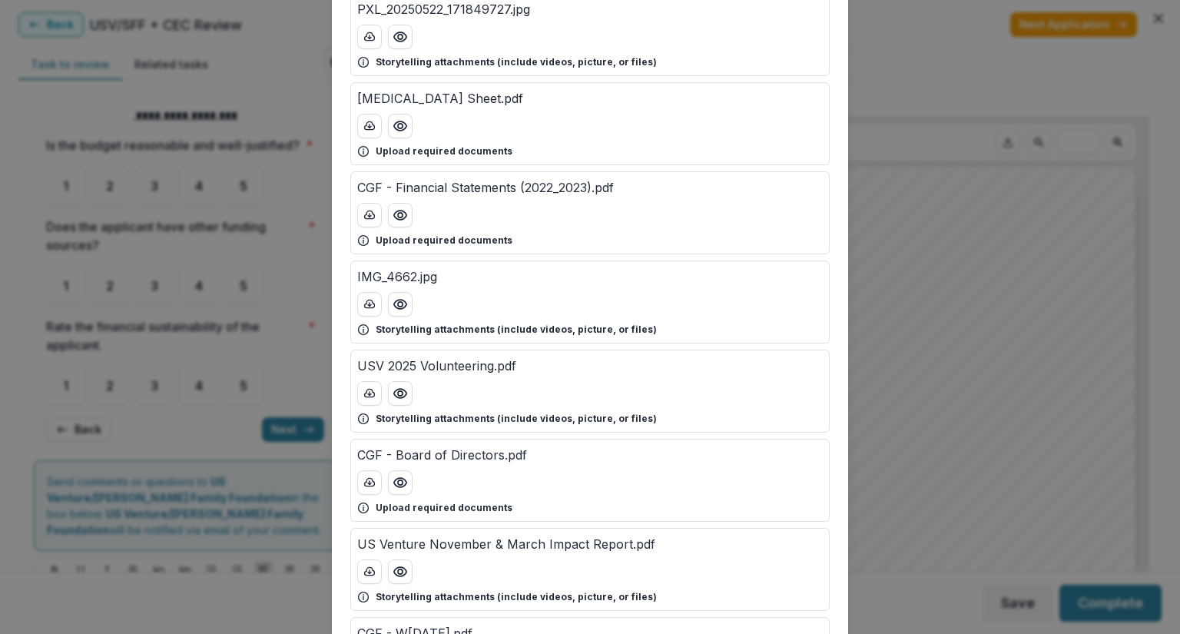
scroll to position [0, 0]
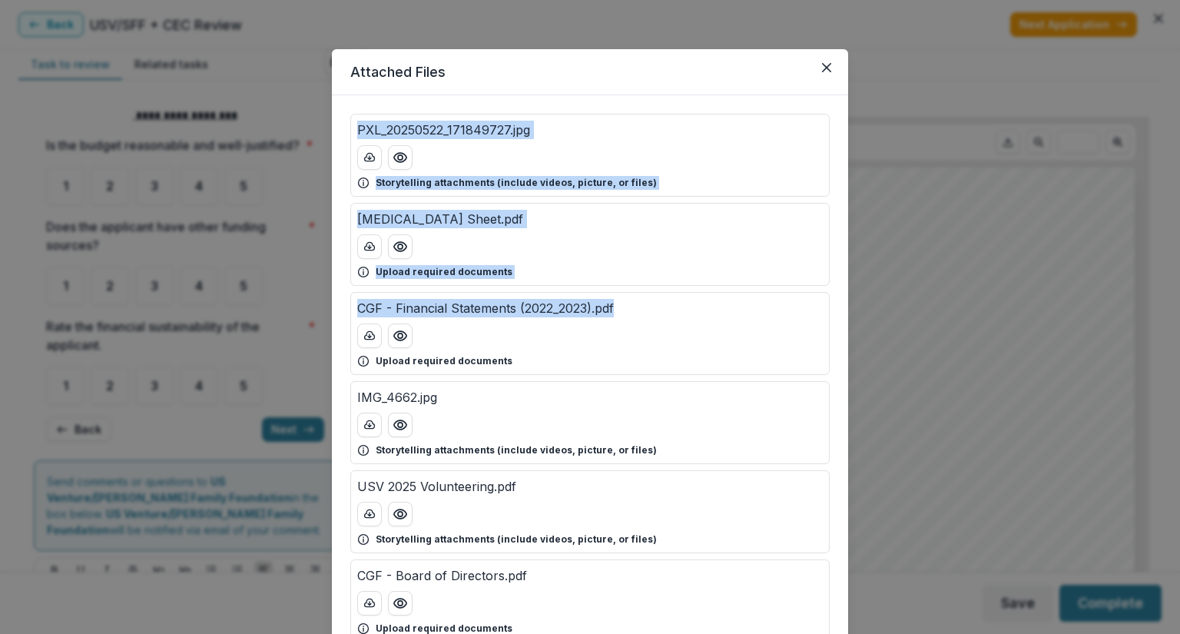
drag, startPoint x: 921, startPoint y: 302, endPoint x: 791, endPoint y: 65, distance: 270.6
click at [791, 65] on div "Attached Files PXL_20250522_171849727.jpg Storytelling attachments (include vid…" at bounding box center [590, 317] width 1180 height 634
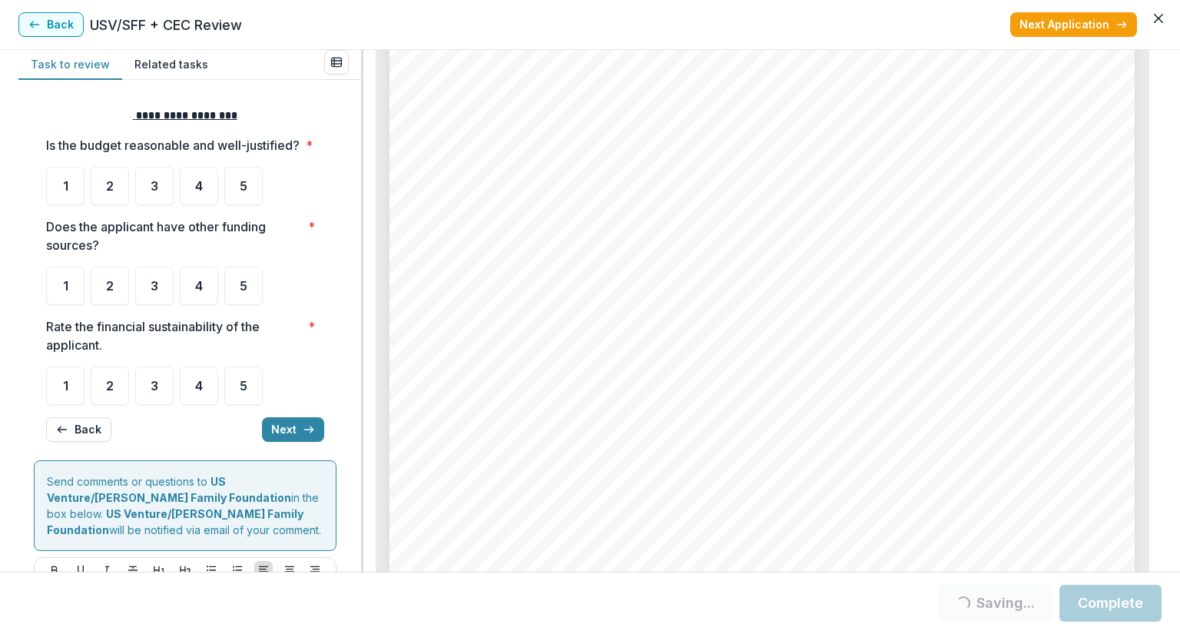
scroll to position [3689, 0]
click at [158, 205] on div "3" at bounding box center [154, 186] width 38 height 38
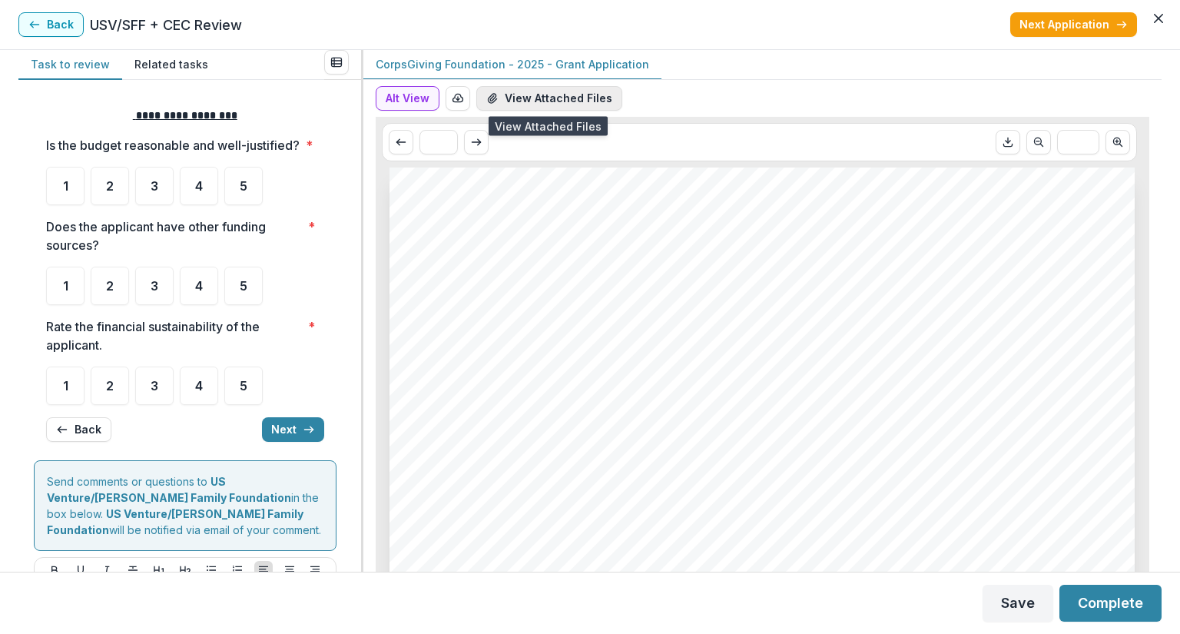
click at [546, 99] on button "View Attached Files" at bounding box center [549, 98] width 146 height 25
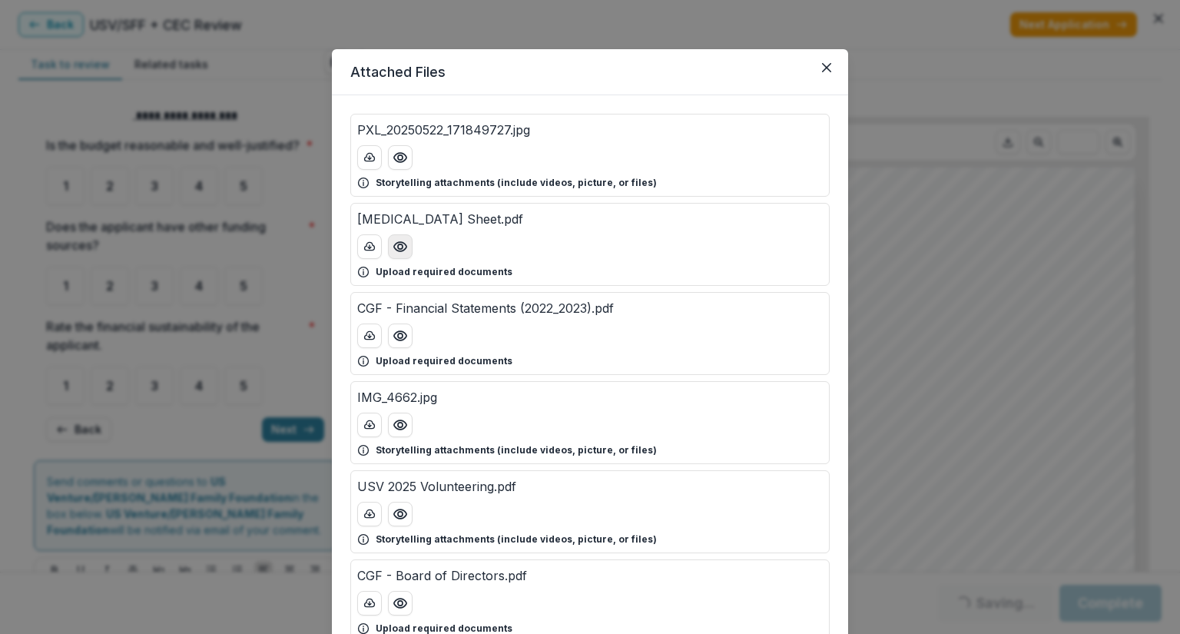
click at [402, 254] on button "Preview Bal Sheet.pdf" at bounding box center [400, 246] width 25 height 25
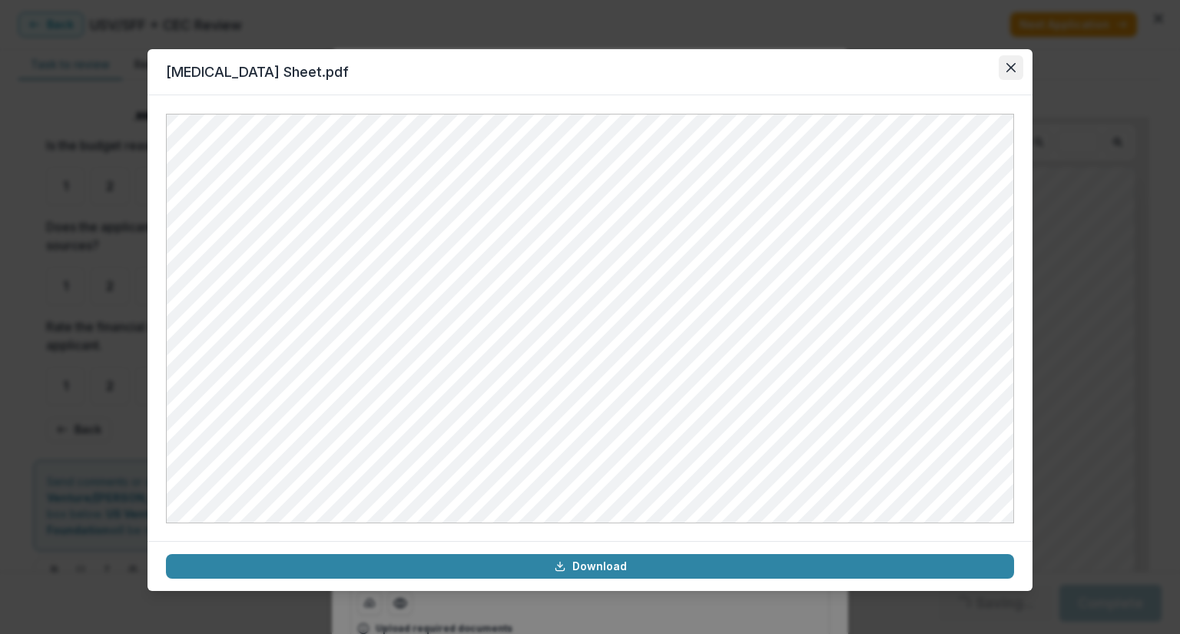
click at [1005, 63] on button "Close" at bounding box center [1011, 67] width 25 height 25
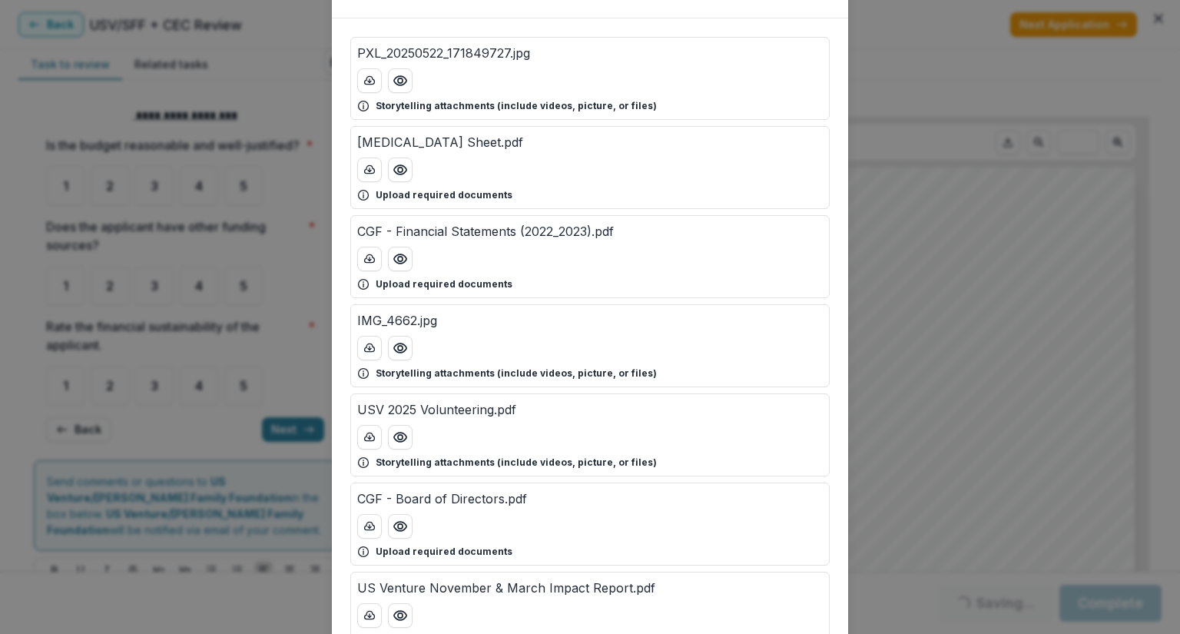
scroll to position [154, 0]
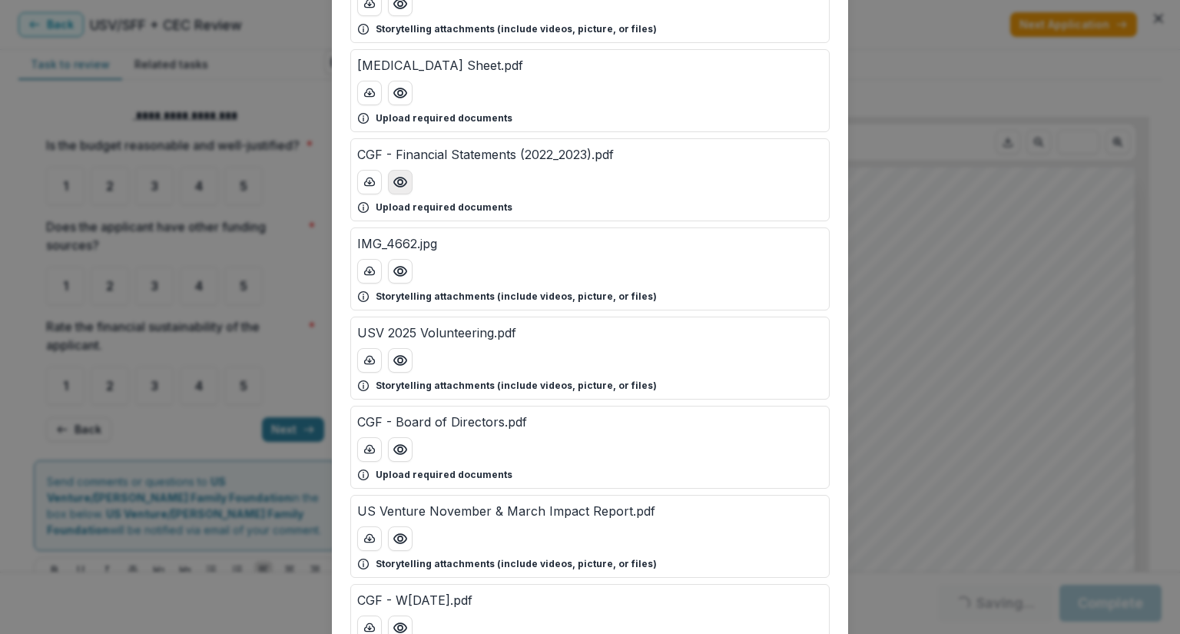
click at [394, 180] on icon "Preview CGF - Financial Statements (2022_2023).pdf" at bounding box center [400, 182] width 12 height 9
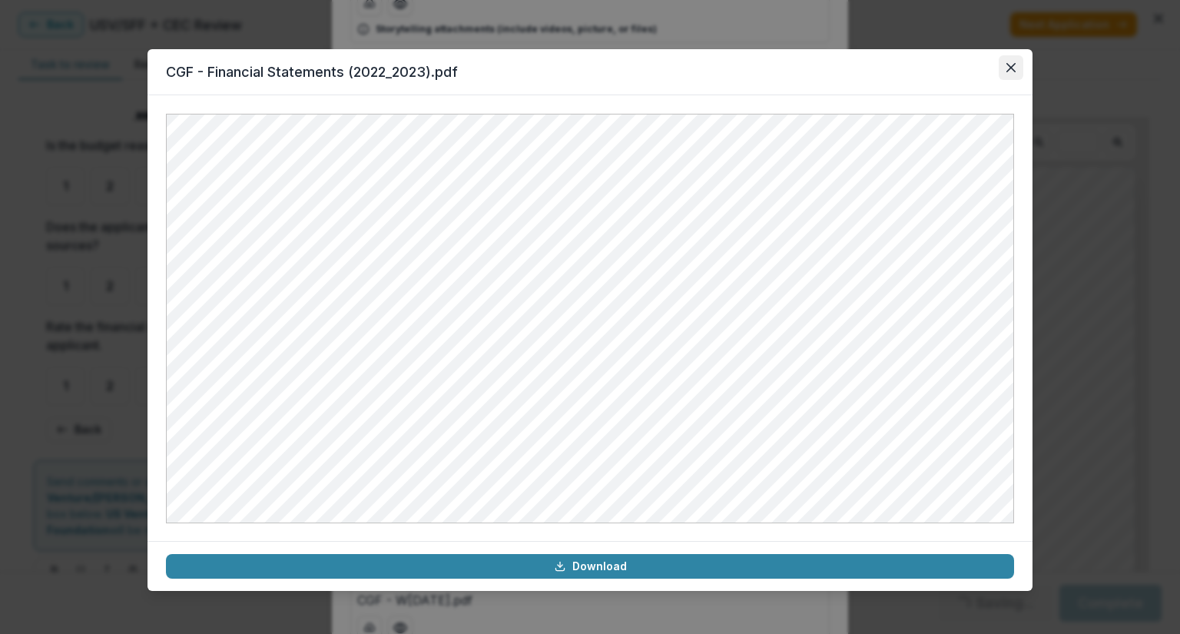
click at [1018, 68] on button "Close" at bounding box center [1011, 67] width 25 height 25
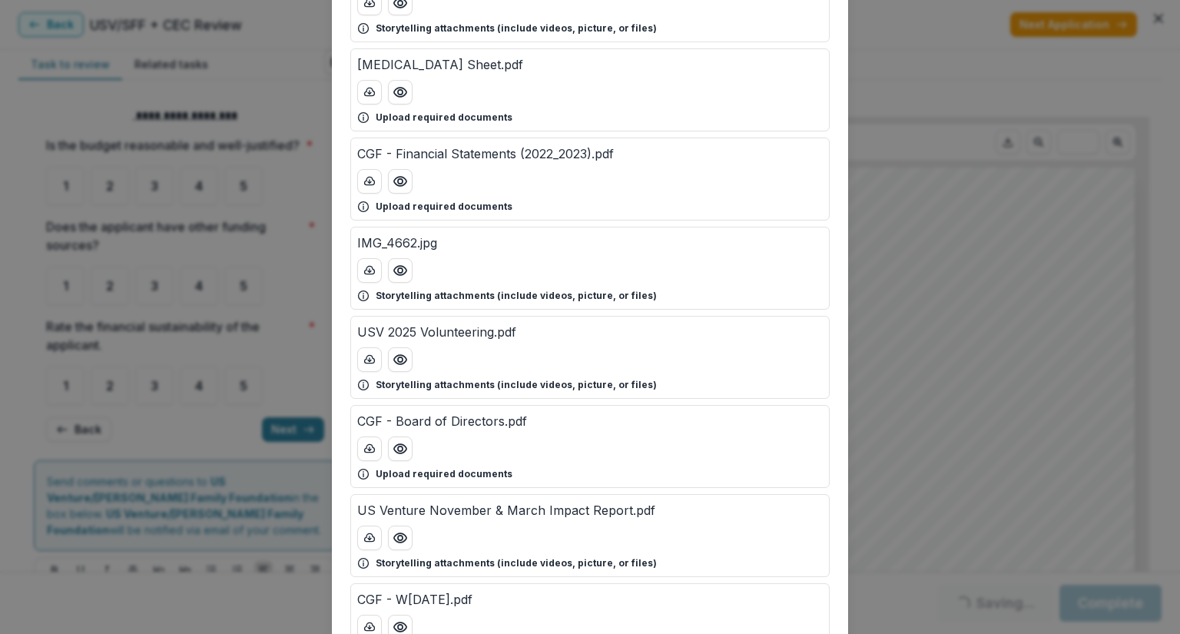
scroll to position [0, 0]
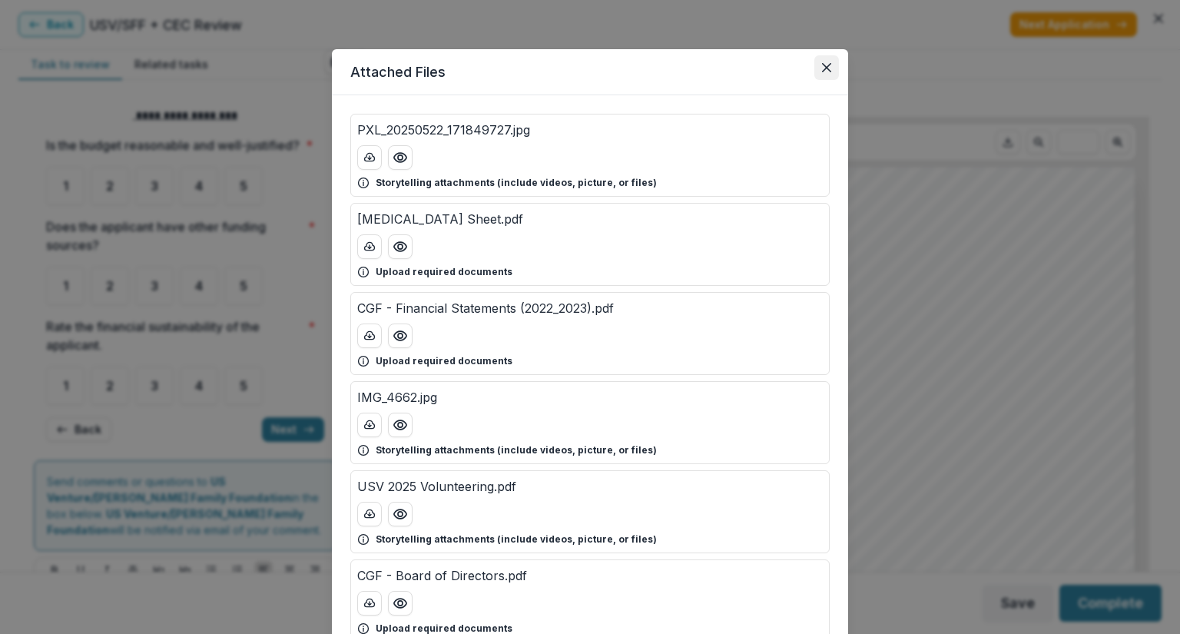
click at [824, 67] on icon "Close" at bounding box center [826, 67] width 9 height 9
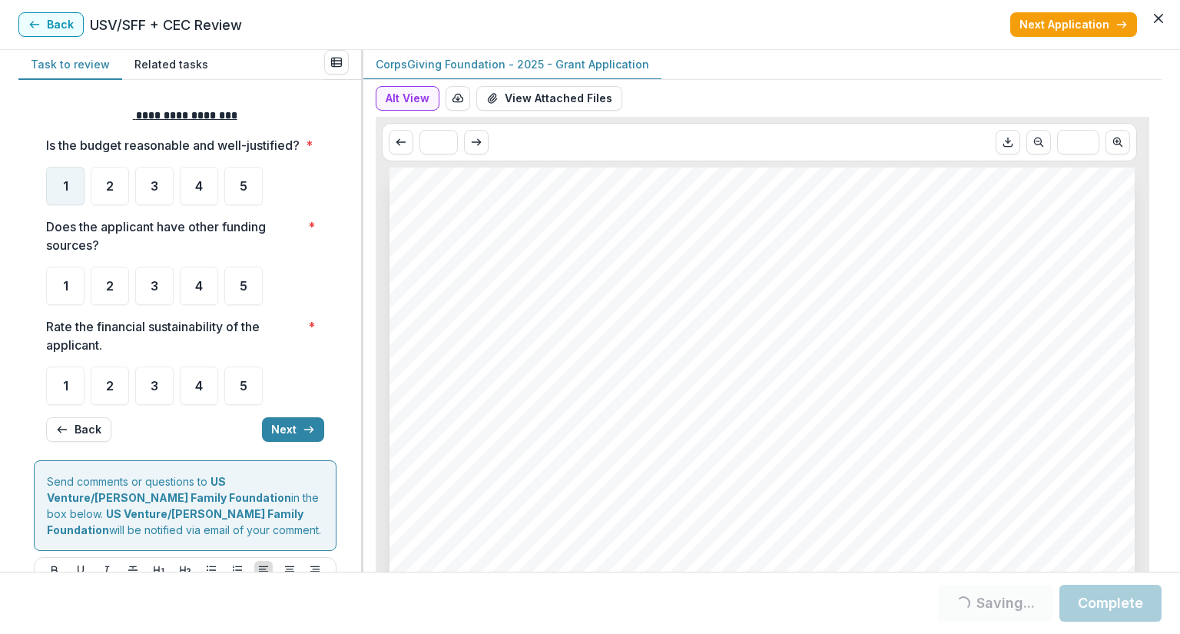
click at [62, 205] on div "1" at bounding box center [65, 186] width 38 height 38
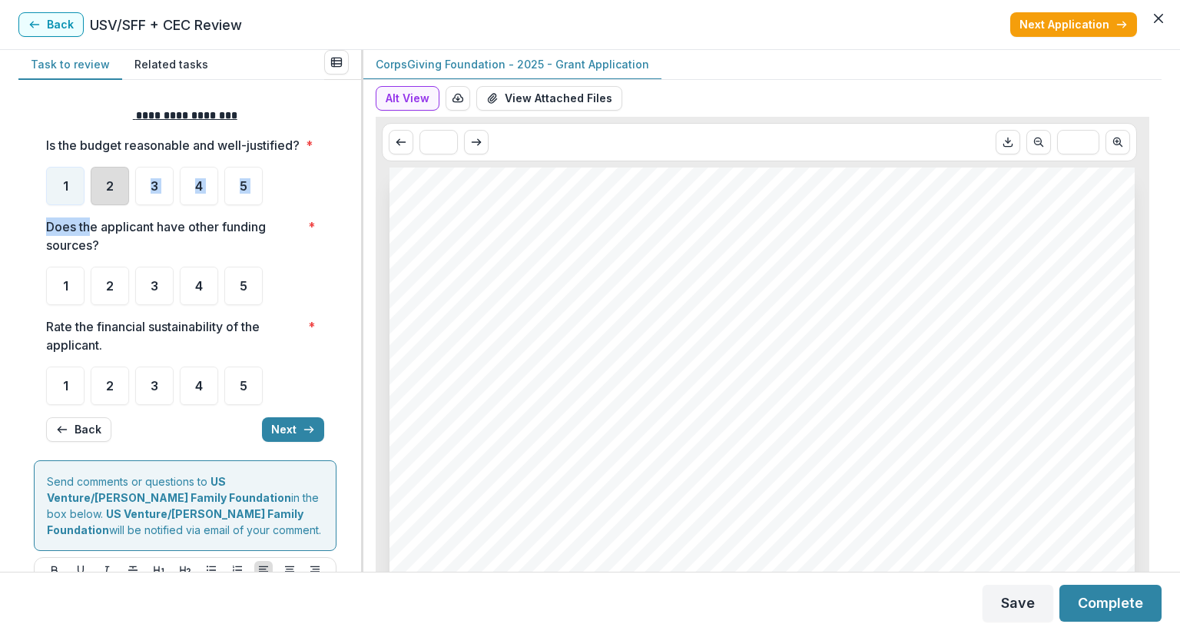
drag, startPoint x: 114, startPoint y: 216, endPoint x: 88, endPoint y: 388, distance: 174.0
click at [66, 262] on div "**********" at bounding box center [185, 274] width 278 height 359
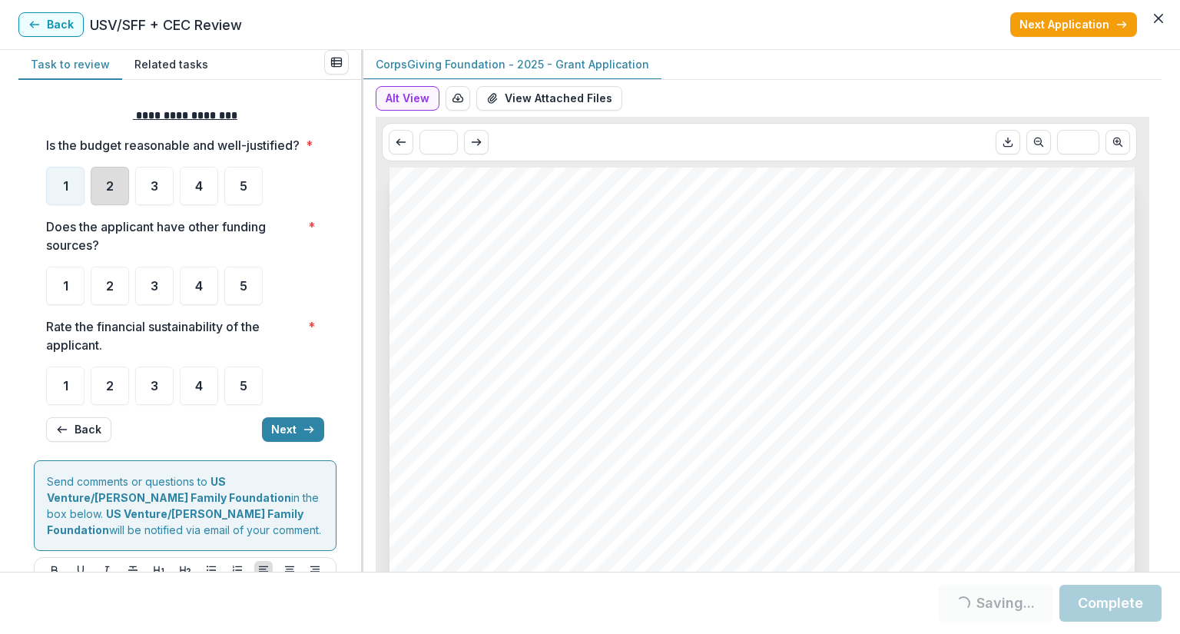
click at [297, 292] on ul "1 2 3 4 5" at bounding box center [185, 286] width 278 height 38
click at [59, 297] on div "1" at bounding box center [65, 286] width 38 height 38
click at [78, 301] on div "1" at bounding box center [65, 286] width 38 height 38
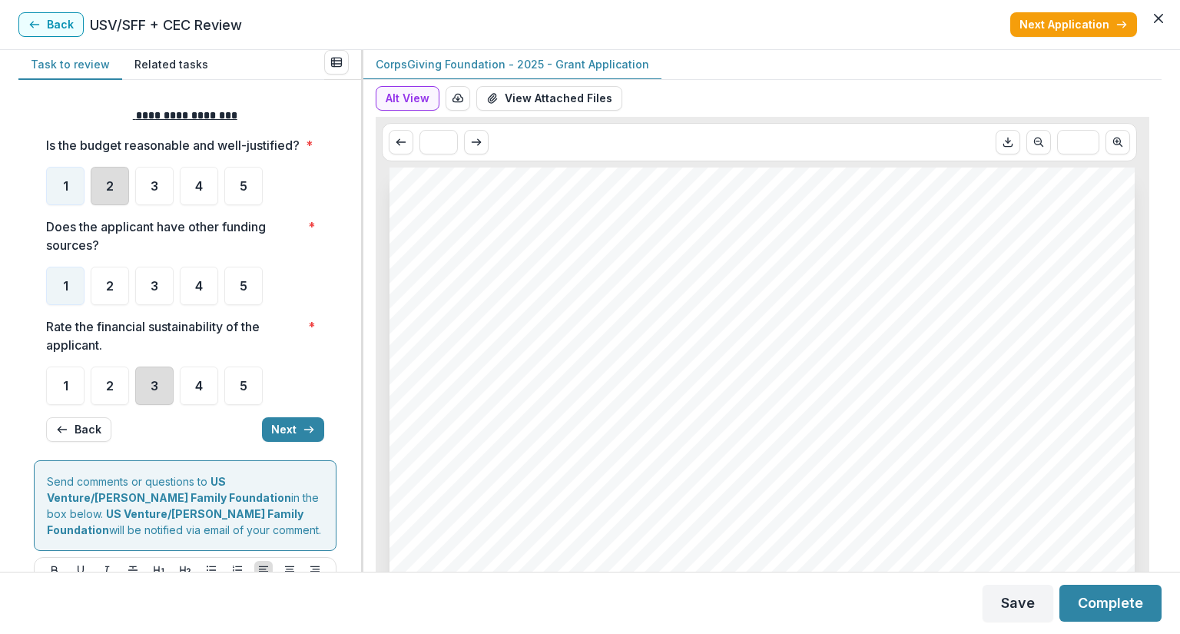
click at [172, 405] on div "3" at bounding box center [154, 386] width 38 height 38
click at [164, 402] on div "3" at bounding box center [154, 386] width 38 height 38
click at [176, 403] on ul "1 2 3 4 5" at bounding box center [185, 386] width 278 height 38
click at [167, 405] on div "3" at bounding box center [154, 386] width 38 height 38
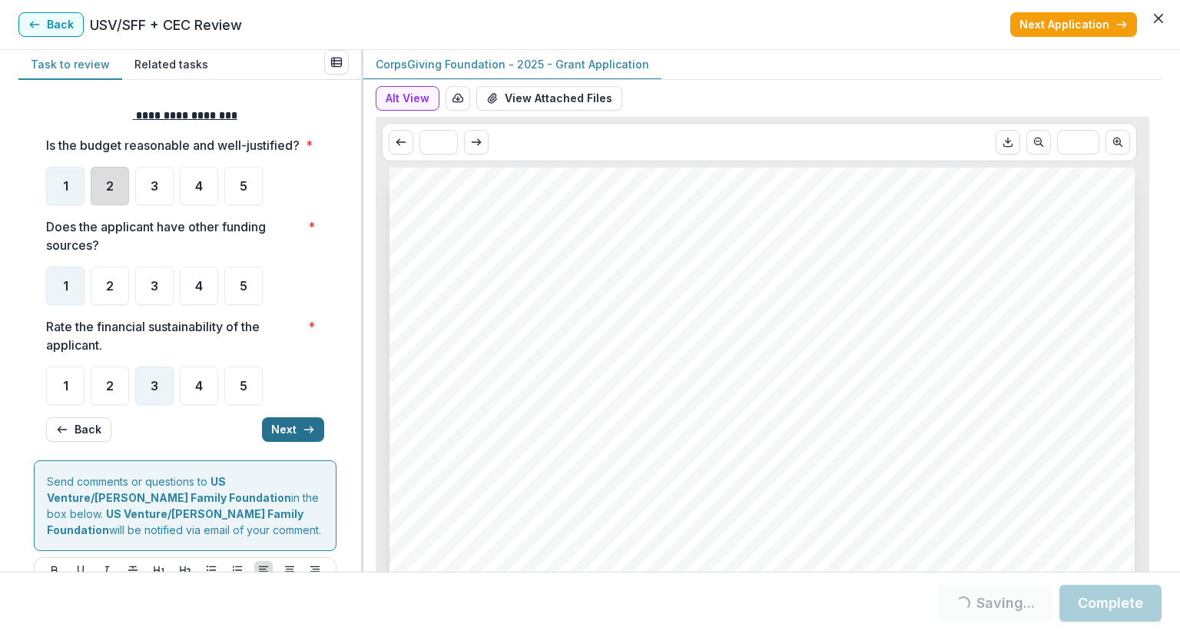
click at [277, 442] on button "Next" at bounding box center [293, 429] width 62 height 25
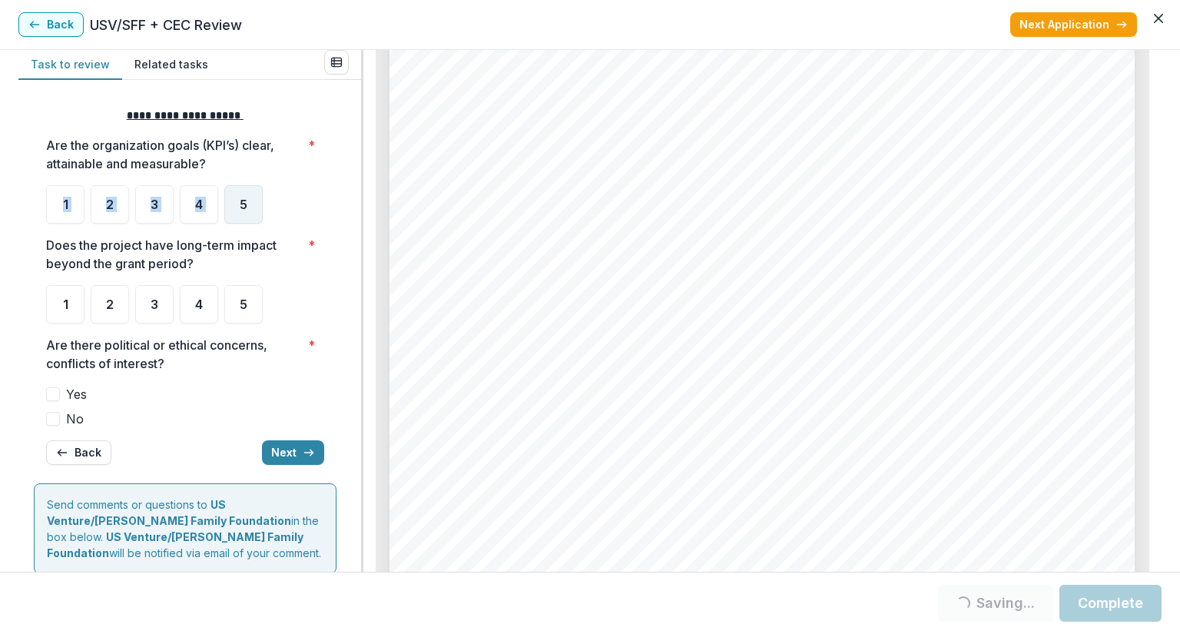
click at [238, 181] on div "Are the organization goals (KPI’s) clear, attainable and measurable? * 1 2 3 4 5" at bounding box center [185, 180] width 278 height 88
click at [184, 311] on div "4" at bounding box center [199, 304] width 38 height 38
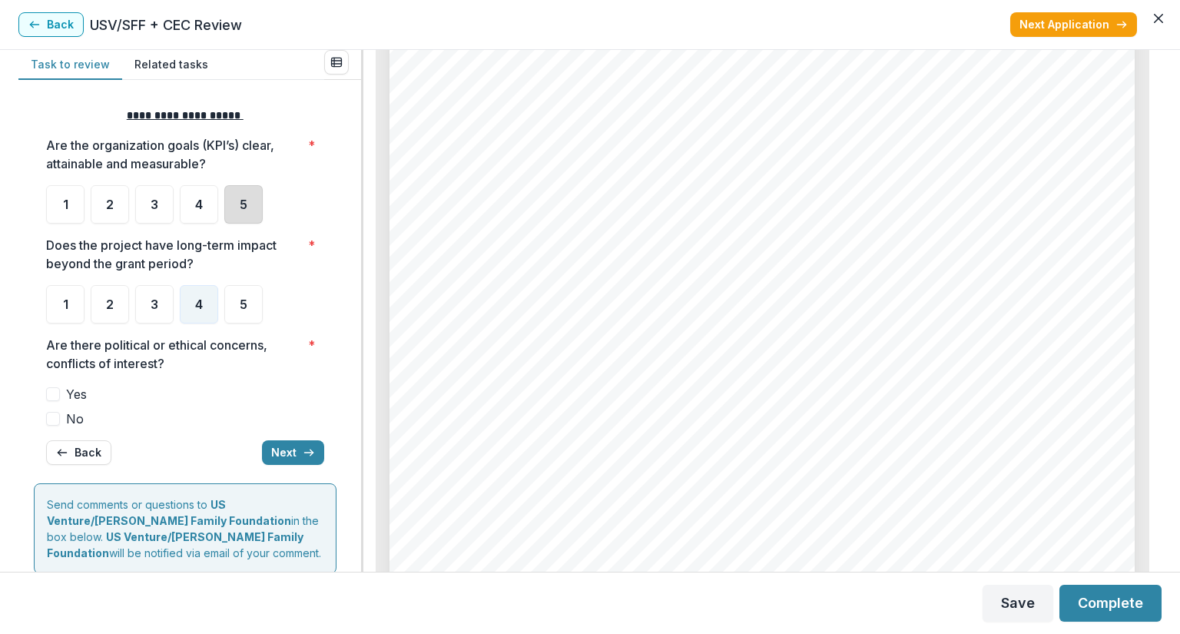
drag, startPoint x: 207, startPoint y: 404, endPoint x: 207, endPoint y: 414, distance: 10.0
click at [207, 414] on div "Are there political or ethical concerns, conflicts of interest? * Yes No" at bounding box center [185, 382] width 278 height 92
click at [73, 411] on span "No" at bounding box center [75, 419] width 18 height 18
click at [61, 410] on label "No" at bounding box center [185, 419] width 278 height 18
click at [276, 447] on button "Next" at bounding box center [293, 452] width 62 height 25
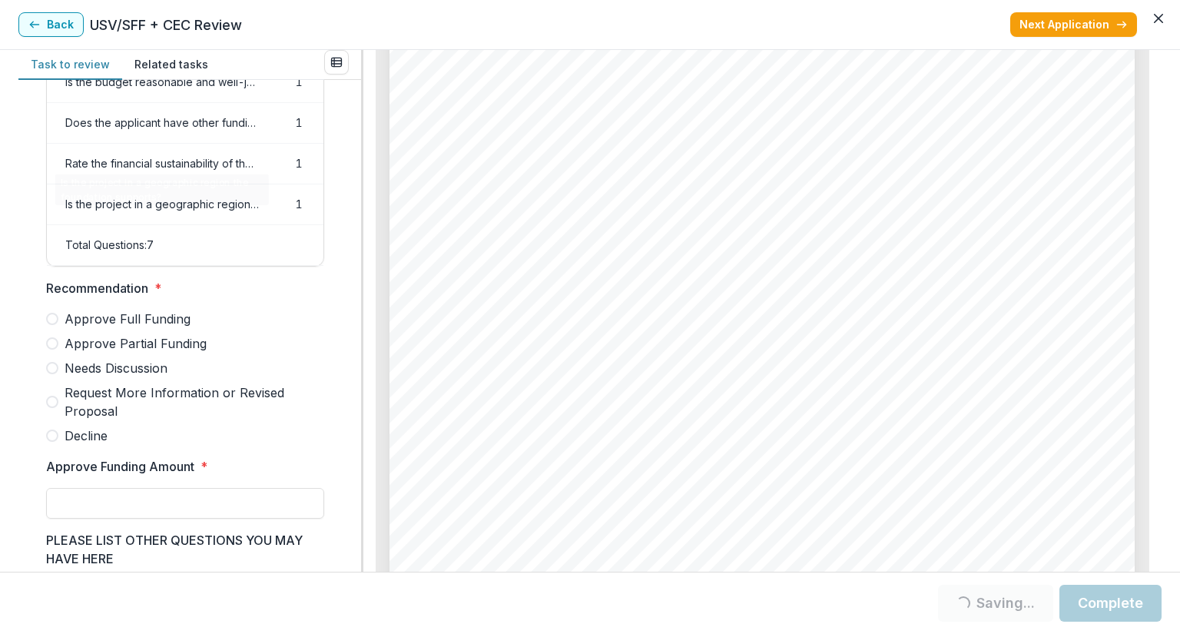
scroll to position [307, 0]
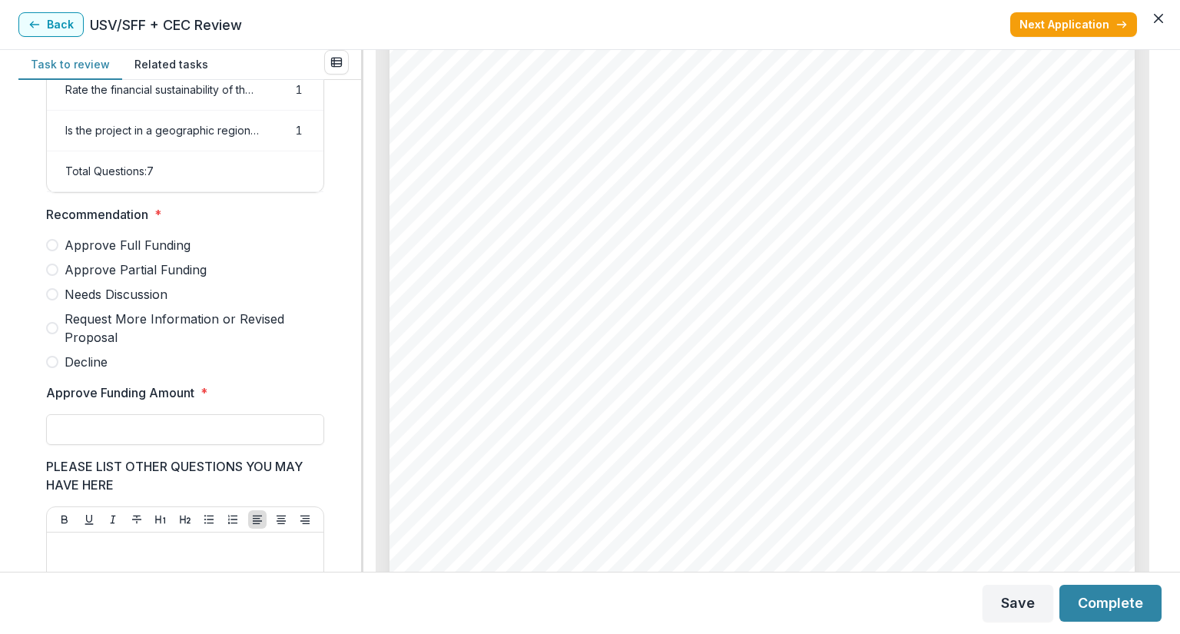
click at [48, 300] on span at bounding box center [52, 294] width 12 height 12
click at [51, 284] on div "Approve Full Funding Approve Partial Funding Needs Discussion Request More Info…" at bounding box center [185, 303] width 278 height 135
click at [52, 297] on label "Needs Discussion" at bounding box center [185, 294] width 278 height 18
click at [91, 445] on input "Approve Funding Amount *" at bounding box center [185, 429] width 278 height 31
click at [1180, 629] on footer "Loading... Saving... Complete" at bounding box center [590, 603] width 1180 height 62
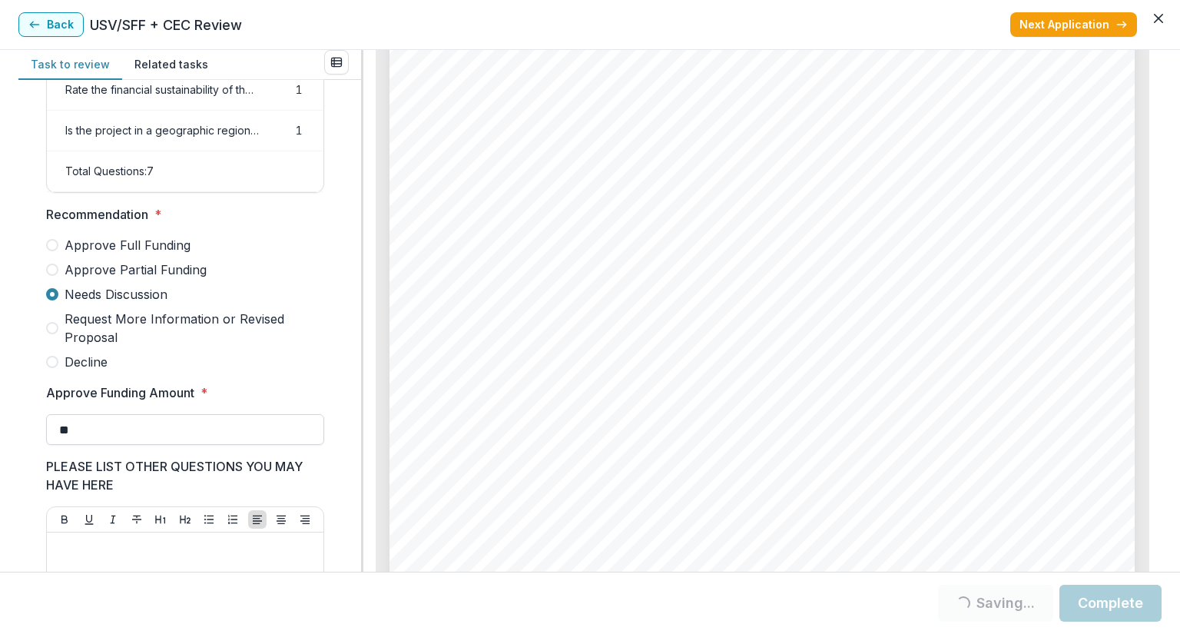
click at [98, 434] on input "**" at bounding box center [185, 429] width 278 height 31
drag, startPoint x: 98, startPoint y: 434, endPoint x: 0, endPoint y: 465, distance: 103.1
click at [0, 465] on div "Task to review Related tasks Score Card Name Weight Score Are the organization …" at bounding box center [590, 311] width 1180 height 522
type input "********"
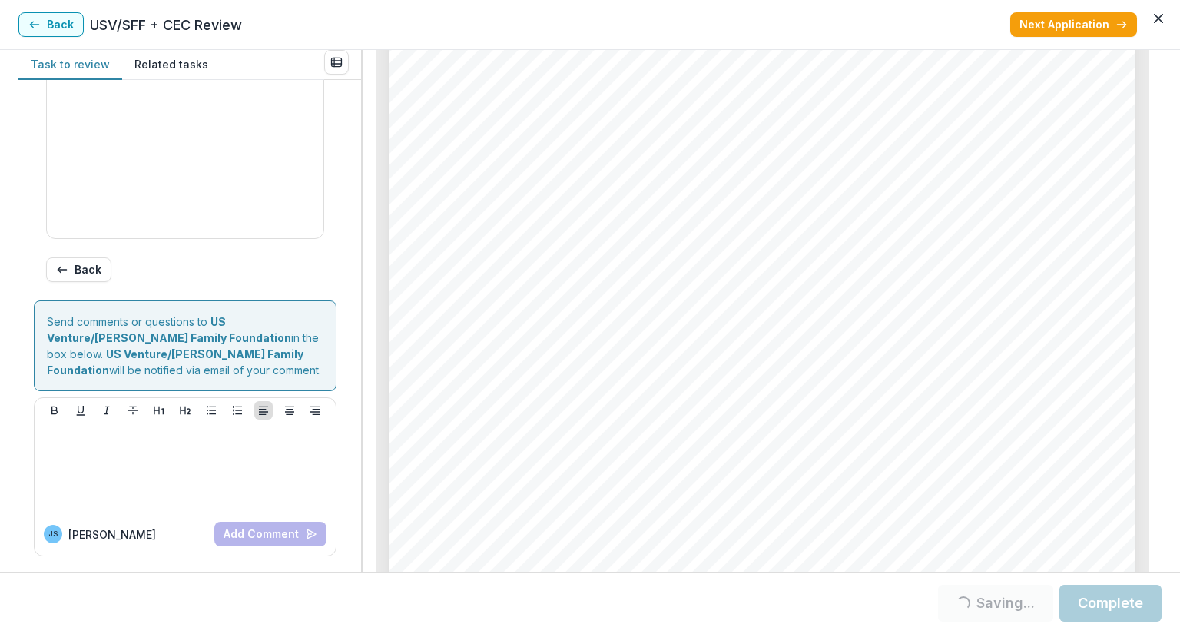
scroll to position [4764, 0]
drag, startPoint x: 1117, startPoint y: 610, endPoint x: 1116, endPoint y: 601, distance: 9.3
click at [1116, 601] on button "Complete" at bounding box center [1111, 603] width 102 height 37
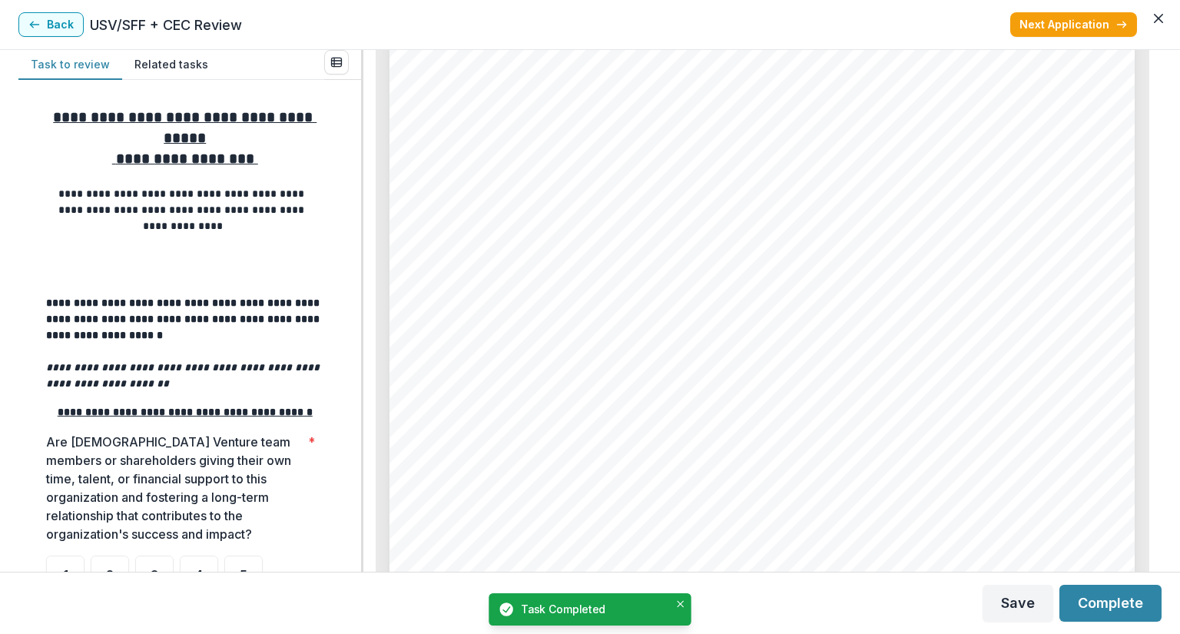
scroll to position [154, 0]
